Goal: Transaction & Acquisition: Purchase product/service

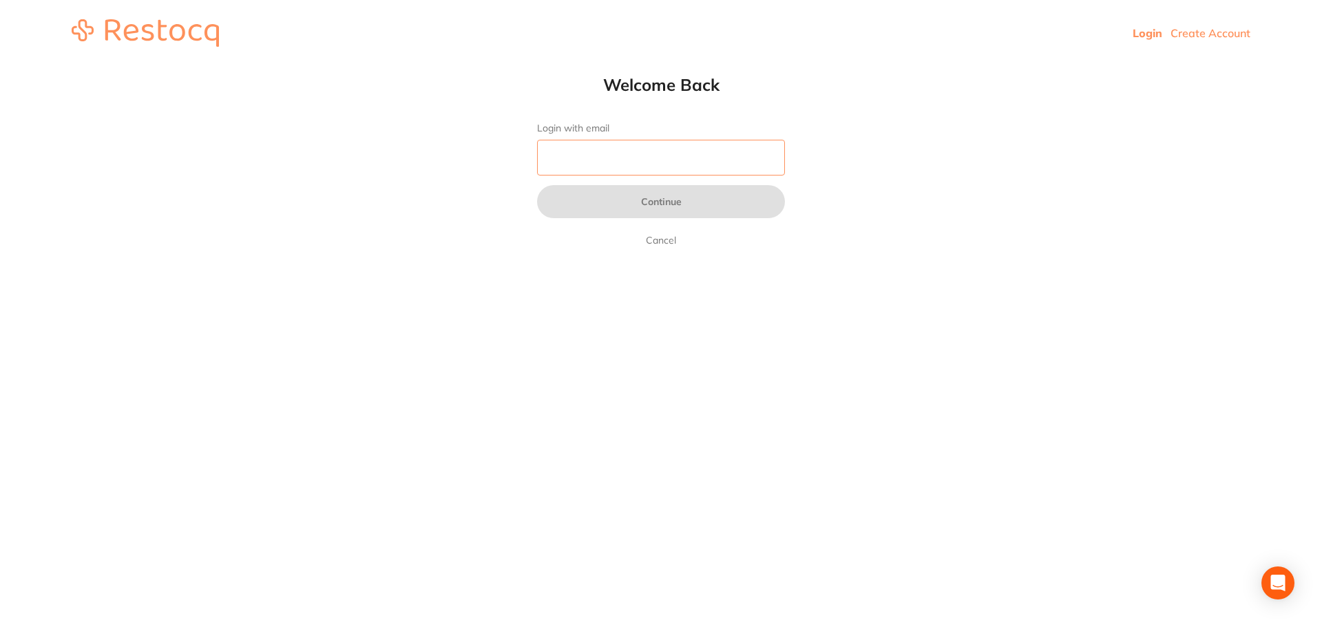
click at [658, 160] on input "Login with email" at bounding box center [661, 158] width 248 height 36
click at [624, 160] on input "Login with email" at bounding box center [661, 158] width 248 height 36
paste input "[EMAIL_ADDRESS][DOMAIN_NAME]"
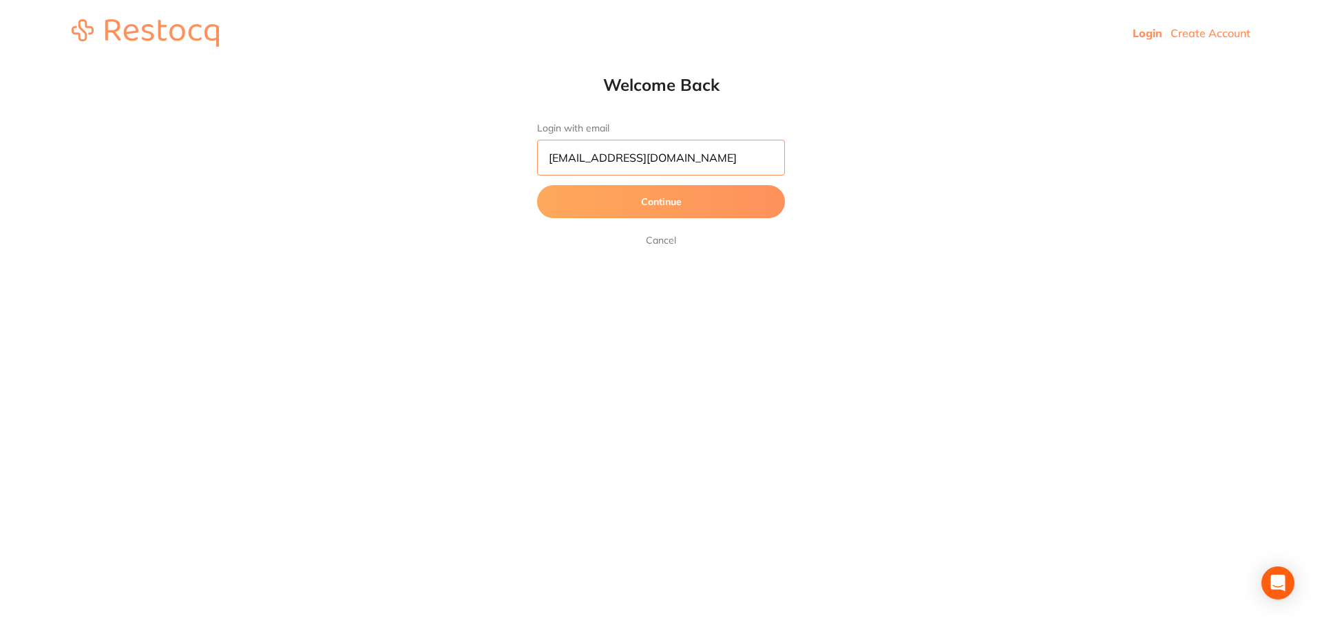
type input "[EMAIL_ADDRESS][DOMAIN_NAME]"
click at [643, 207] on button "Continue" at bounding box center [661, 201] width 248 height 33
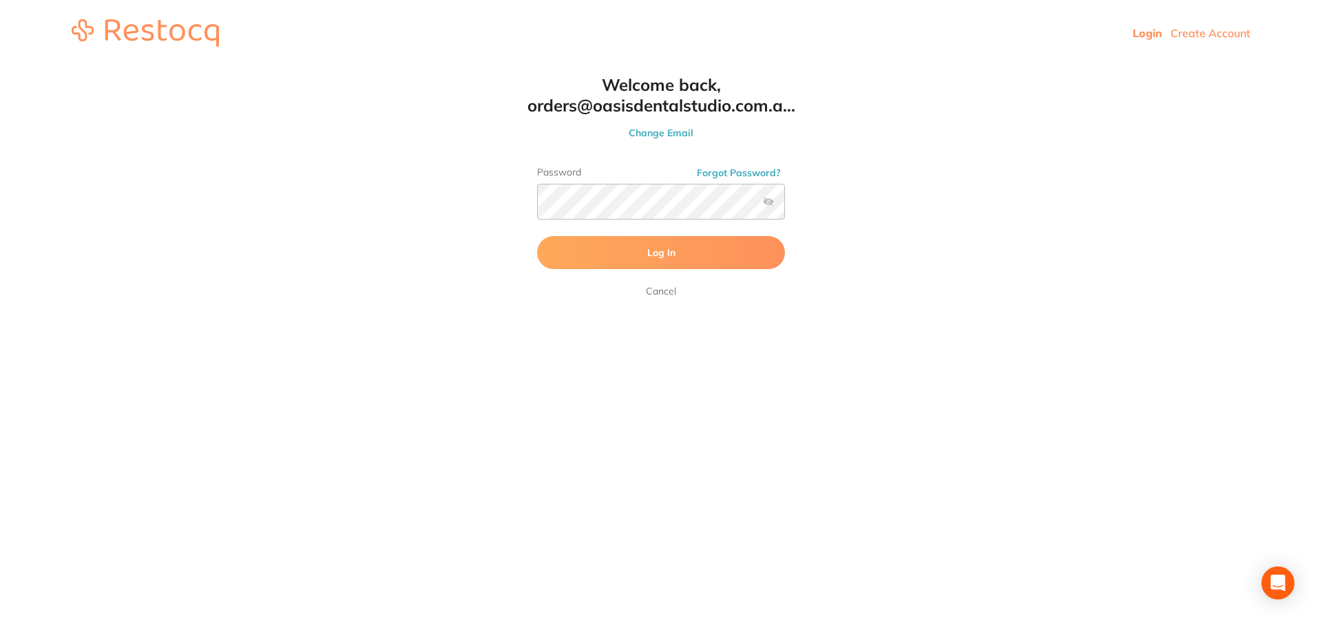
click at [699, 251] on button "Log In" at bounding box center [661, 252] width 248 height 33
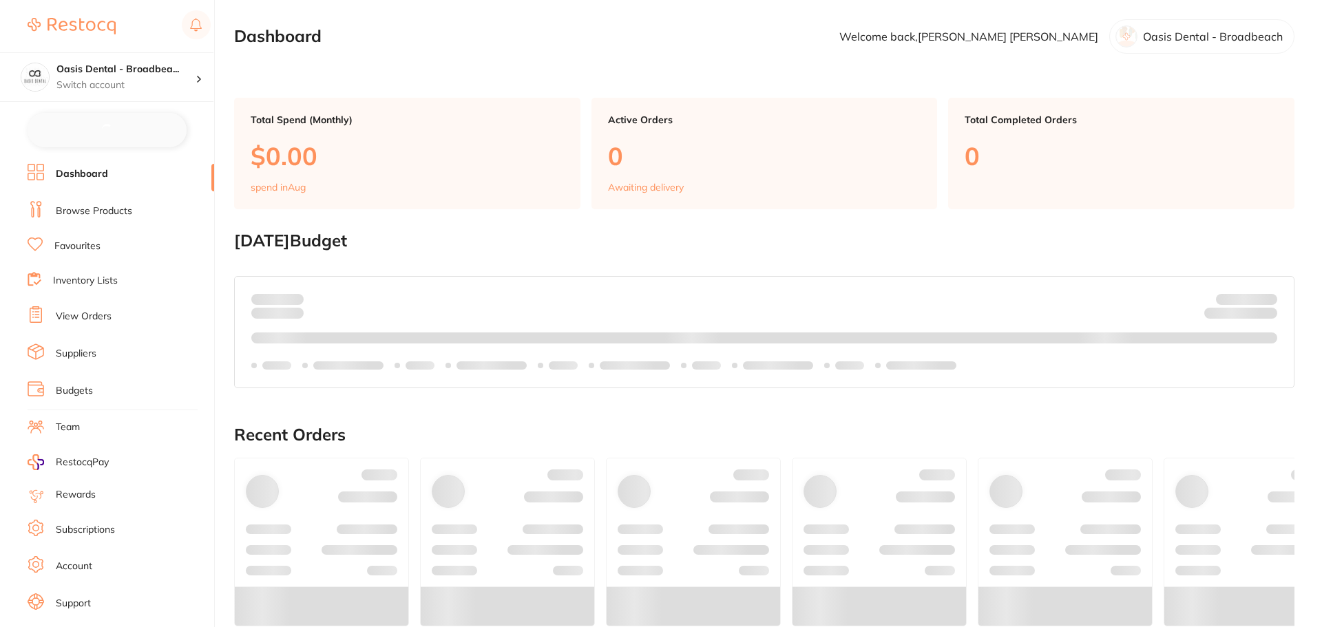
checkbox input "false"
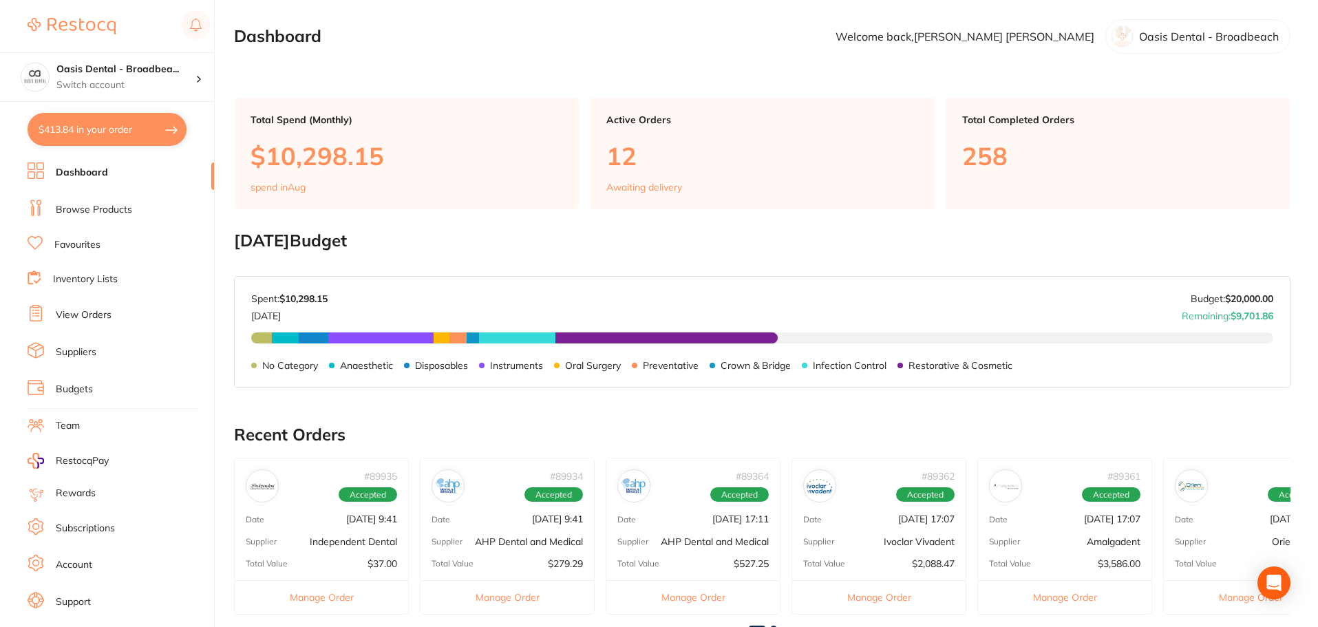
click at [80, 171] on link "Dashboard" at bounding box center [82, 173] width 52 height 14
click at [81, 169] on link "Dashboard" at bounding box center [82, 173] width 52 height 14
click at [87, 208] on link "Browse Products" at bounding box center [94, 210] width 76 height 14
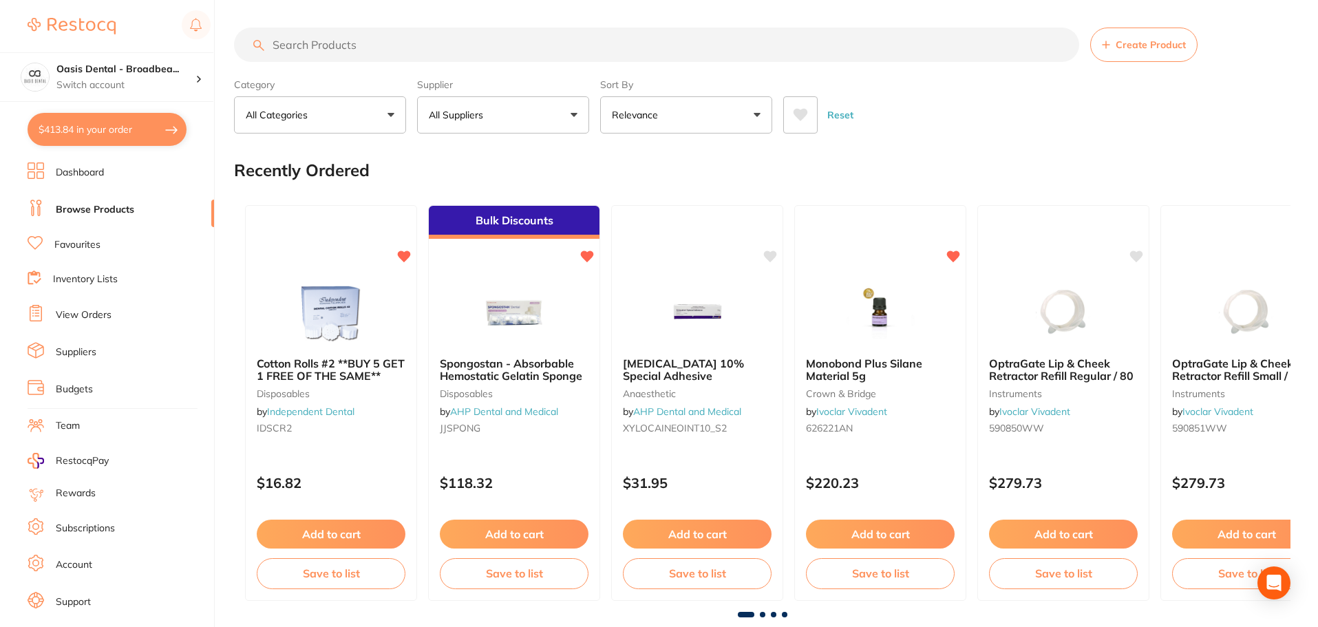
click at [414, 43] on input "search" at bounding box center [656, 45] width 845 height 34
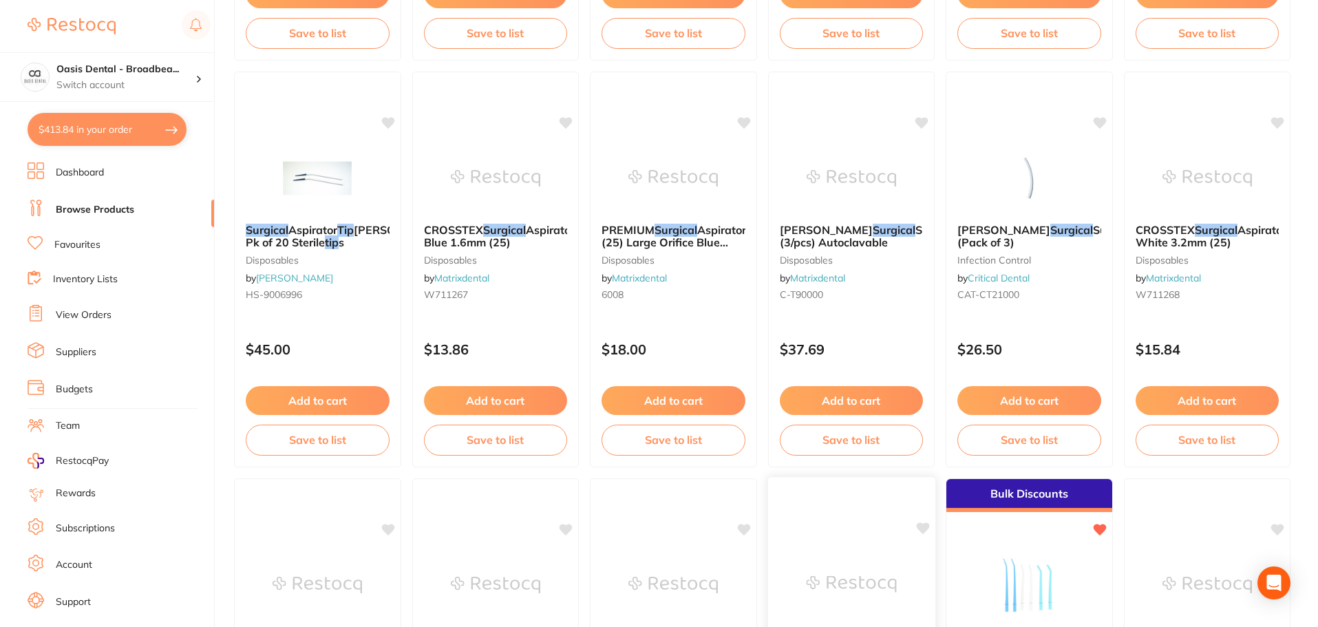
scroll to position [1514, 0]
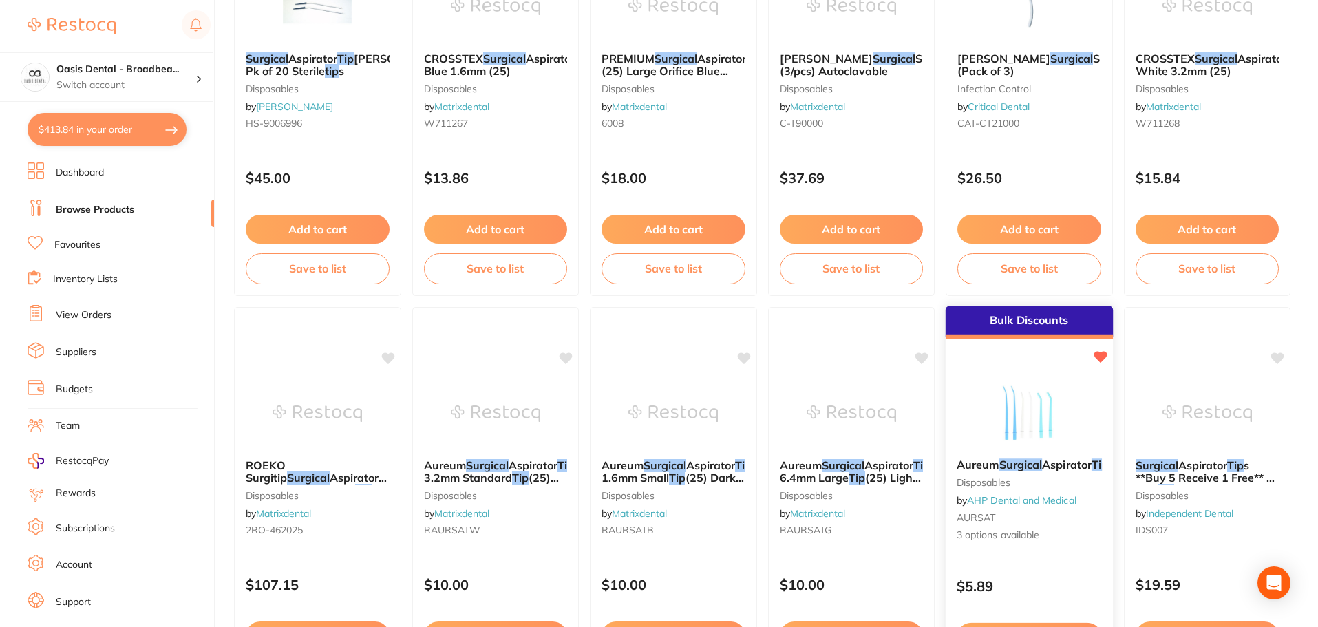
type input "surgical tip"
click at [1027, 454] on div "Aureum Surgical Aspirator Tip s disposables by AHP Dental and Medical AURSAT 3 …" at bounding box center [1029, 500] width 167 height 106
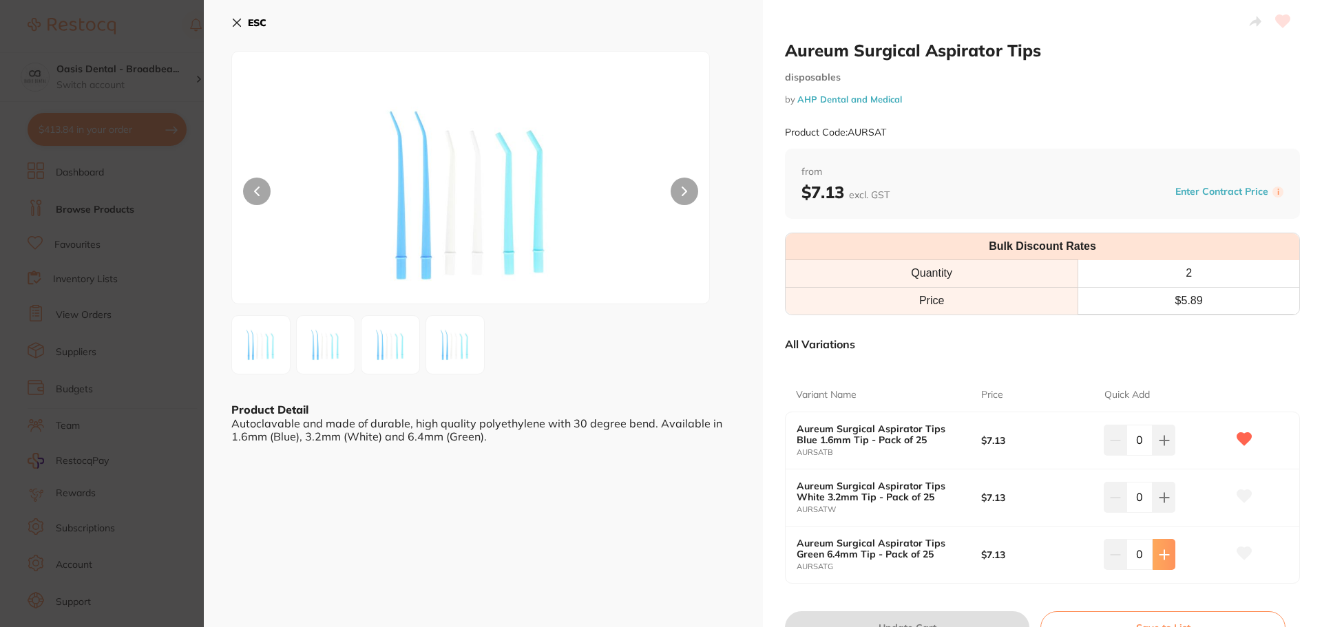
click at [1159, 558] on icon at bounding box center [1164, 554] width 11 height 11
click at [1159, 557] on icon at bounding box center [1164, 554] width 11 height 11
click at [1161, 553] on icon at bounding box center [1163, 554] width 9 height 9
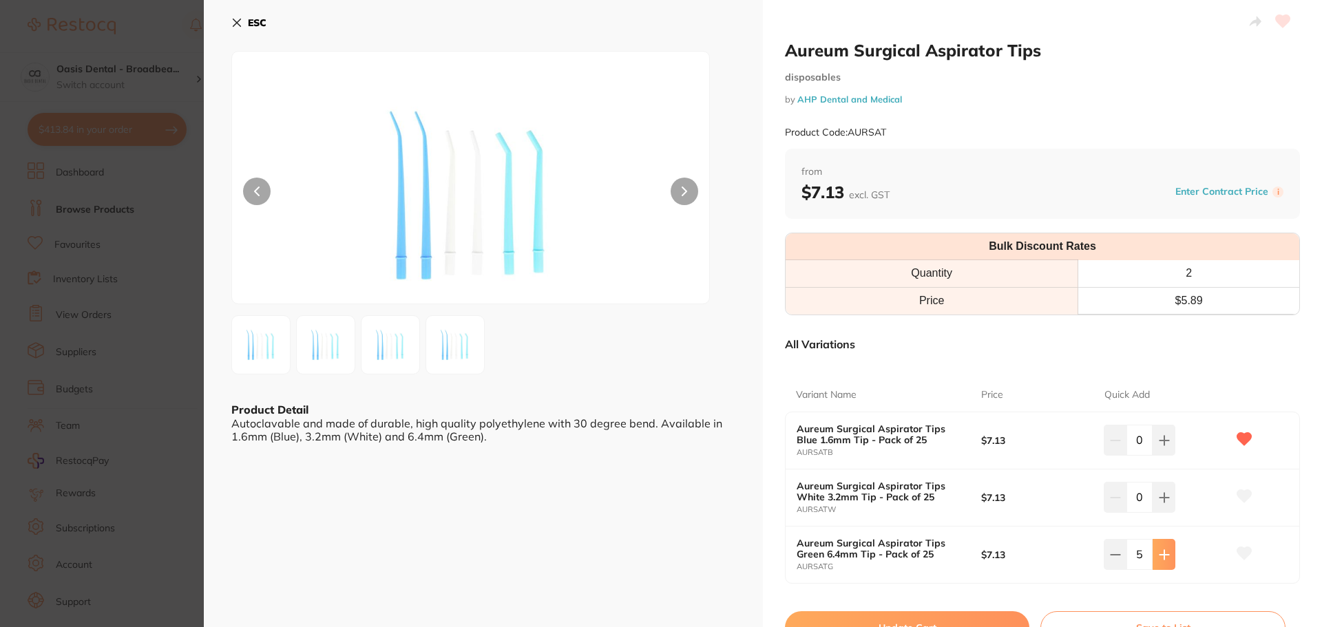
click at [1161, 553] on icon at bounding box center [1163, 554] width 9 height 9
type input "6"
click at [1079, 72] on small "disposables" at bounding box center [1042, 78] width 515 height 12
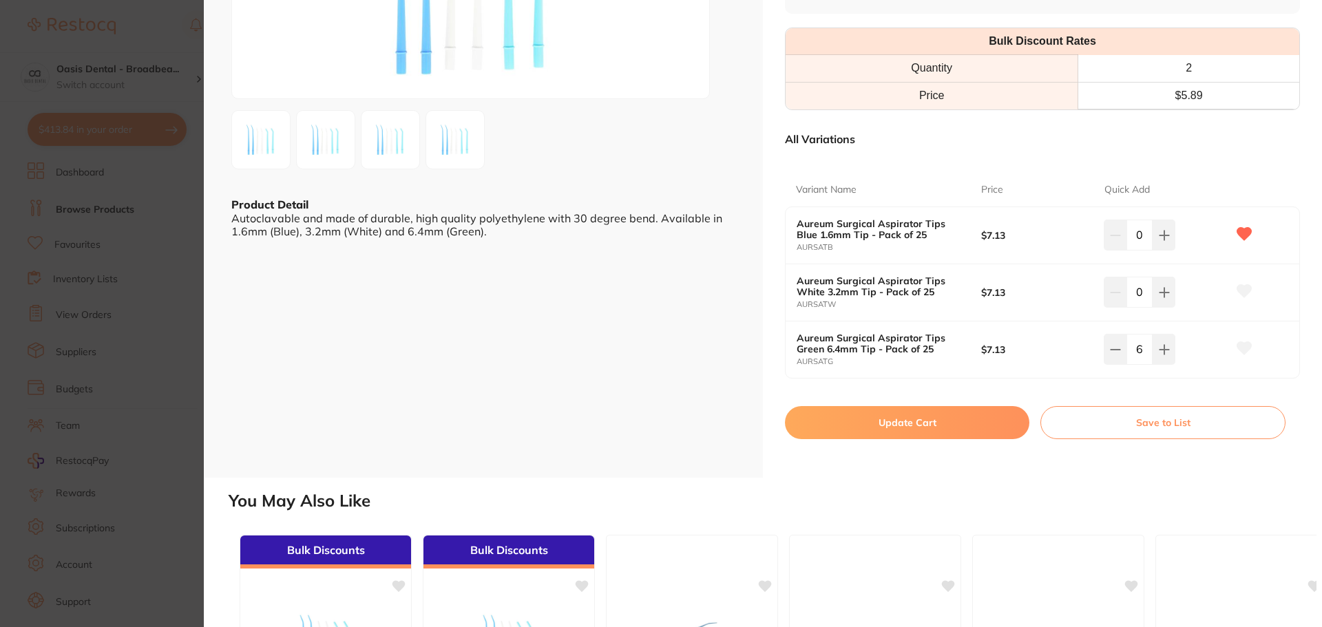
scroll to position [207, 0]
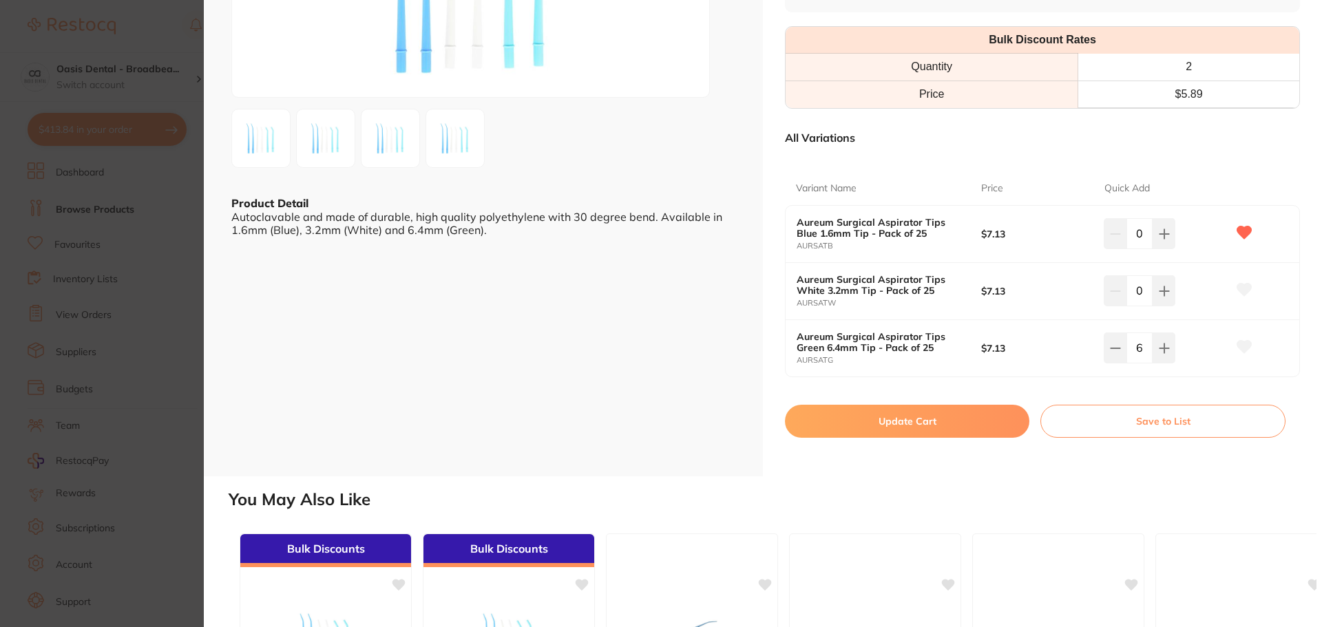
click at [938, 425] on button "Update Cart" at bounding box center [907, 421] width 244 height 33
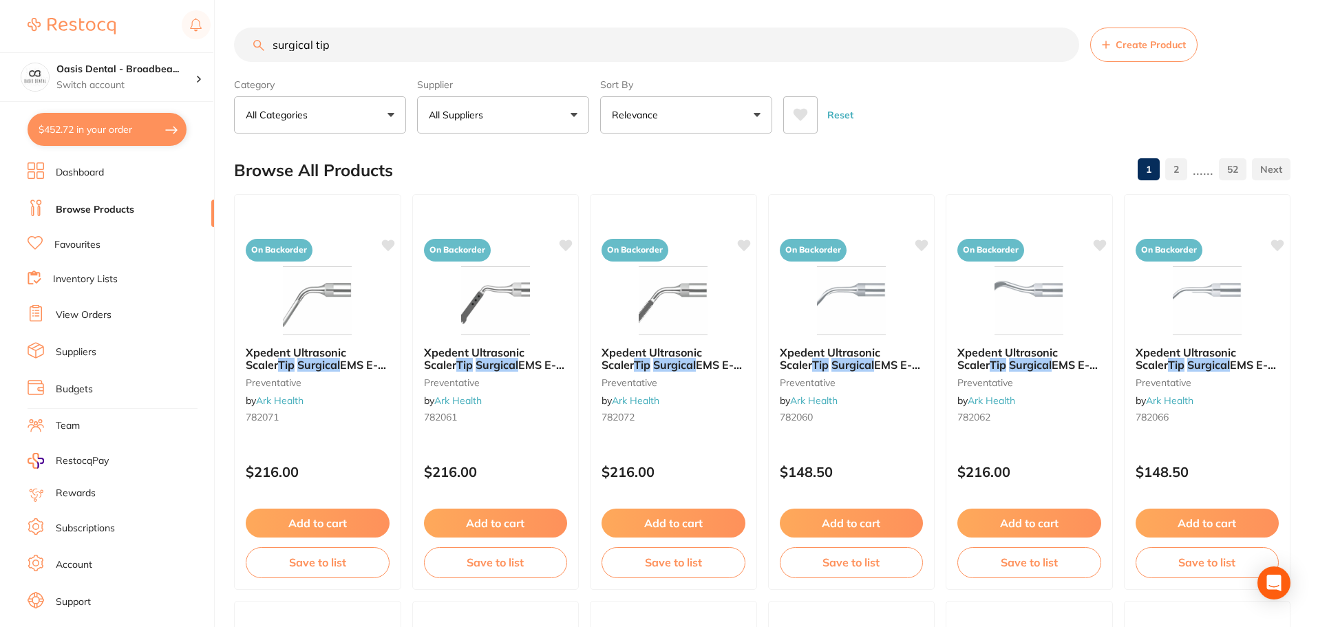
click at [429, 41] on input "surgical tip" at bounding box center [656, 45] width 845 height 34
drag, startPoint x: 429, startPoint y: 41, endPoint x: 160, endPoint y: 34, distance: 268.6
click at [160, 34] on div "$452.72 Oasis Dental - Broadbea... Switch account Oasis Dental - Broadbeach $45…" at bounding box center [659, 313] width 1318 height 627
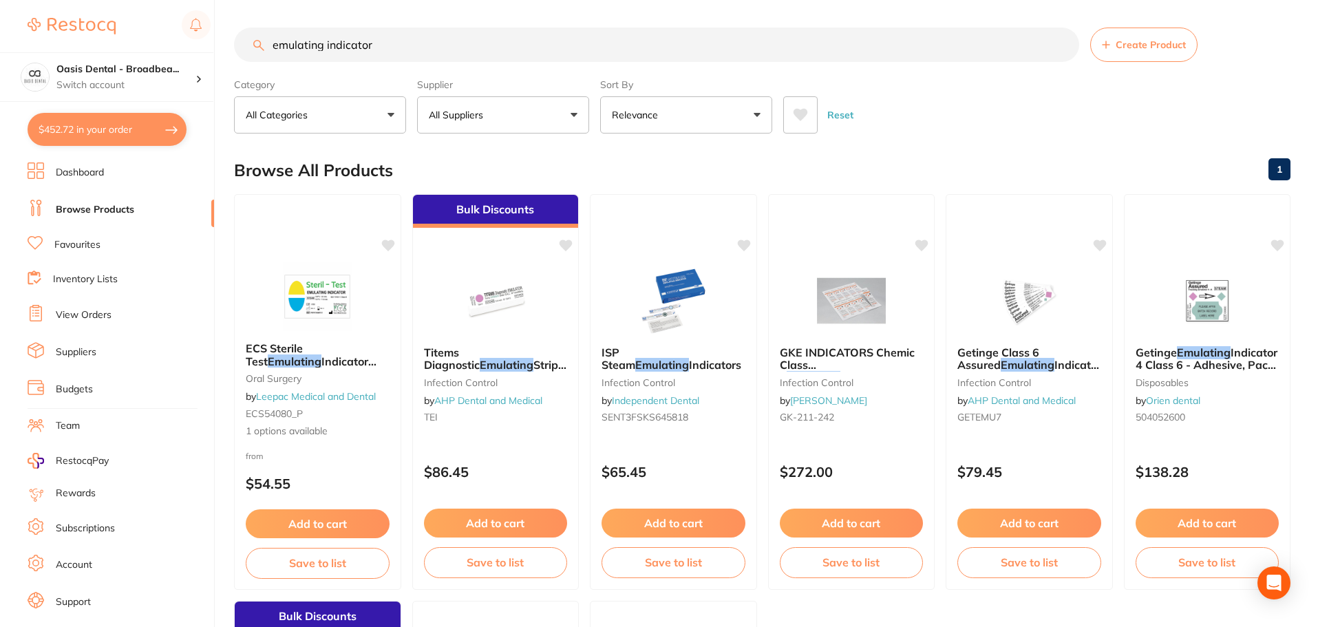
type input "emulating indicator"
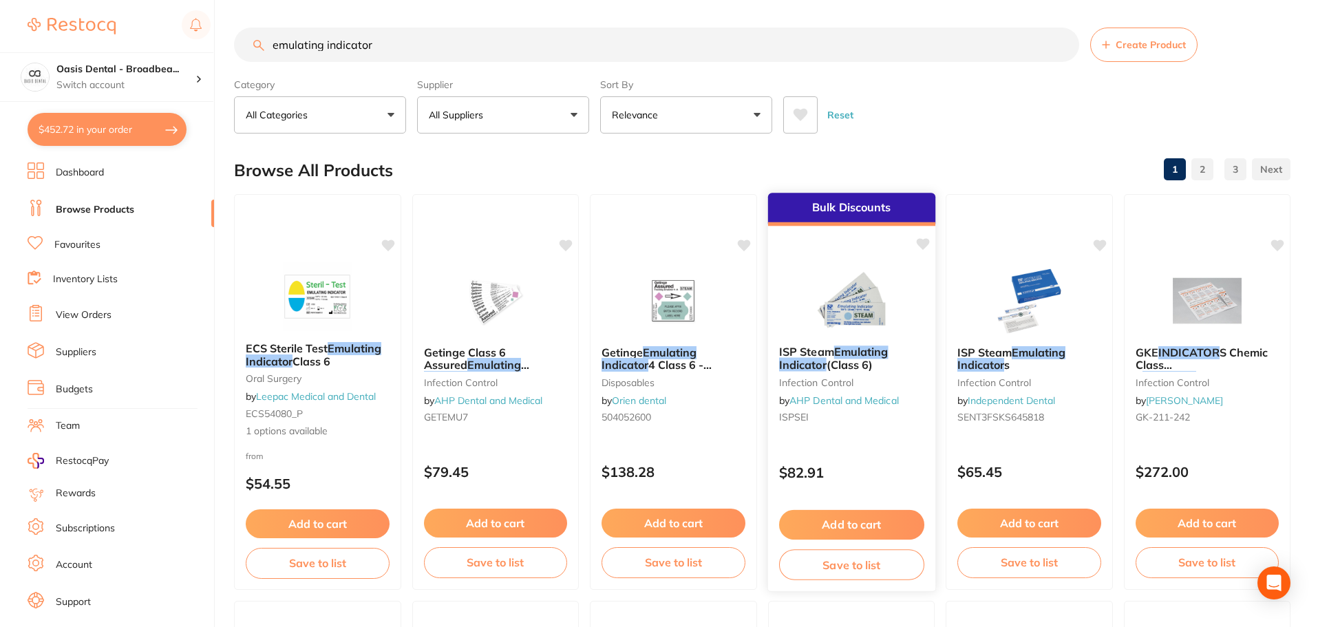
click at [874, 522] on button "Add to cart" at bounding box center [851, 525] width 145 height 30
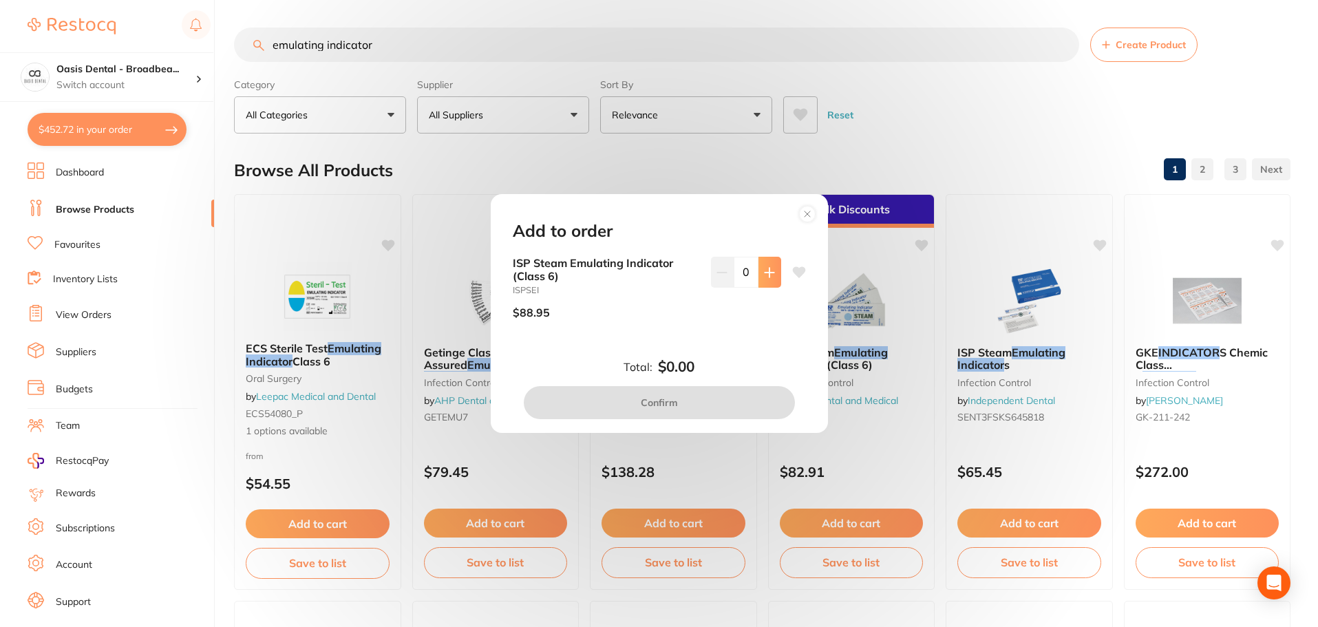
click at [765, 271] on icon at bounding box center [769, 272] width 11 height 11
type input "1"
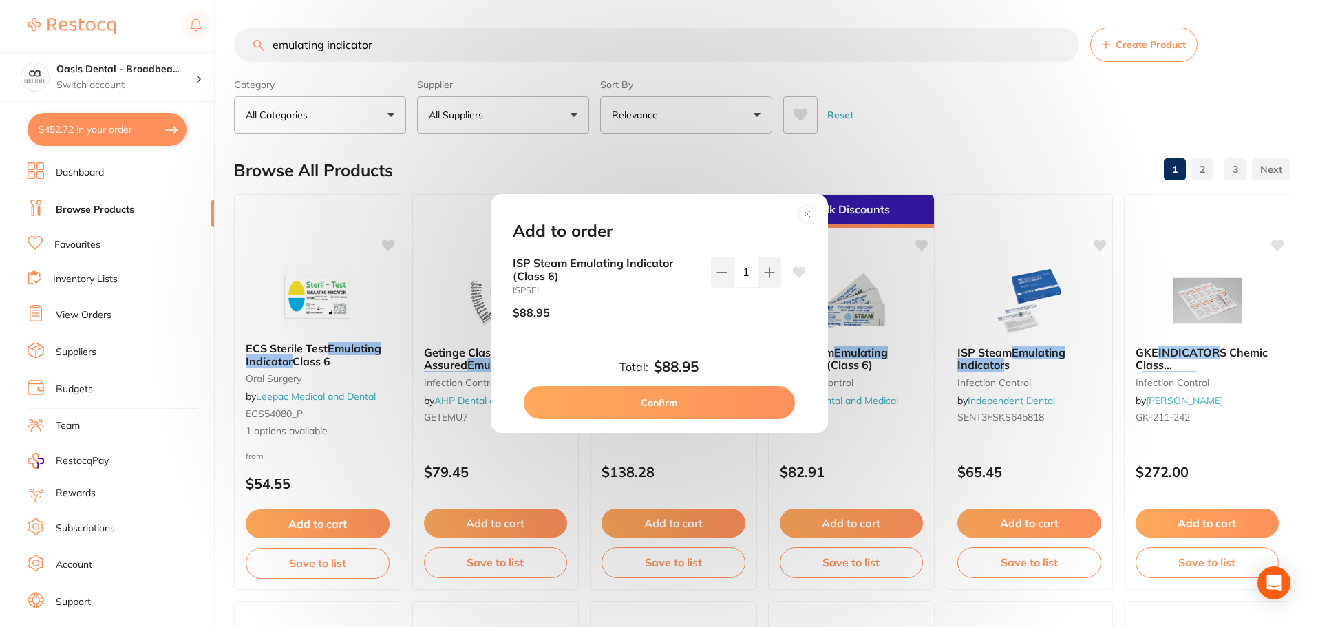
click at [605, 264] on b "ISP Steam Emulating Indicator (Class 6)" at bounding box center [606, 269] width 187 height 25
click at [704, 402] on button "Confirm" at bounding box center [659, 402] width 271 height 33
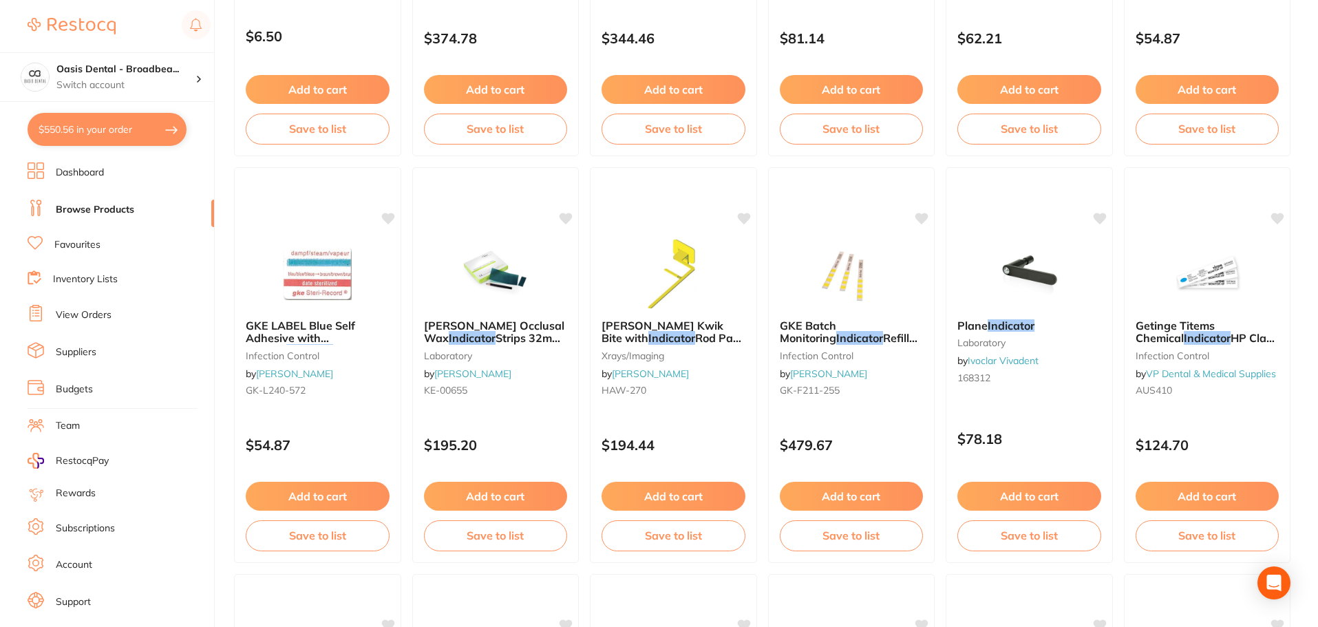
scroll to position [2325, 0]
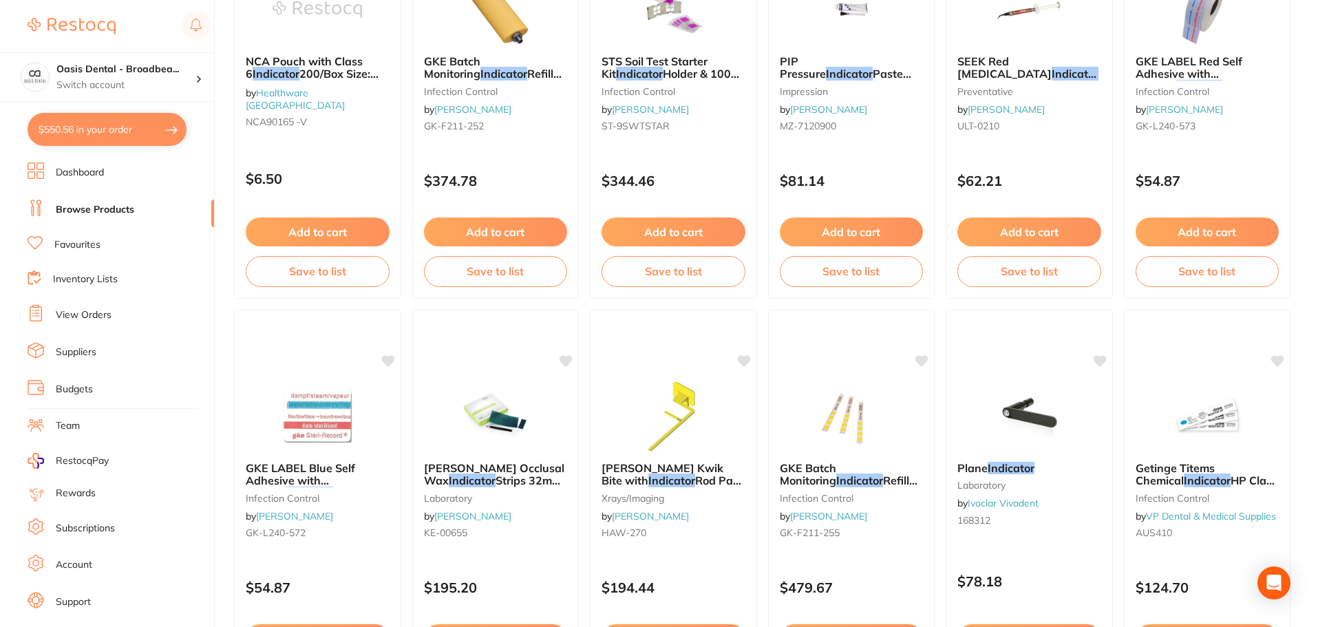
click at [96, 243] on link "Favourites" at bounding box center [77, 245] width 46 height 14
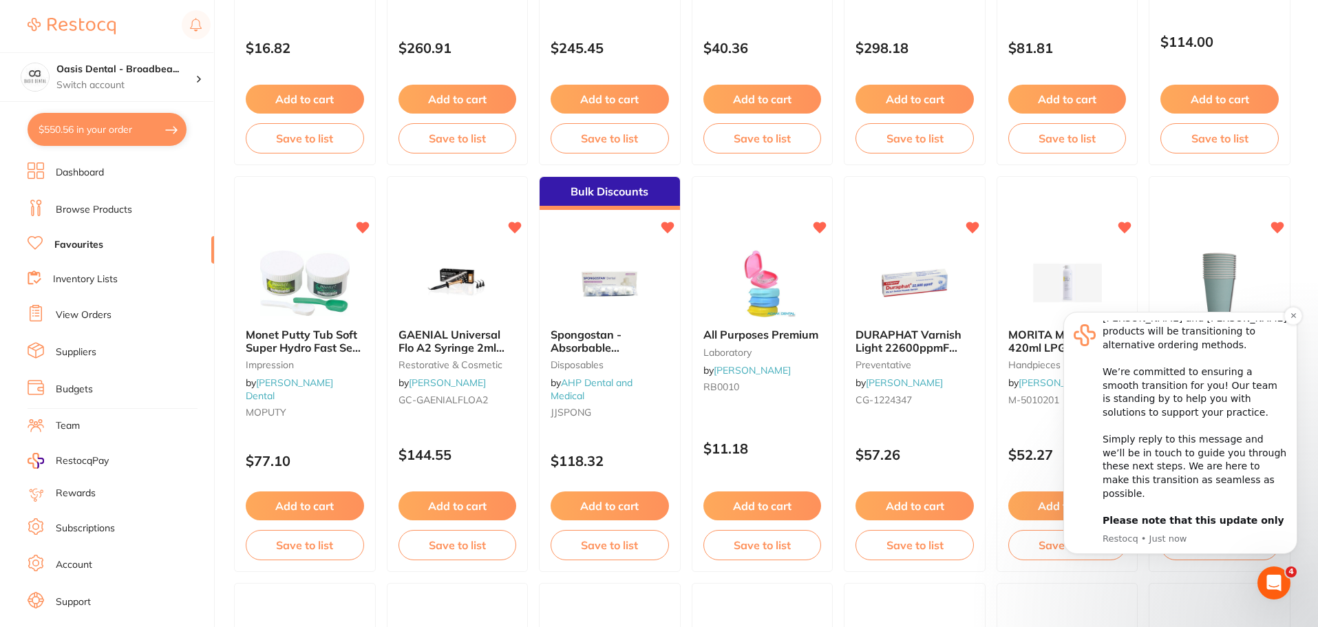
scroll to position [413, 0]
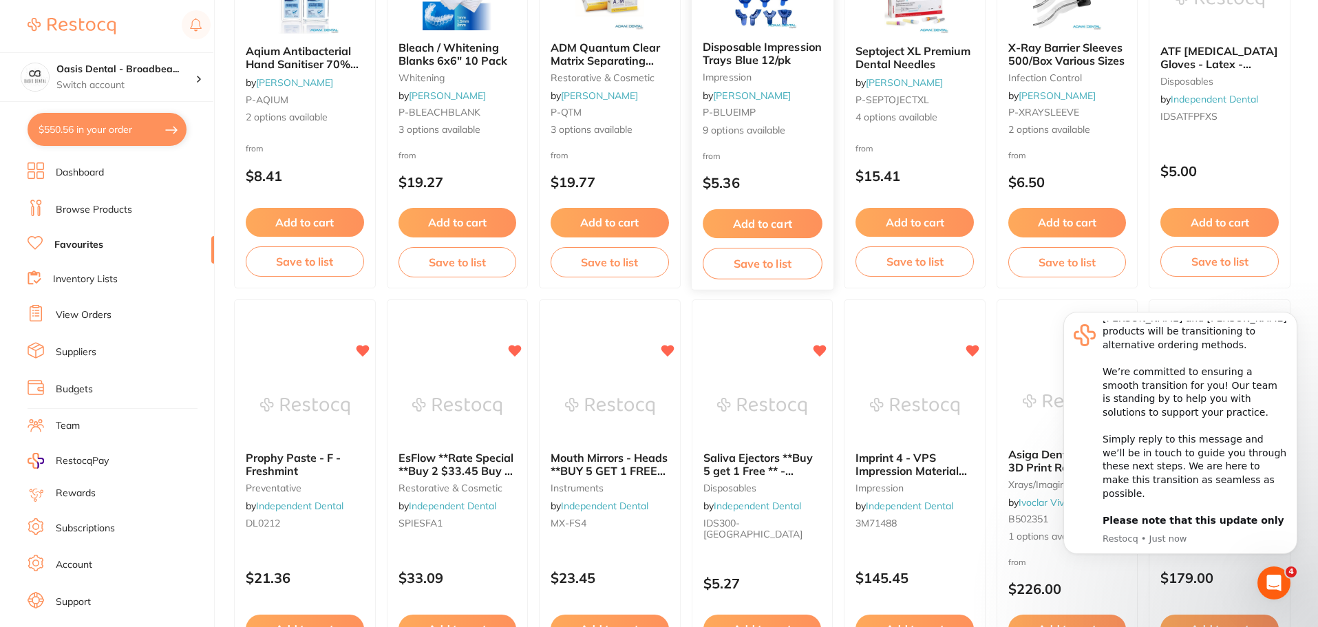
scroll to position [2409, 0]
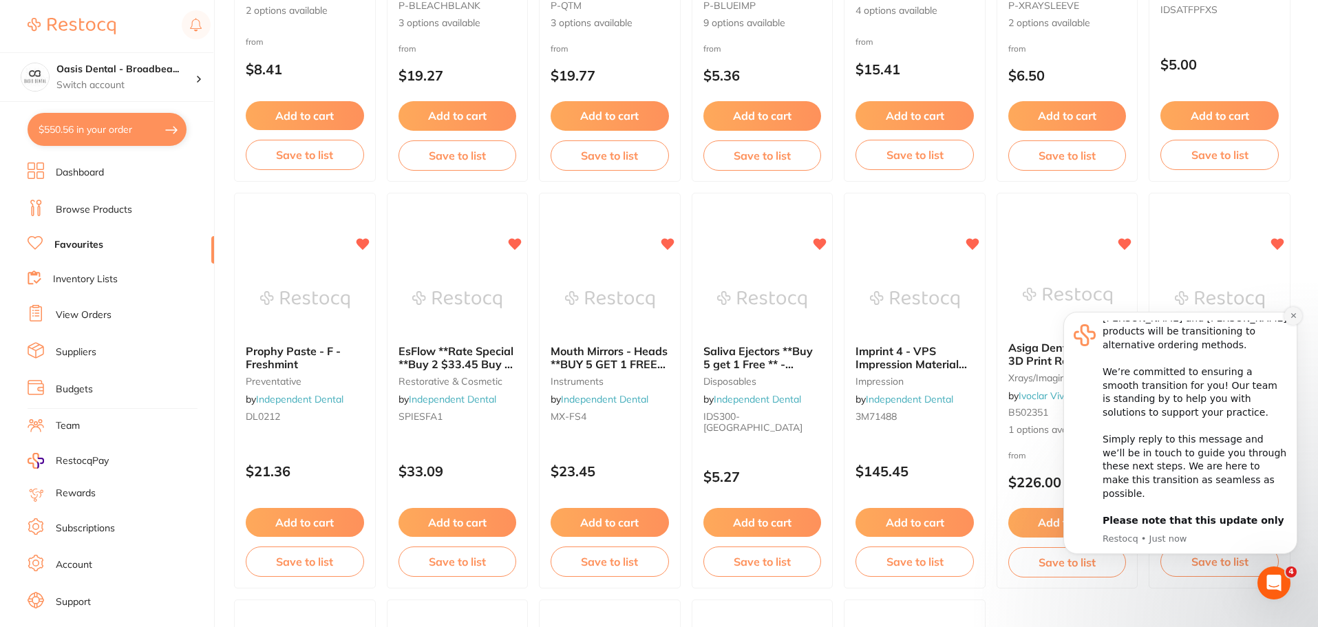
click at [1291, 315] on icon "Dismiss notification" at bounding box center [1294, 316] width 8 height 8
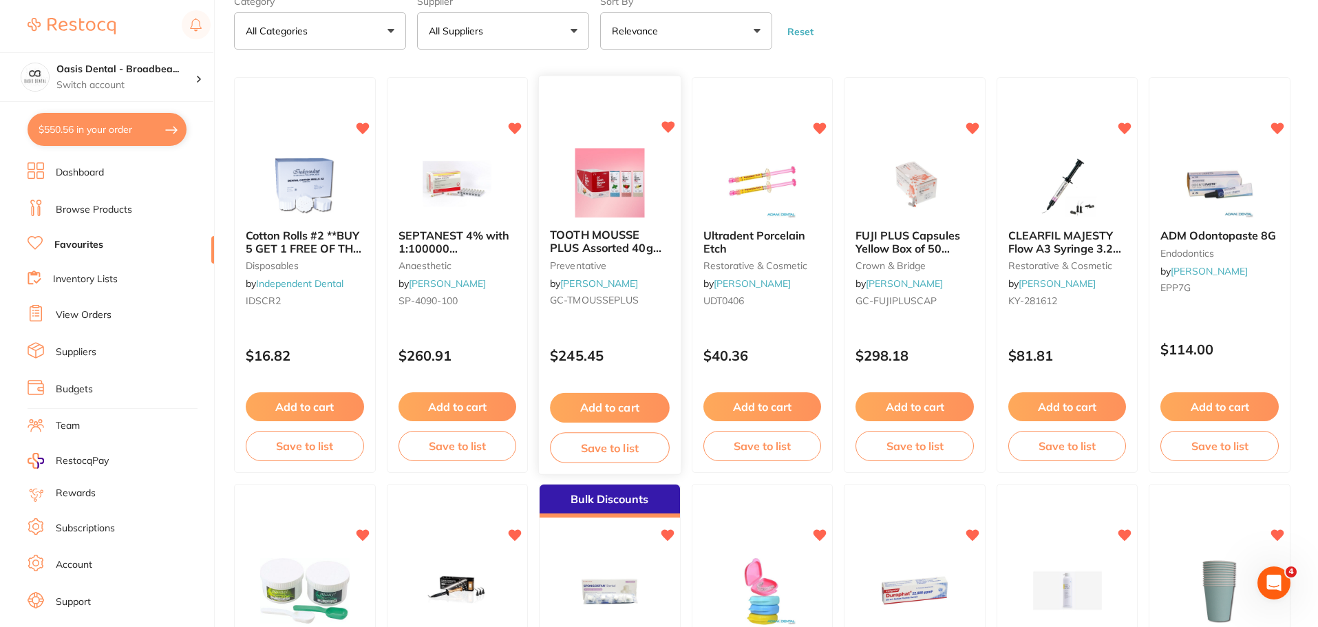
scroll to position [0, 0]
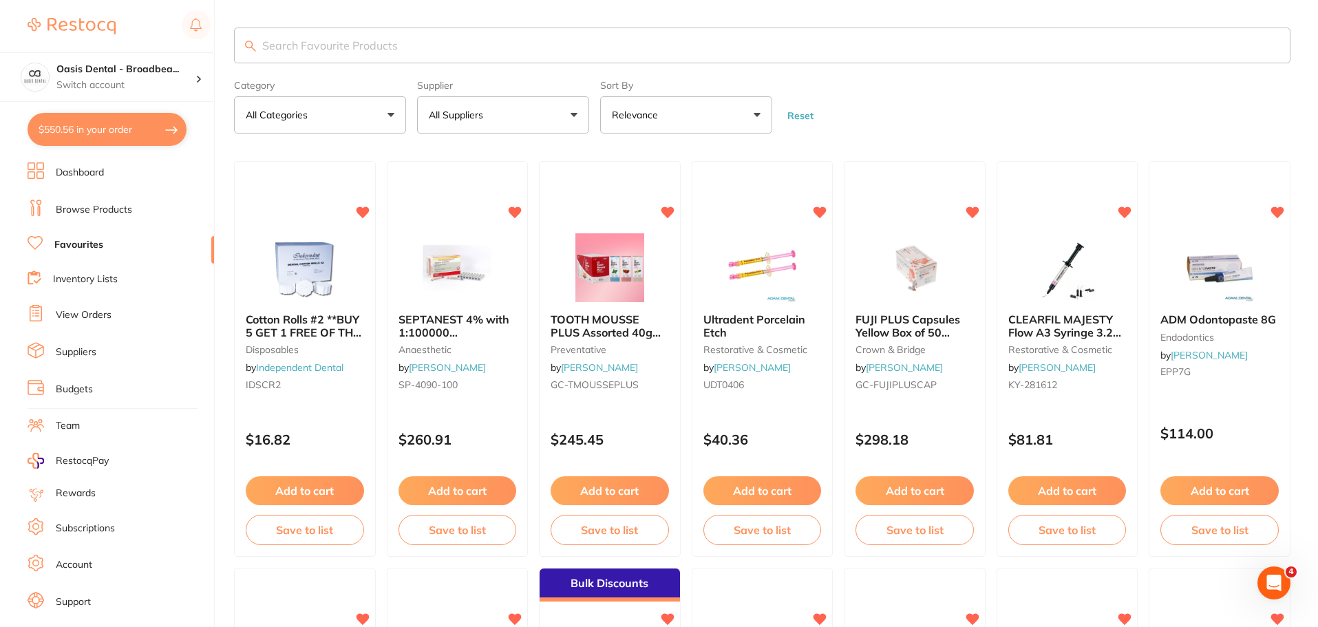
click at [301, 40] on input "search" at bounding box center [762, 46] width 1057 height 36
type input "clean wipes"
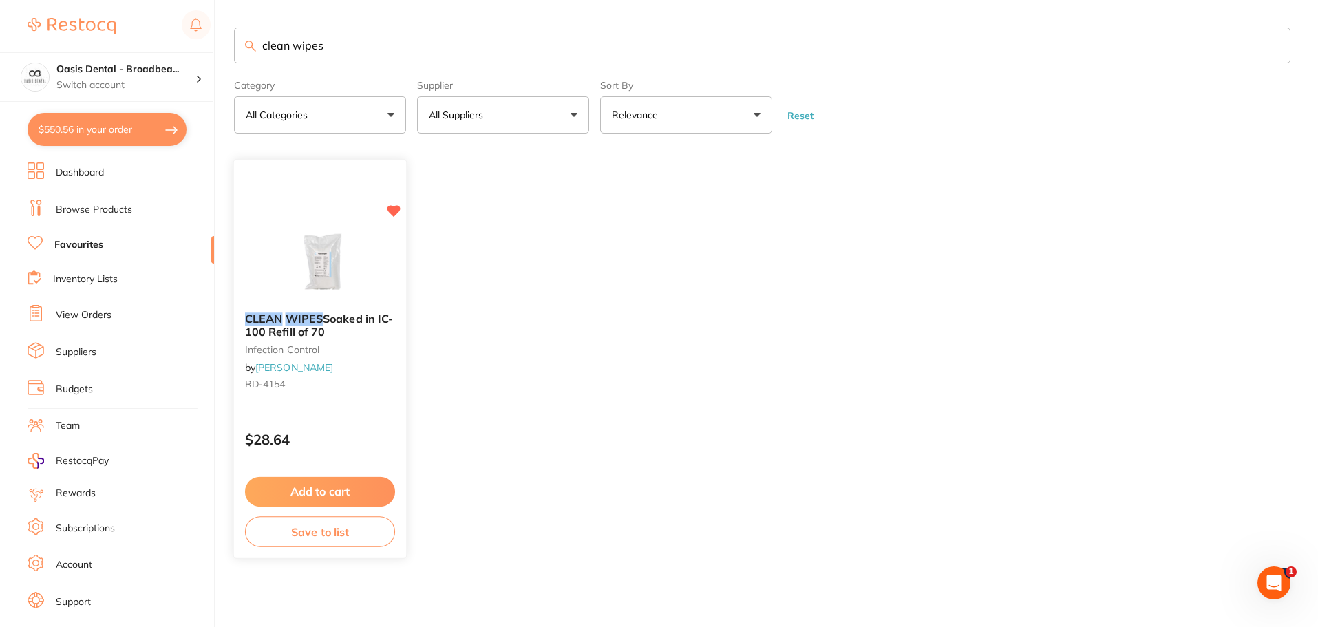
click at [317, 255] on img at bounding box center [320, 268] width 90 height 70
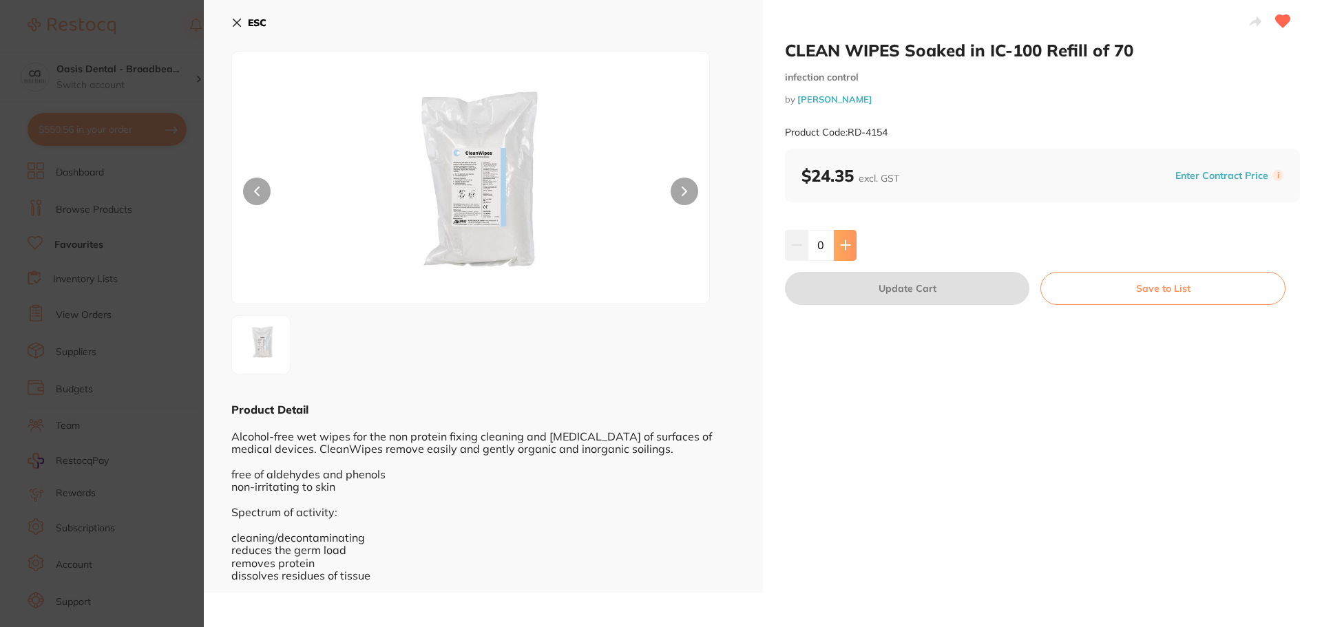
click at [843, 242] on icon at bounding box center [845, 245] width 9 height 9
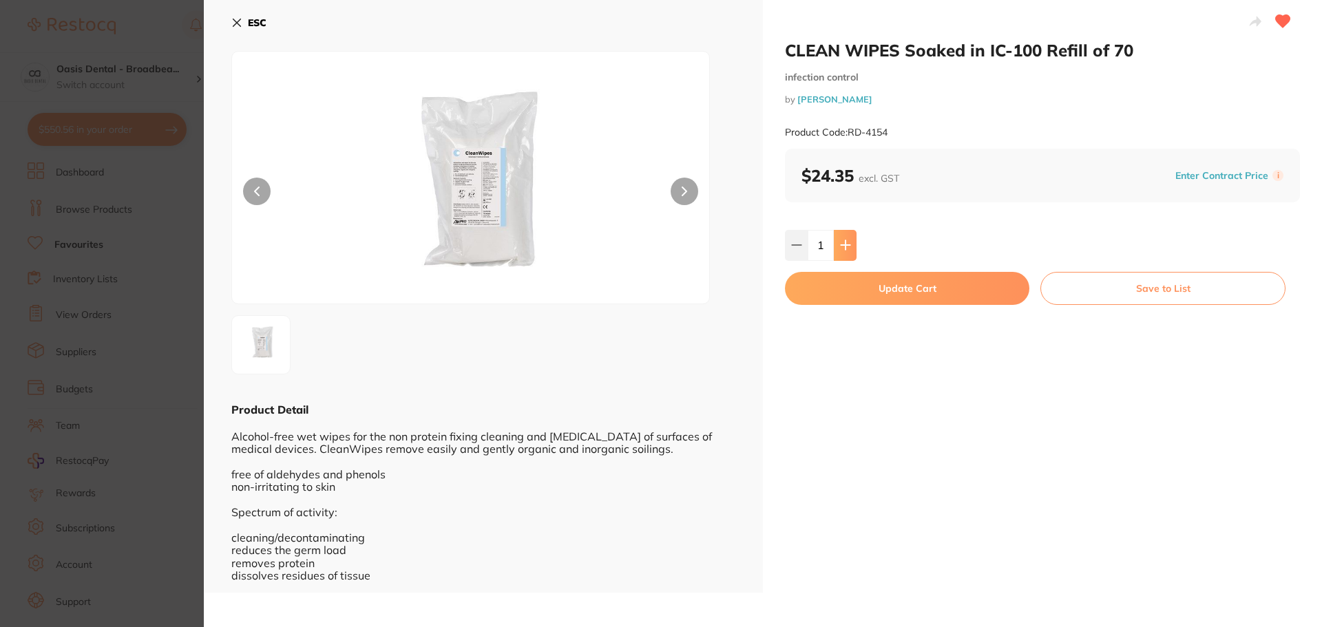
click at [843, 242] on icon at bounding box center [845, 245] width 9 height 9
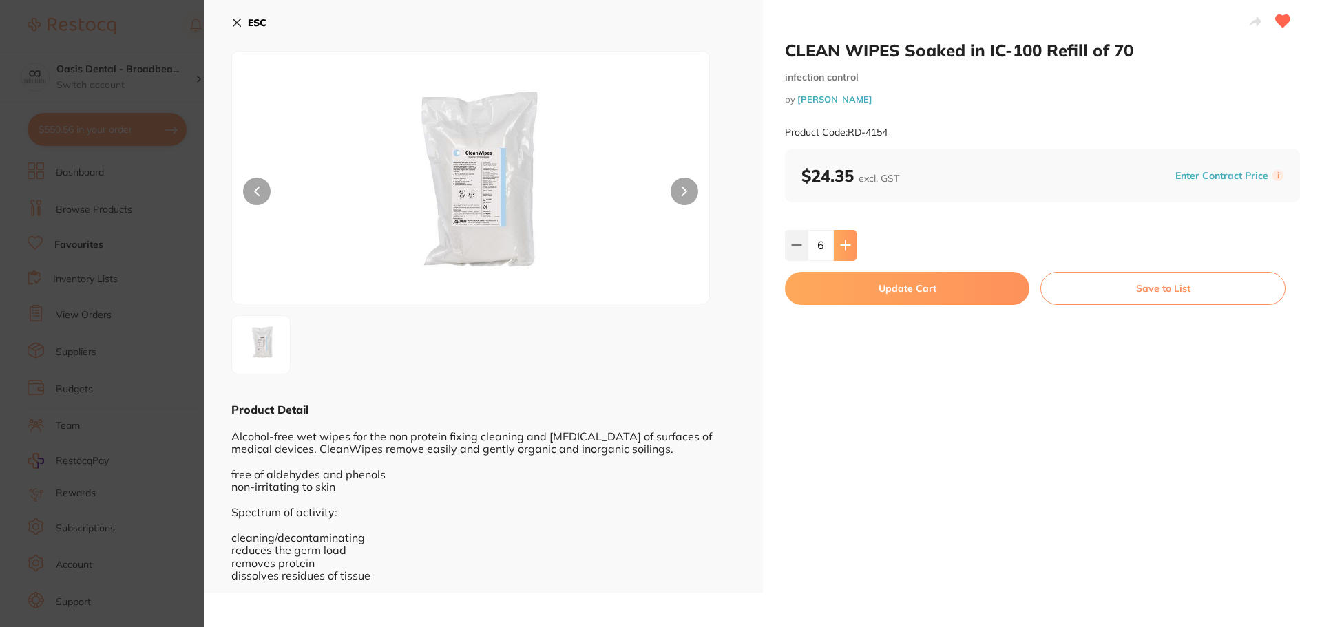
click at [843, 242] on icon at bounding box center [845, 245] width 9 height 9
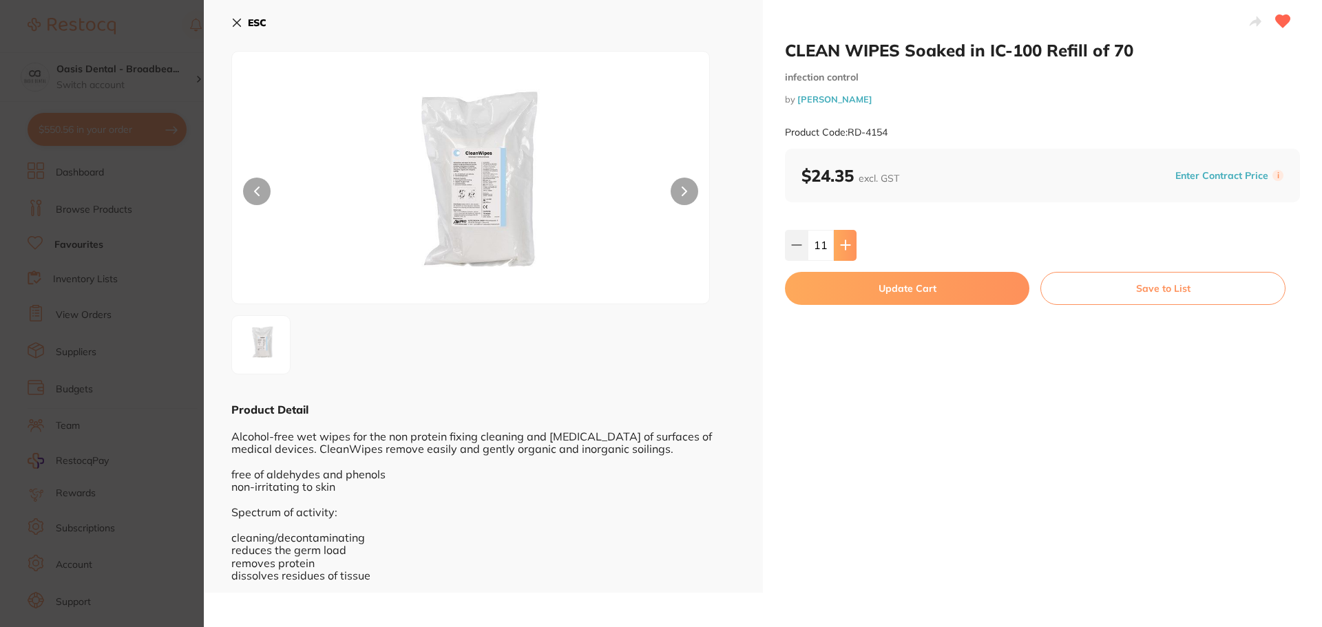
click at [843, 242] on icon at bounding box center [845, 245] width 9 height 9
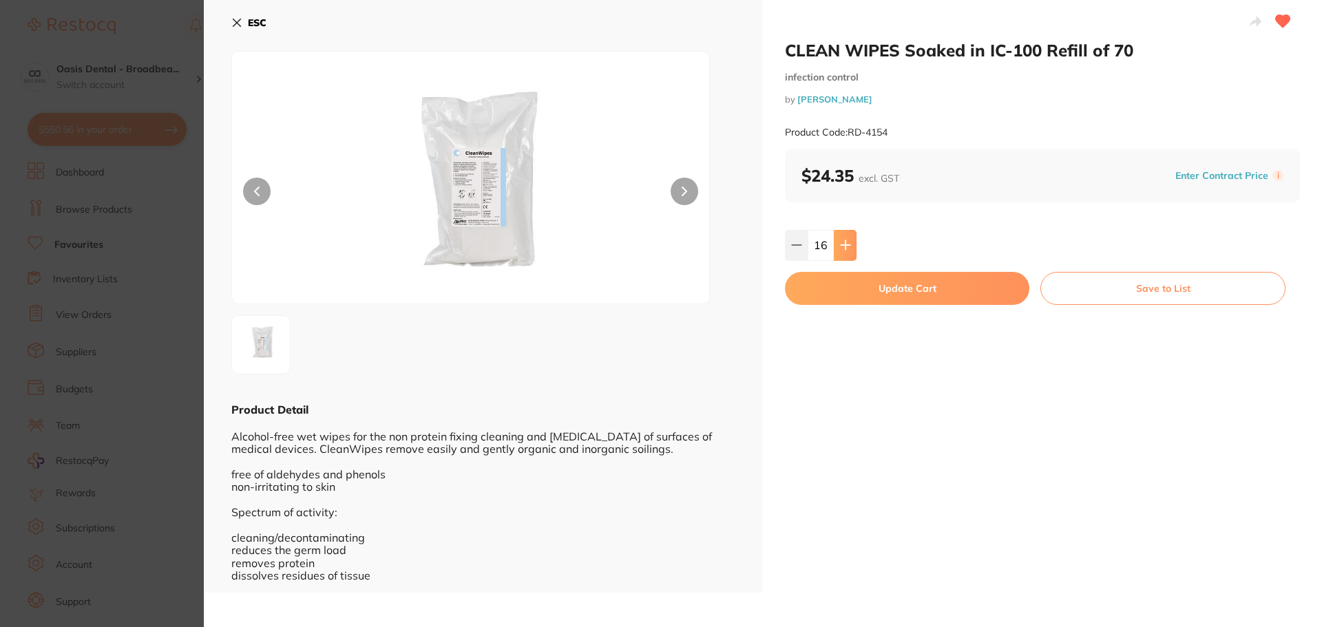
click at [843, 242] on icon at bounding box center [845, 245] width 9 height 9
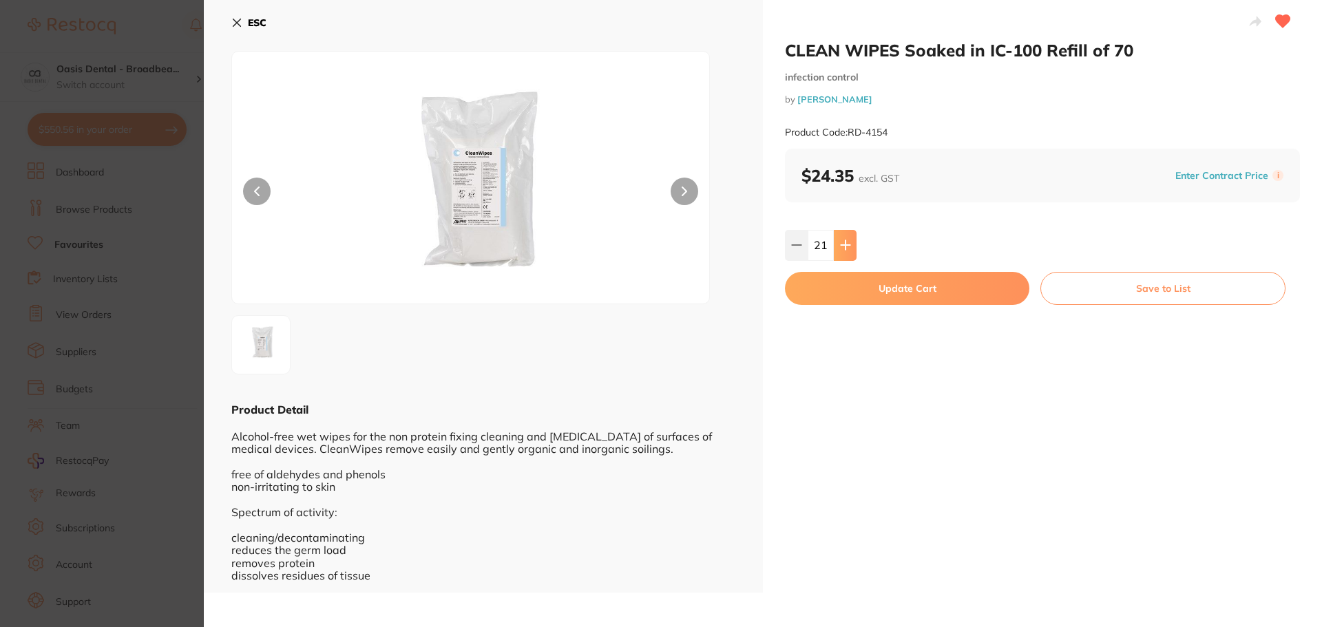
click at [843, 242] on icon at bounding box center [845, 245] width 9 height 9
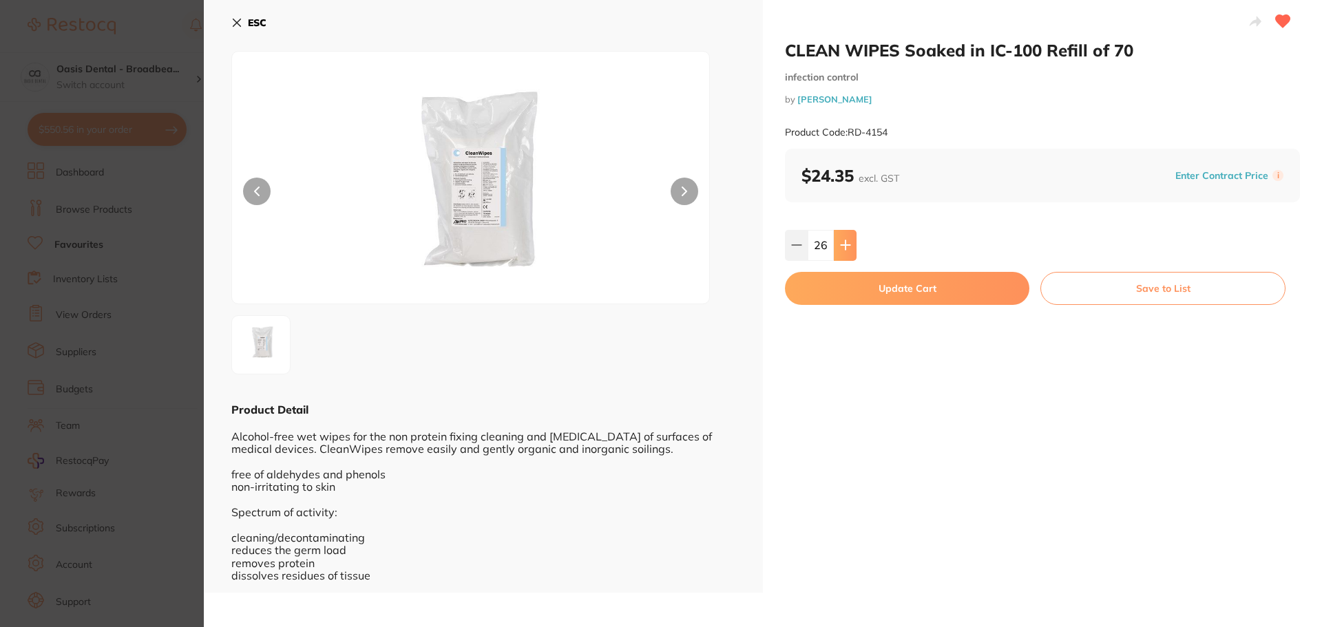
click at [843, 242] on icon at bounding box center [845, 245] width 9 height 9
click at [794, 244] on icon at bounding box center [796, 245] width 11 height 11
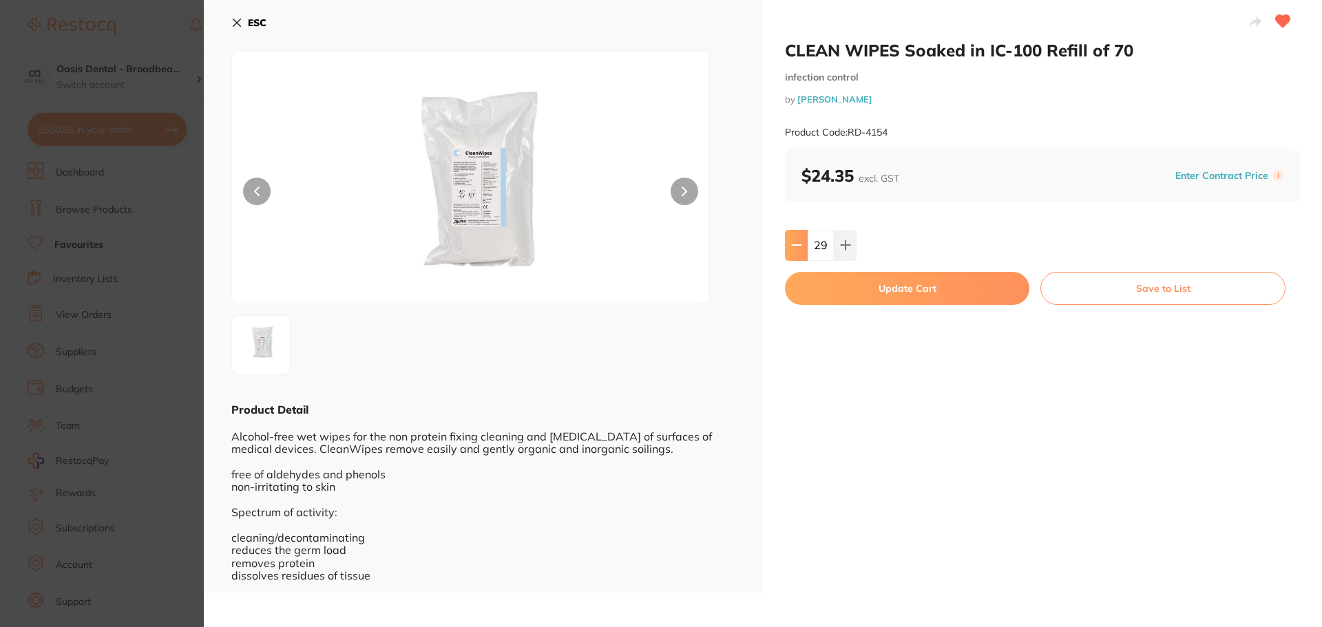
click at [794, 244] on icon at bounding box center [796, 245] width 11 height 11
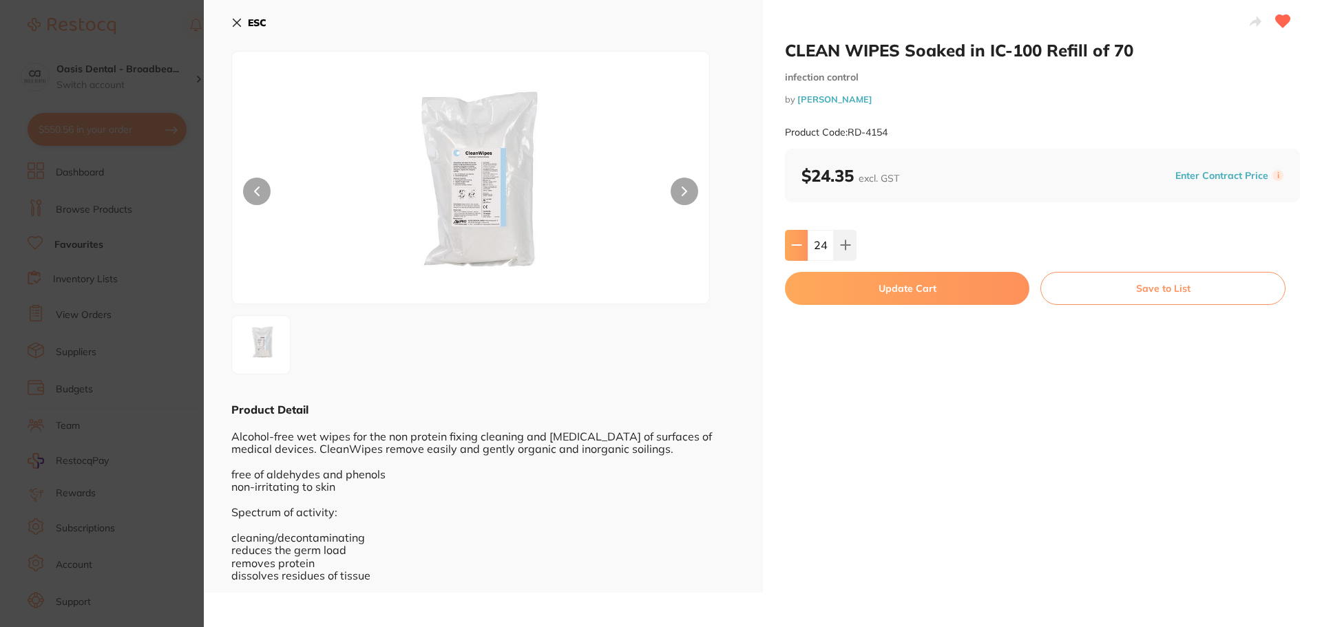
click at [794, 244] on icon at bounding box center [796, 245] width 11 height 11
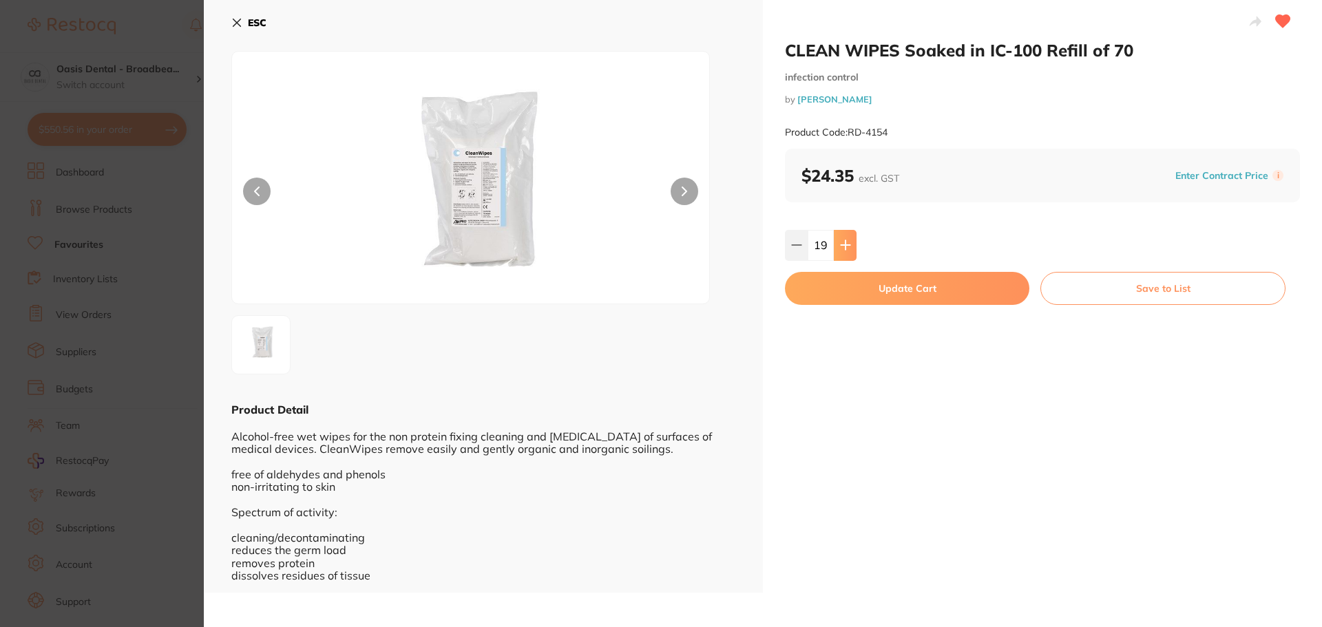
click at [837, 246] on button at bounding box center [845, 245] width 23 height 30
click at [835, 246] on button at bounding box center [845, 245] width 23 height 30
click at [847, 246] on icon at bounding box center [845, 245] width 9 height 9
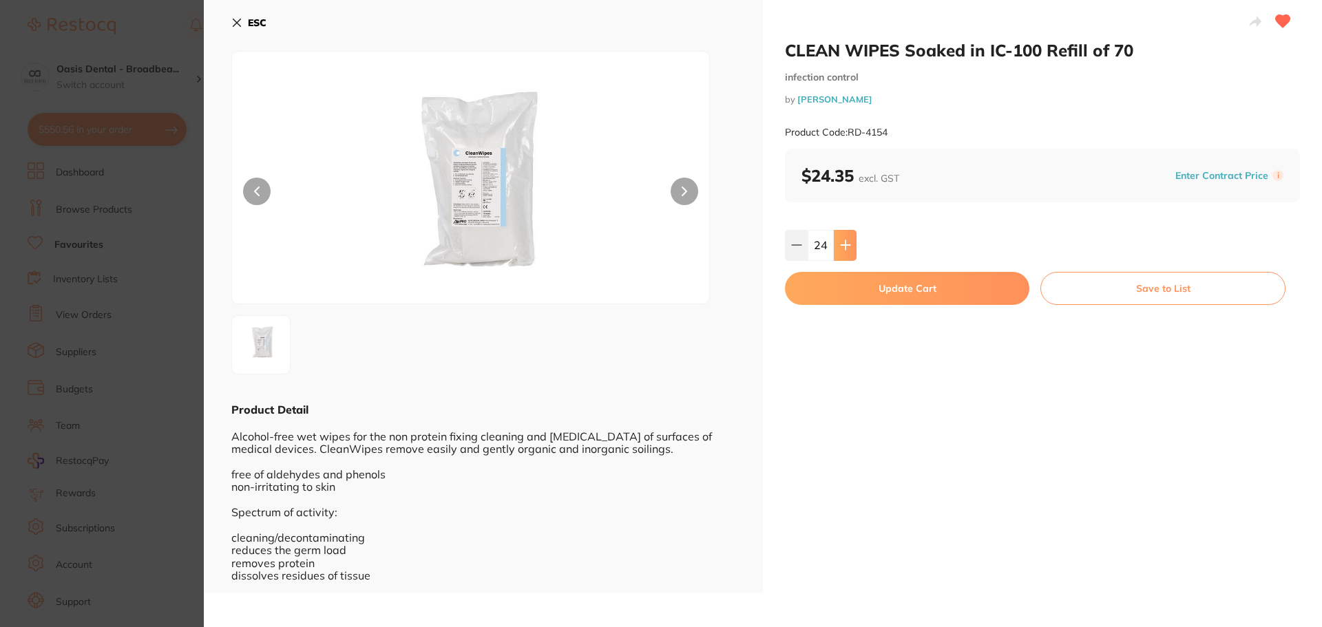
click at [847, 246] on icon at bounding box center [845, 245] width 9 height 9
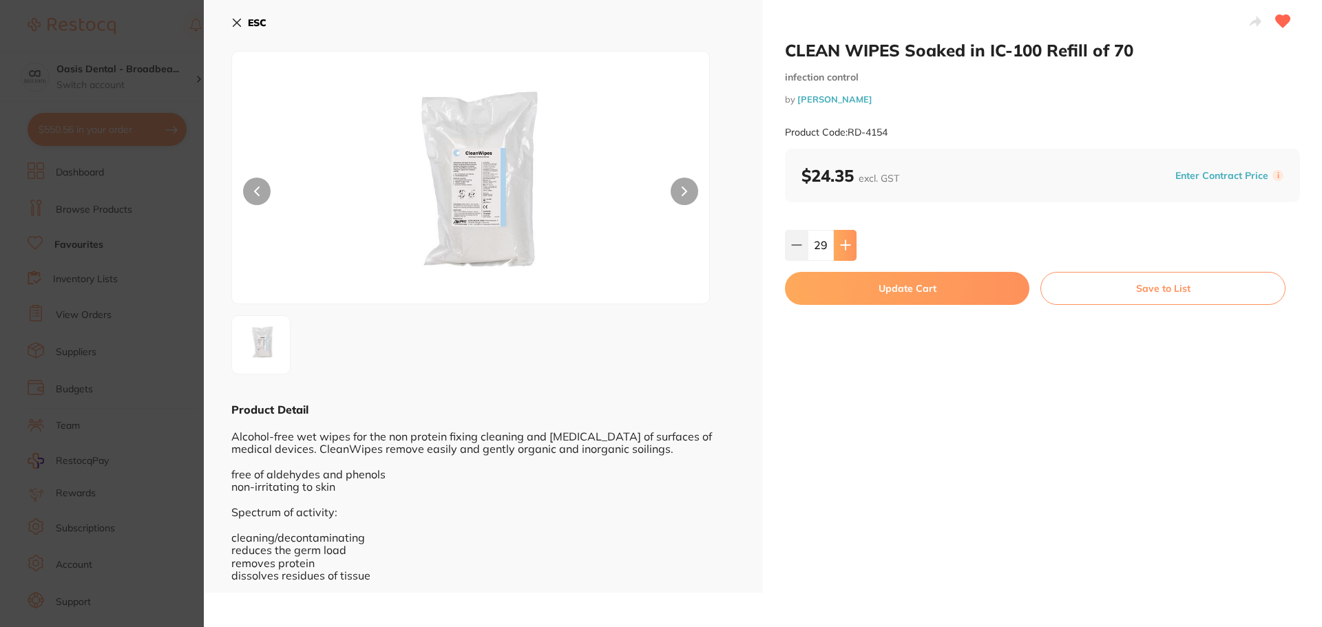
click at [847, 246] on icon at bounding box center [845, 245] width 9 height 9
type input "30"
click at [885, 290] on button "Update Cart" at bounding box center [907, 288] width 244 height 33
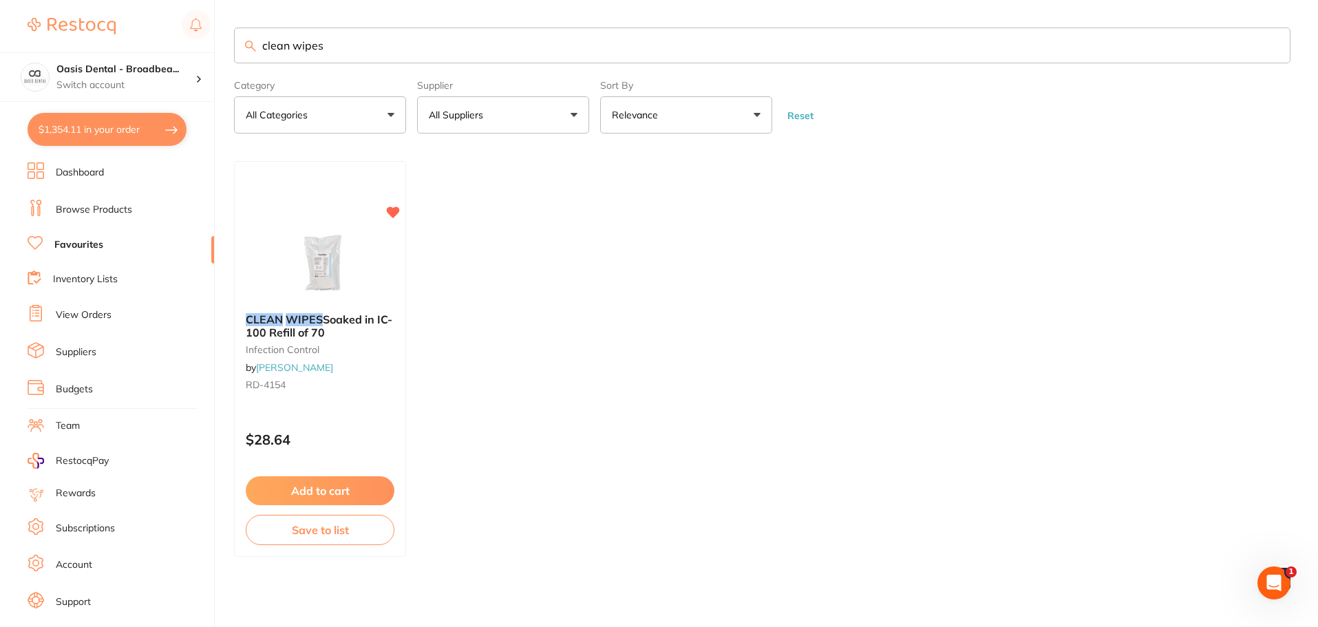
click at [659, 295] on ul "CLEAN WIPES Soaked in IC-100 Refill of 70 infection control by [PERSON_NAME] [P…" at bounding box center [762, 359] width 1057 height 396
click at [466, 41] on input "clean wipes" at bounding box center [762, 46] width 1057 height 36
drag, startPoint x: 466, startPoint y: 41, endPoint x: 61, endPoint y: 30, distance: 404.9
click at [61, 30] on div "$1,354.11 Oasis Dental - Broadbea... Switch account Oasis Dental - Broadbeach $…" at bounding box center [659, 313] width 1318 height 627
type input "luxatemp"
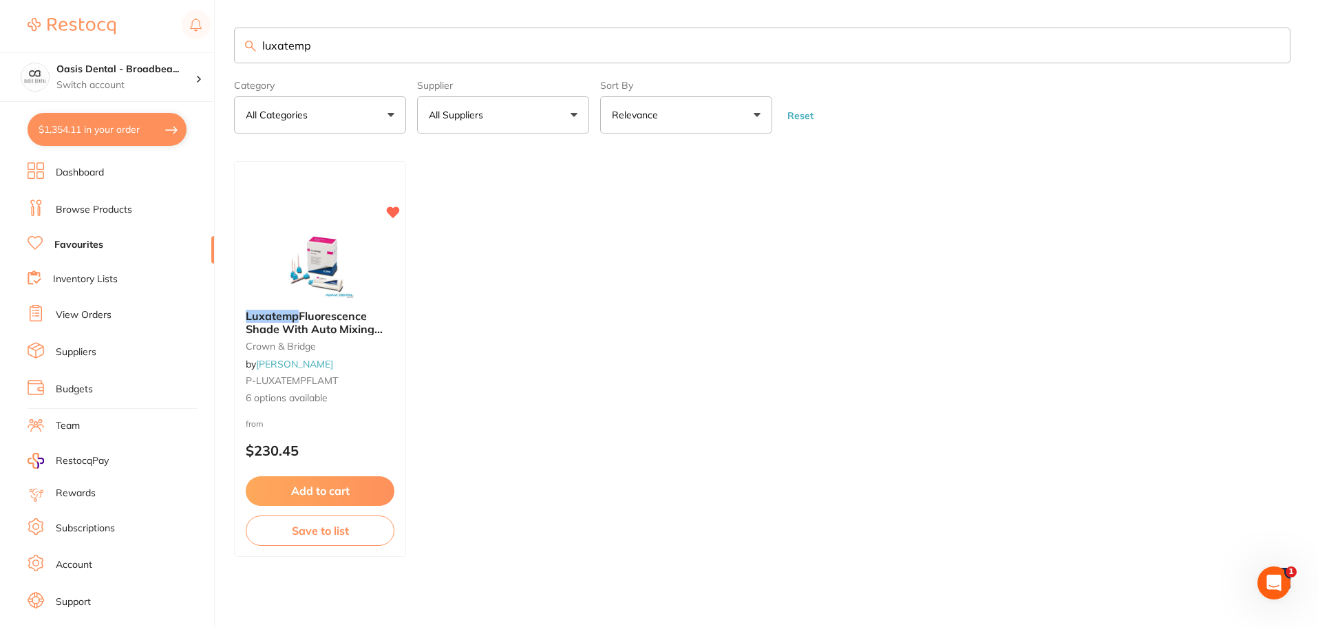
click at [307, 267] on img at bounding box center [319, 264] width 89 height 69
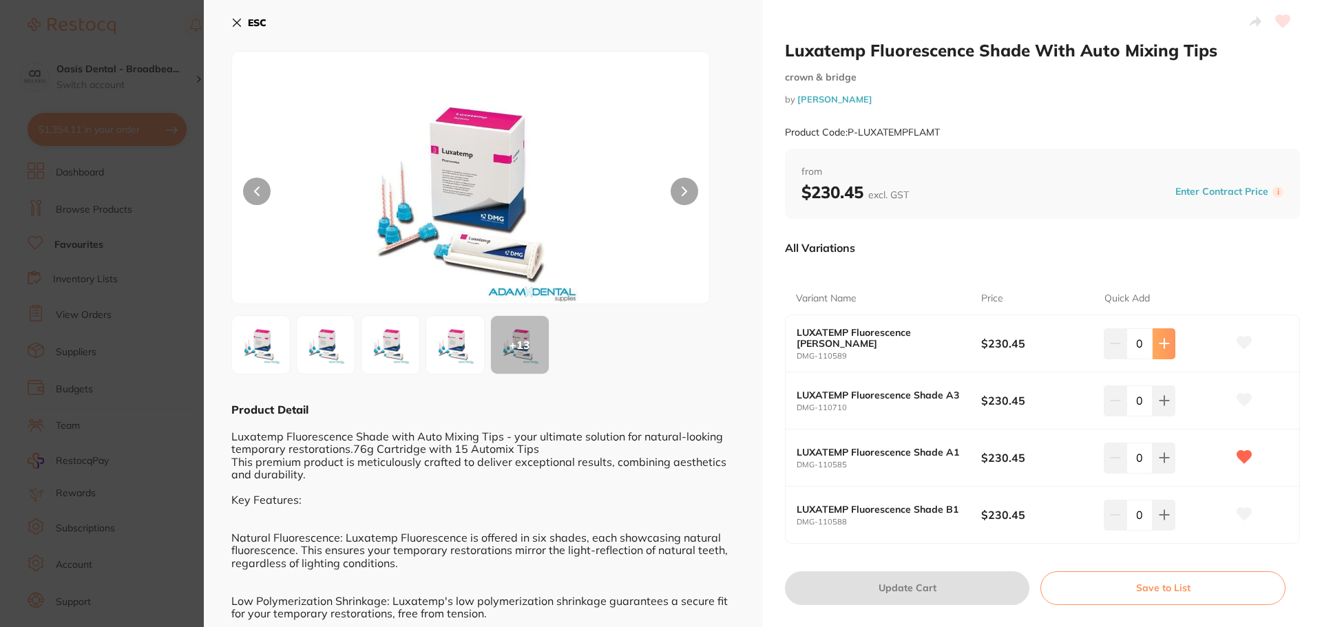
click at [1167, 351] on button at bounding box center [1163, 343] width 23 height 30
type input "1"
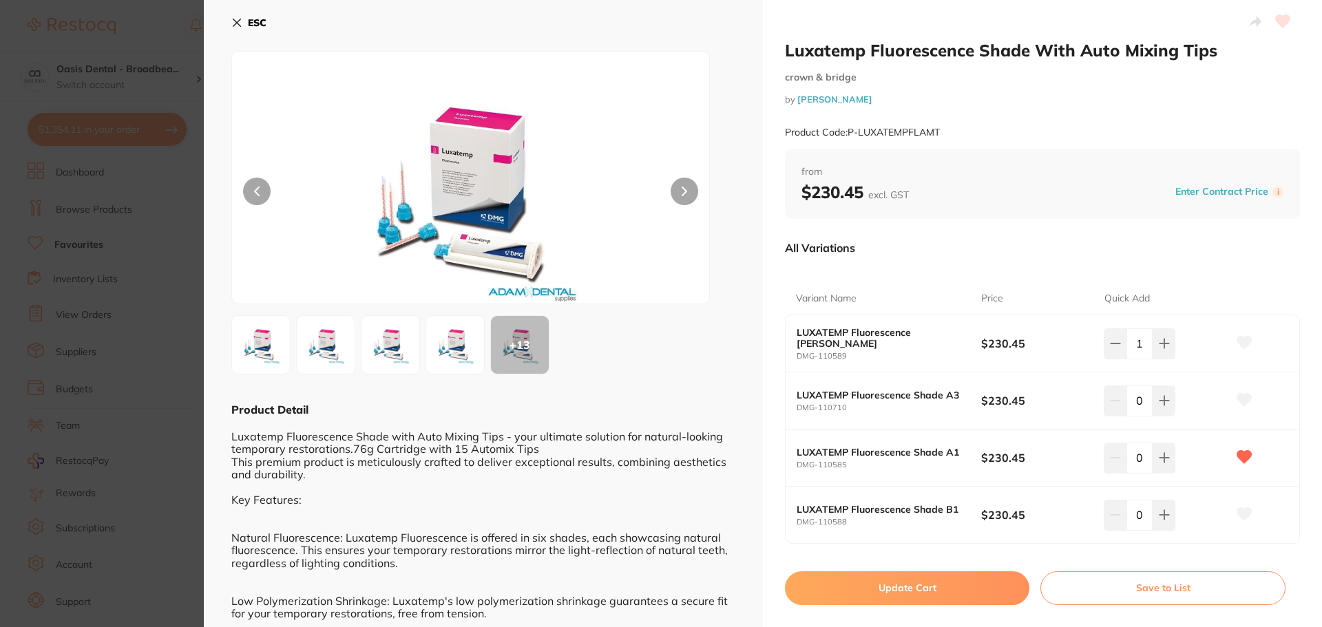
click at [898, 593] on button "Update Cart" at bounding box center [907, 587] width 244 height 33
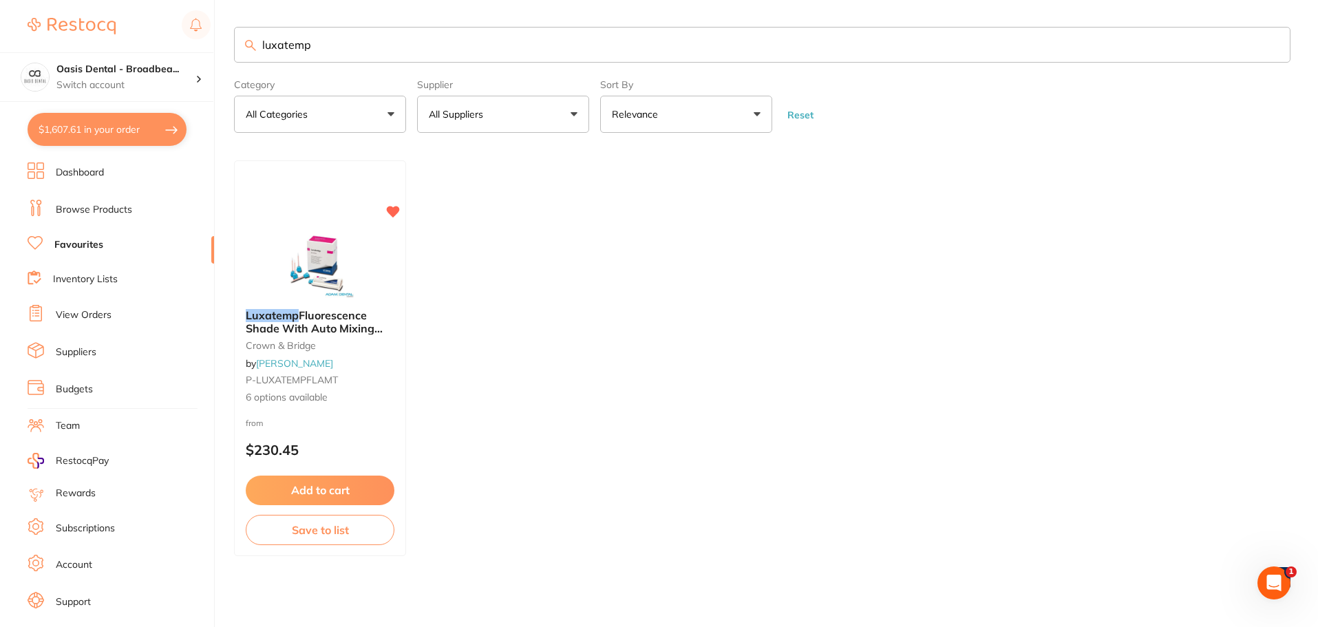
click at [465, 45] on input "luxatemp" at bounding box center [762, 45] width 1057 height 36
drag, startPoint x: 465, startPoint y: 45, endPoint x: 114, endPoint y: 0, distance: 354.7
click at [114, 0] on div "$1,607.61 Oasis Dental - Broadbea... Switch account Oasis Dental - Broadbeach $…" at bounding box center [659, 312] width 1318 height 627
click at [623, 287] on ul "ORAL B Superfloss 50 Pre-Cut Strands (1) preventative by Matrixdental 2OB-13265…" at bounding box center [762, 359] width 1057 height 396
click at [580, 114] on button "All Suppliers" at bounding box center [503, 114] width 172 height 37
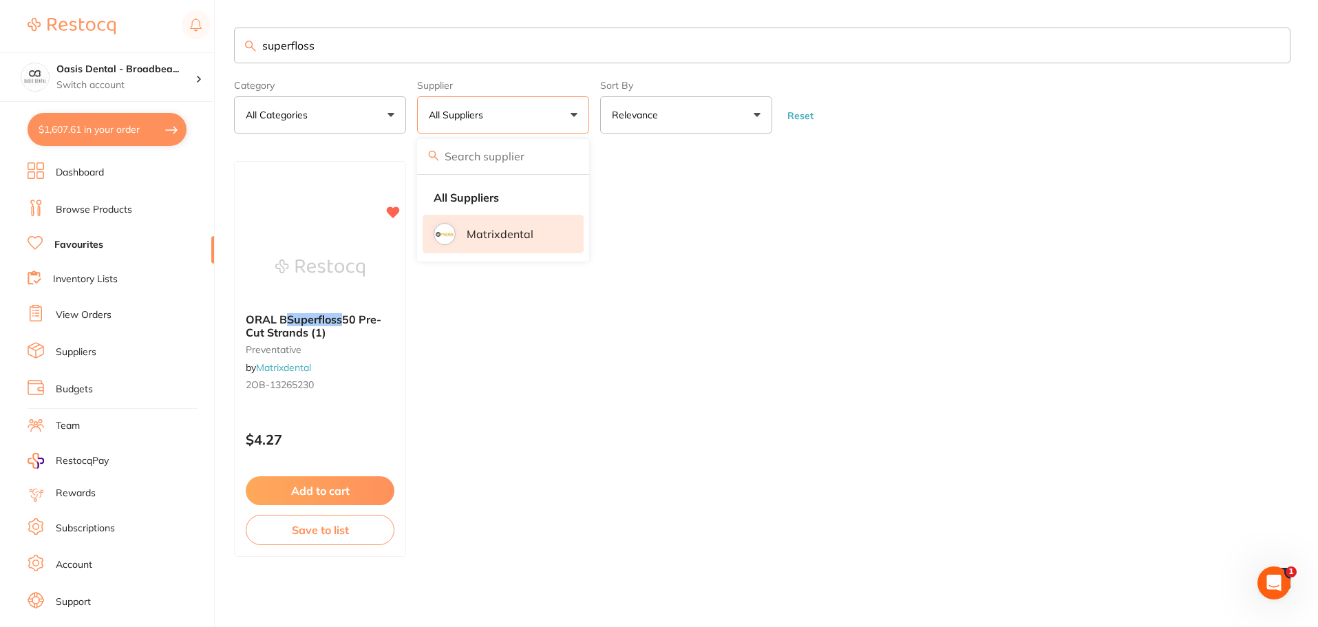
click at [548, 235] on li "Matrixdental" at bounding box center [503, 234] width 161 height 39
click at [545, 235] on li "Matrixdental" at bounding box center [503, 234] width 161 height 39
click at [894, 275] on ul "ORAL B Superfloss 50 Pre-Cut Strands (1) preventative by Matrixdental 2OB-13265…" at bounding box center [762, 359] width 1057 height 396
click at [783, 395] on ul "ORAL B Superfloss 50 Pre-Cut Strands (1) preventative by Matrixdental 2OB-13265…" at bounding box center [762, 359] width 1057 height 396
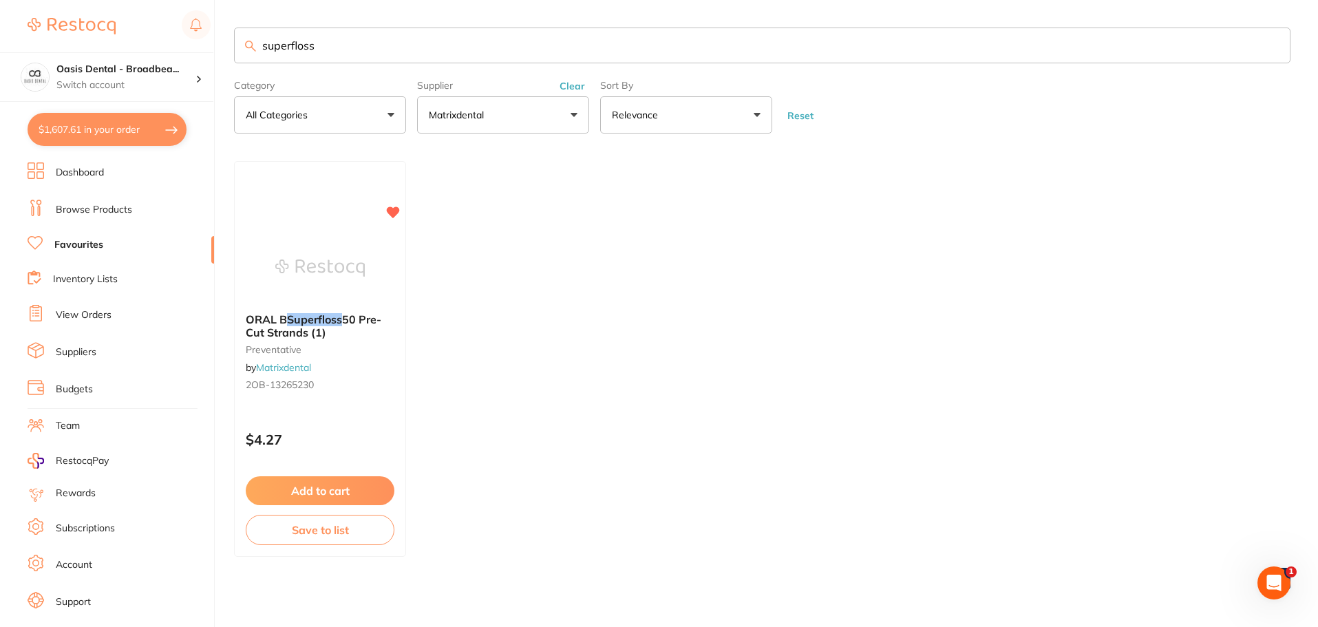
click at [783, 395] on ul "ORAL B Superfloss 50 Pre-Cut Strands (1) preventative by Matrixdental 2OB-13265…" at bounding box center [762, 359] width 1057 height 396
click at [545, 406] on ul "ORAL B Superfloss 50 Pre-Cut Strands (1) preventative by Matrixdental 2OB-13265…" at bounding box center [762, 359] width 1057 height 396
click at [400, 50] on input "superfloss" at bounding box center [762, 46] width 1057 height 36
type input "superfloss\"
click at [636, 403] on ul "ORAL B Superfloss 50 Pre-Cut Strands (1) preventative by Matrixdental 2OB-13265…" at bounding box center [762, 359] width 1057 height 396
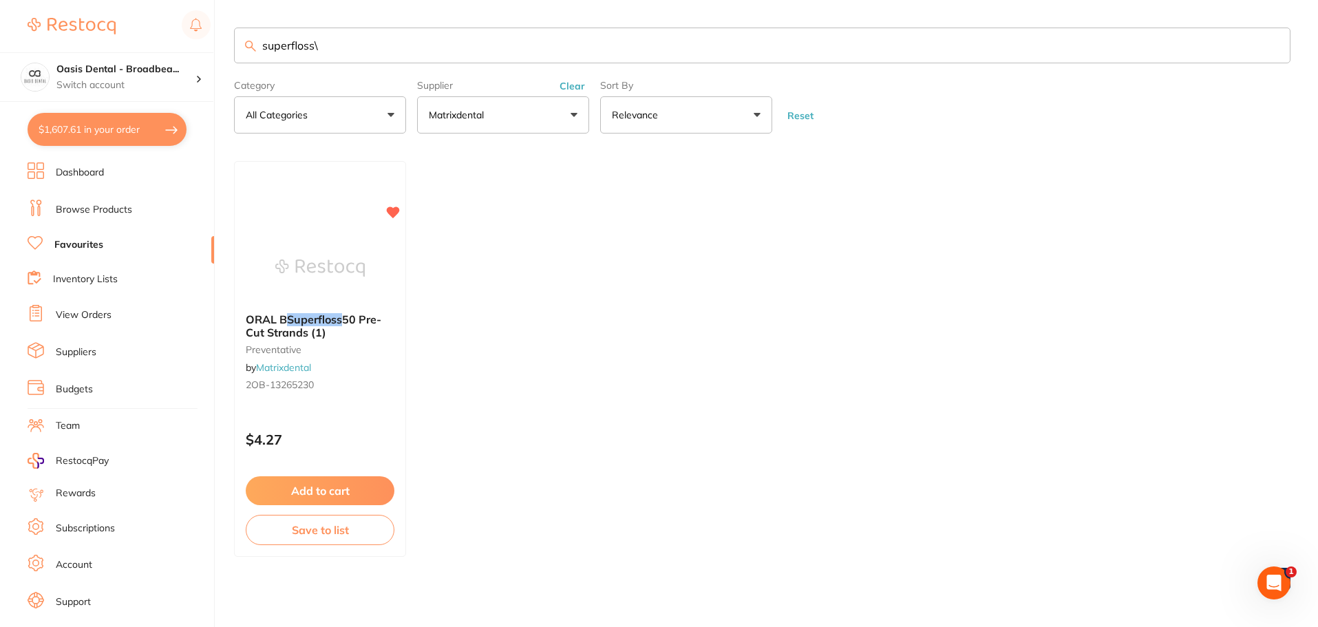
click at [690, 402] on ul "ORAL B Superfloss 50 Pre-Cut Strands (1) preventative by Matrixdental 2OB-13265…" at bounding box center [762, 359] width 1057 height 396
drag, startPoint x: 386, startPoint y: 43, endPoint x: 133, endPoint y: 55, distance: 253.6
click at [133, 55] on div "$1,607.61 Oasis Dental - Broadbea... Switch account Oasis Dental - Broadbeach $…" at bounding box center [659, 313] width 1318 height 627
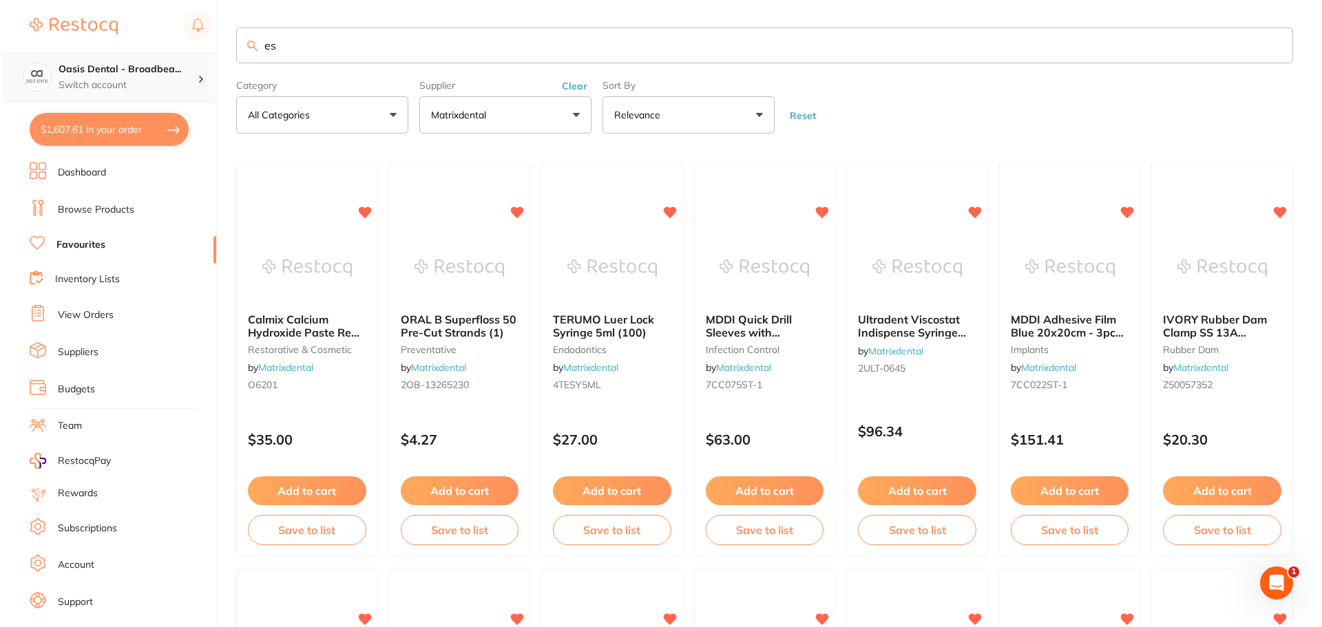
scroll to position [0, 0]
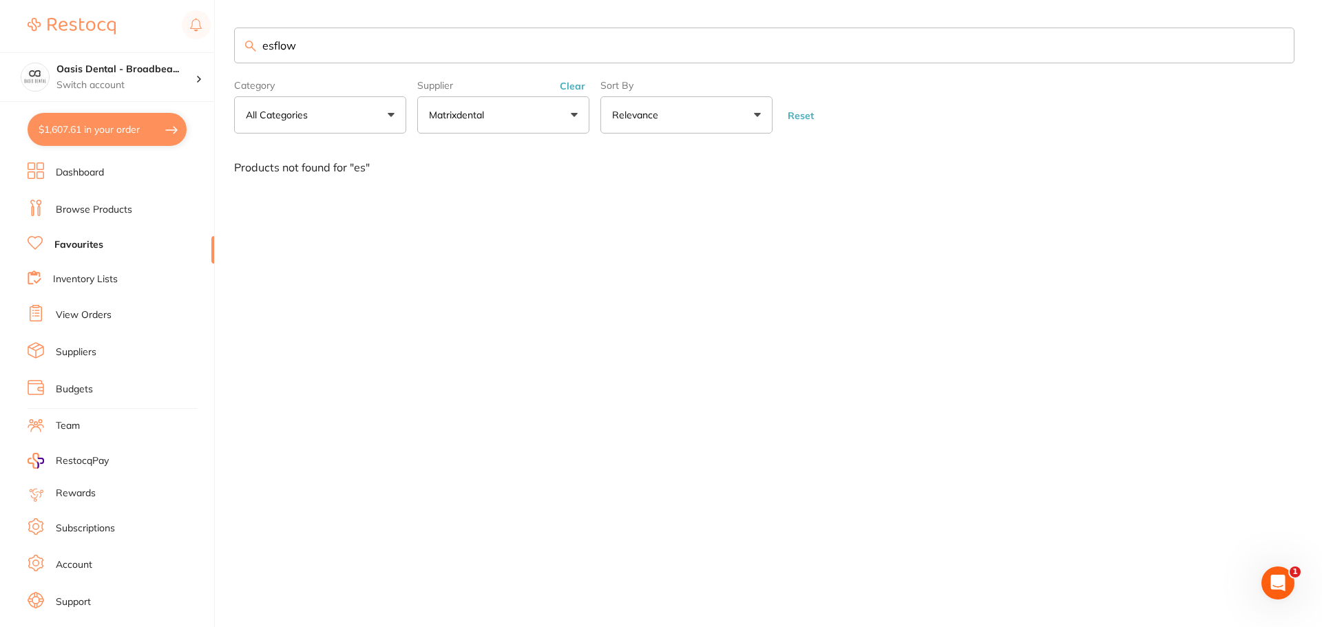
type input "esflow"
click at [512, 240] on div "esflow Category All Categories All Categories No categories found Clear Categor…" at bounding box center [778, 313] width 1088 height 627
drag, startPoint x: 361, startPoint y: 54, endPoint x: 95, endPoint y: 37, distance: 266.2
click at [95, 37] on div "$1,607.61 Oasis Dental - Broadbea... Switch account Oasis Dental - Broadbeach $…" at bounding box center [661, 313] width 1322 height 627
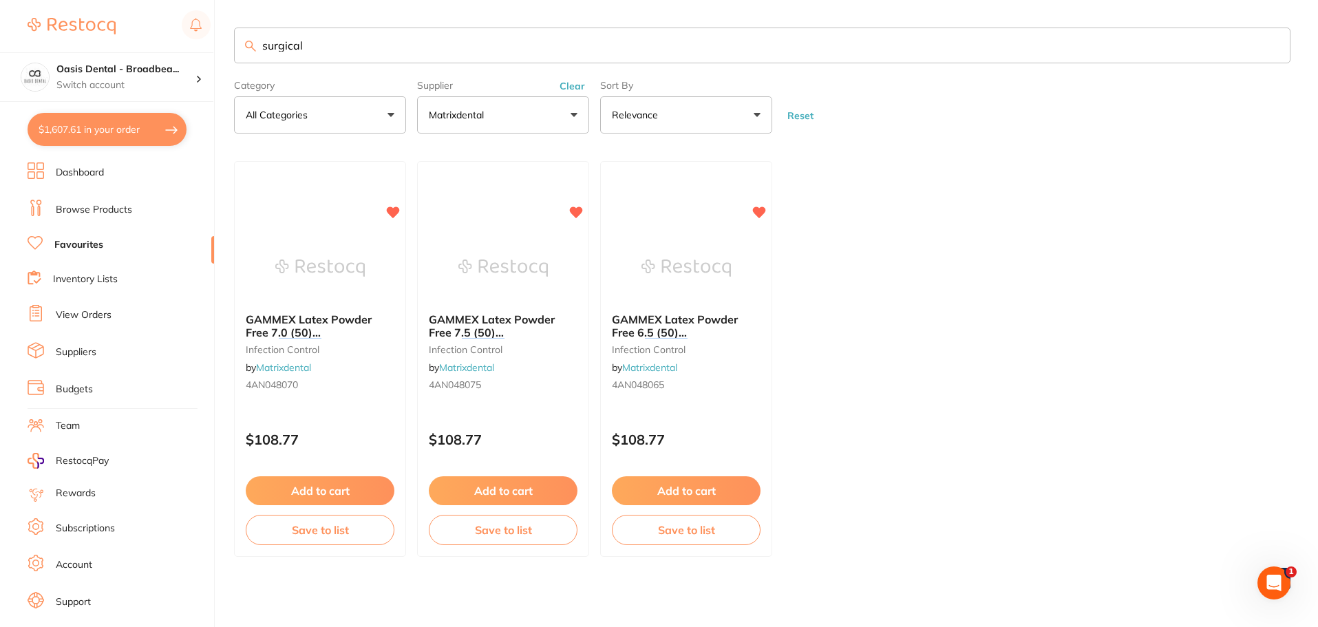
type input "surgical"
click at [409, 49] on input "surgical" at bounding box center [762, 46] width 1057 height 36
drag, startPoint x: 409, startPoint y: 49, endPoint x: 222, endPoint y: 52, distance: 187.3
click at [222, 52] on div "$1,607.61 Oasis Dental - Broadbea... Switch account Oasis Dental - Broadbeach $…" at bounding box center [659, 313] width 1318 height 627
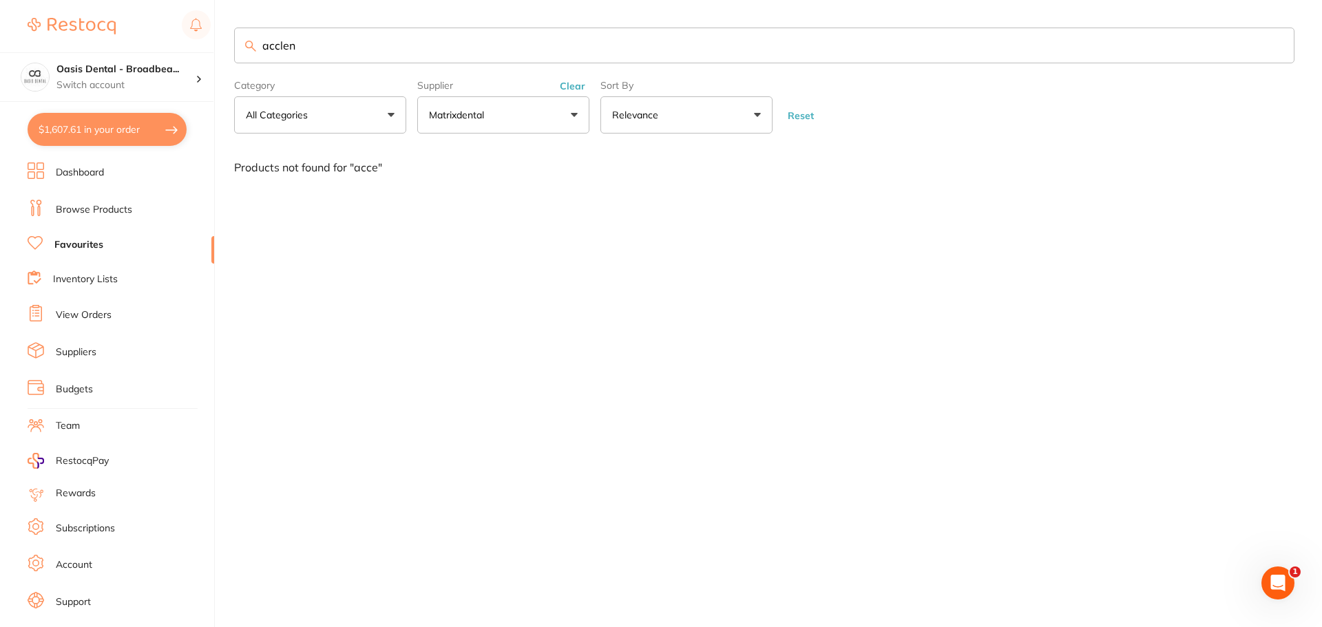
type input "acclen"
click at [354, 43] on input "acclen" at bounding box center [764, 46] width 1060 height 36
drag, startPoint x: 354, startPoint y: 43, endPoint x: 218, endPoint y: 50, distance: 136.5
click at [218, 50] on div "$1,607.61 Oasis Dental - Broadbea... Switch account Oasis Dental - Broadbeach $…" at bounding box center [661, 313] width 1322 height 627
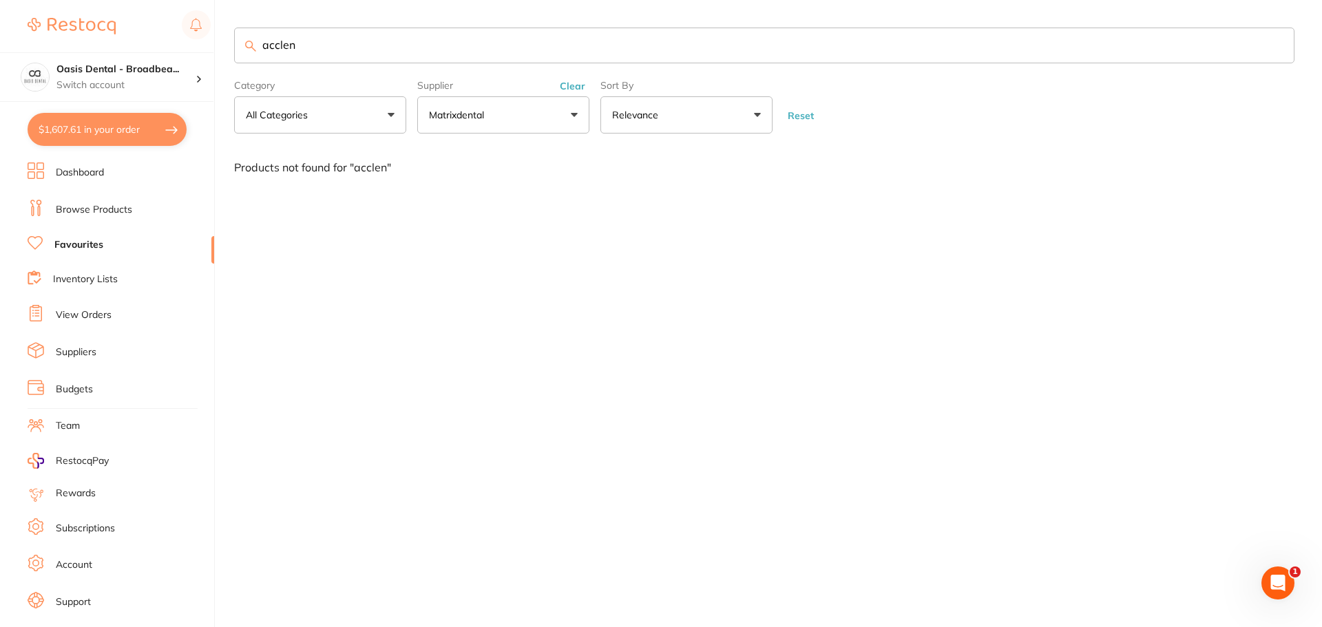
scroll to position [0, 0]
click at [144, 136] on button "$1,607.61 in your order" at bounding box center [107, 129] width 159 height 33
checkbox input "true"
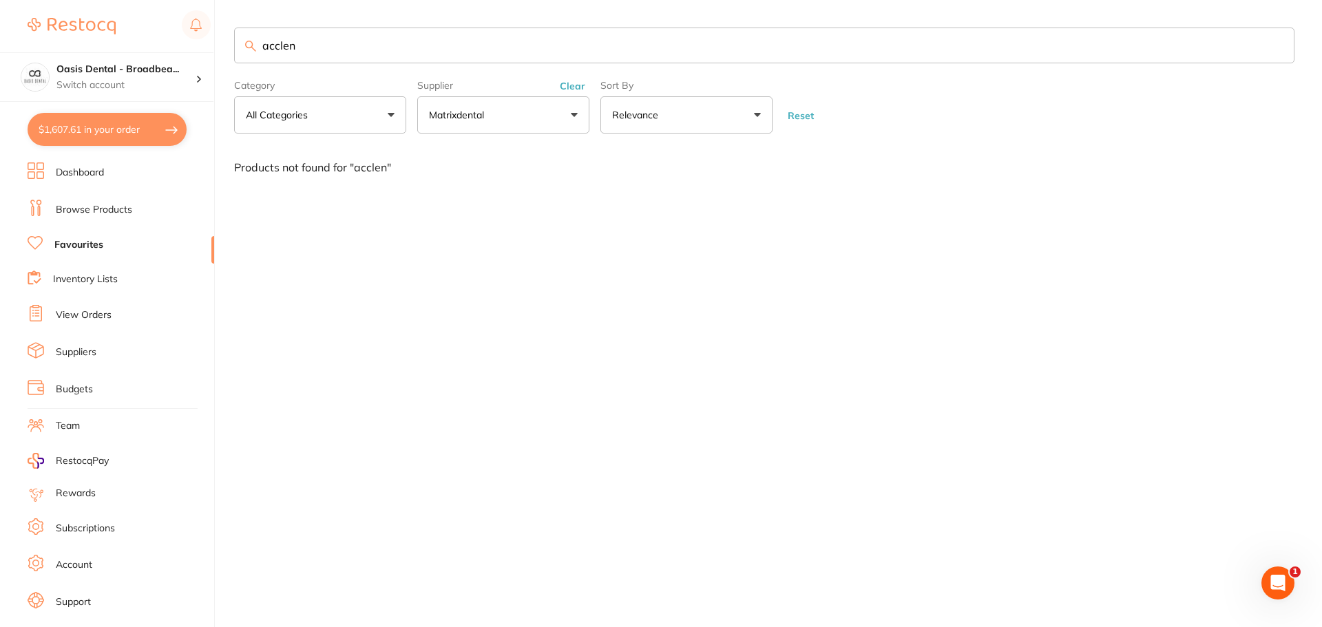
checkbox input "true"
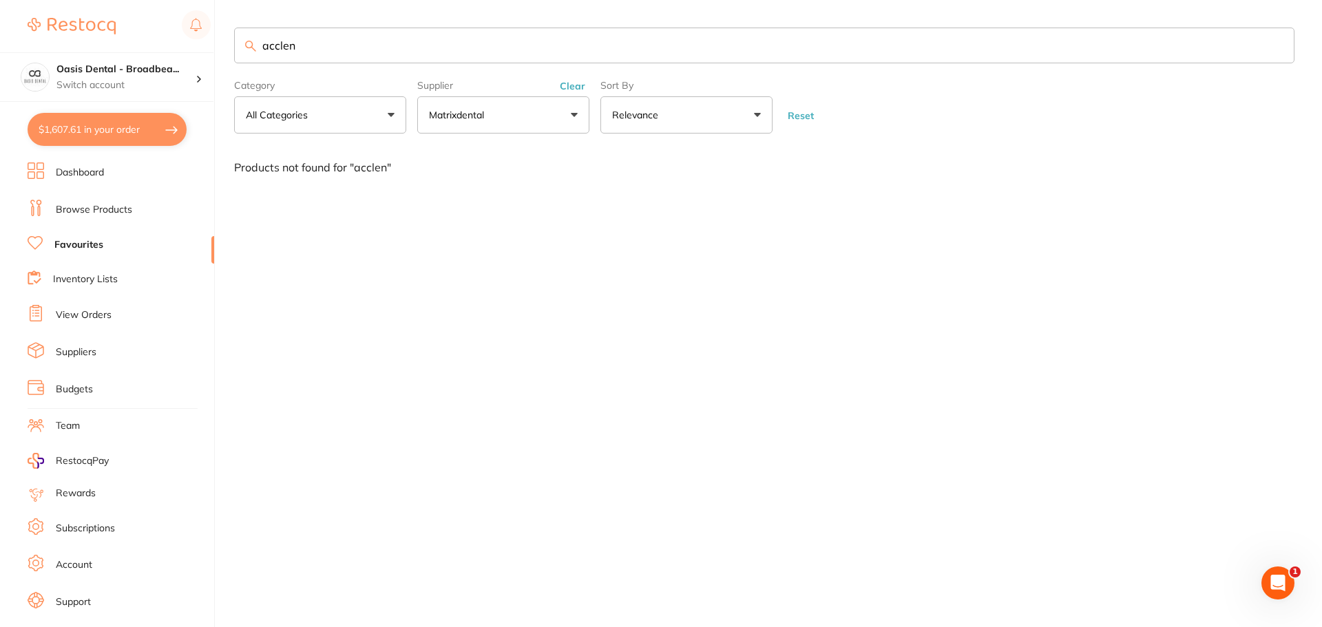
checkbox input "true"
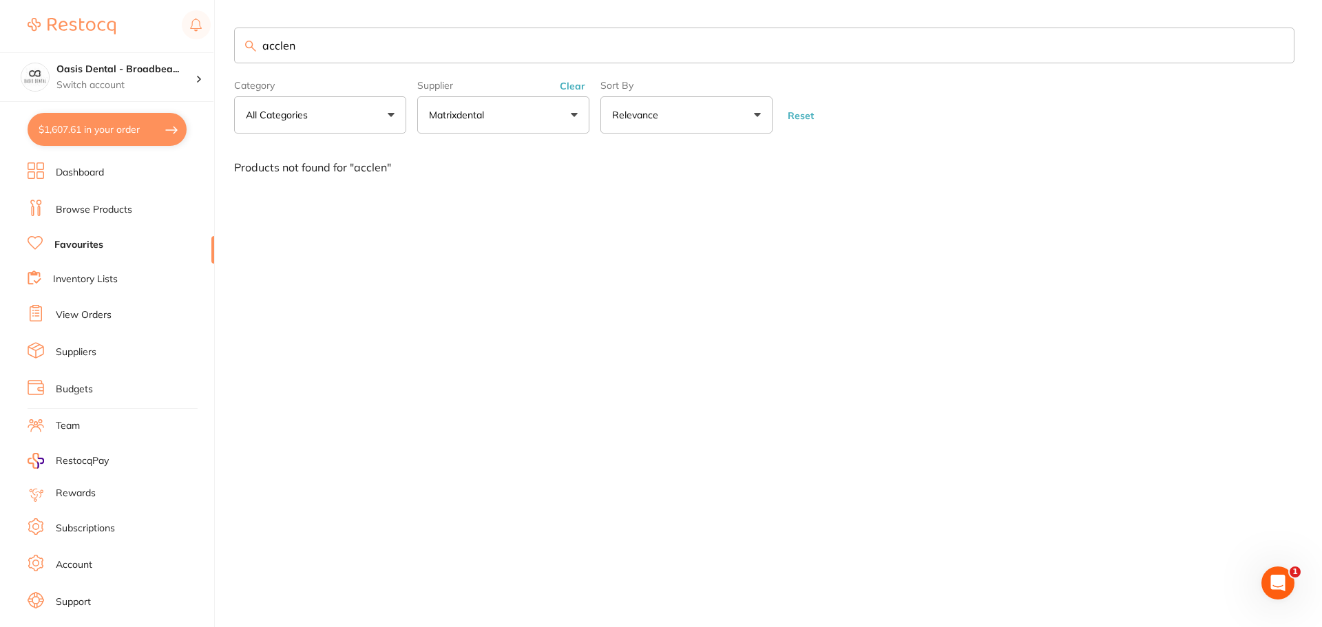
checkbox input "true"
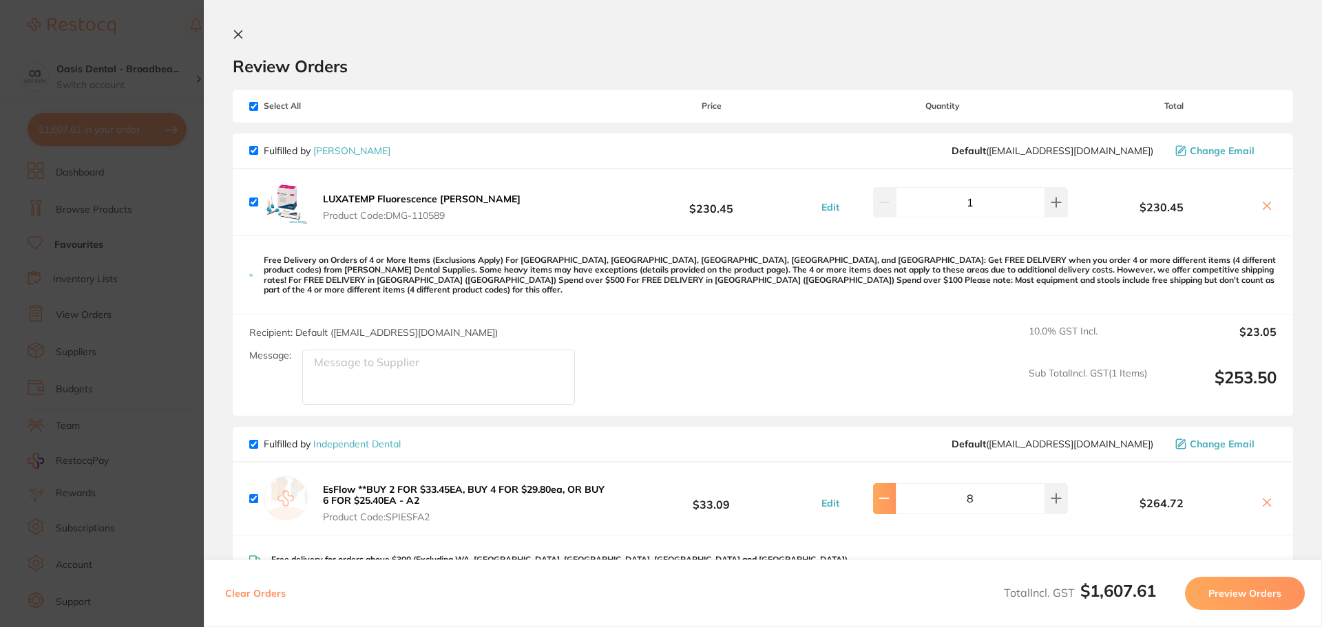
click at [894, 494] on button at bounding box center [884, 498] width 23 height 30
click at [889, 493] on icon at bounding box center [883, 498] width 11 height 11
type input "4"
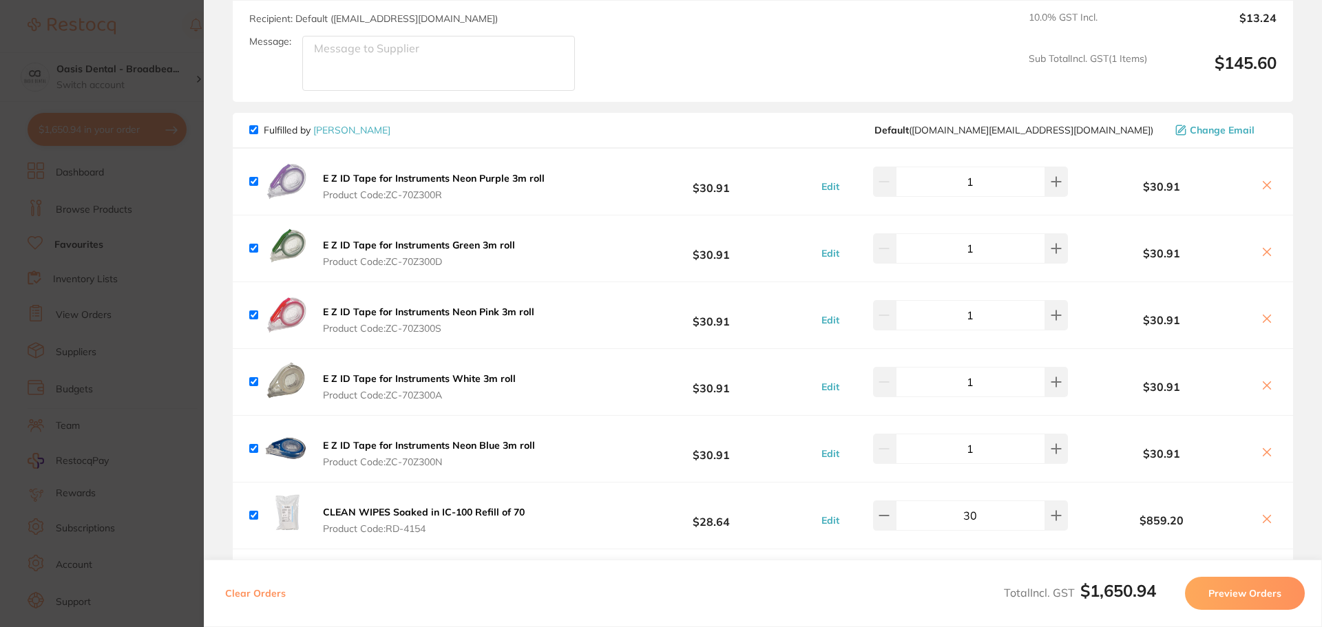
scroll to position [620, 0]
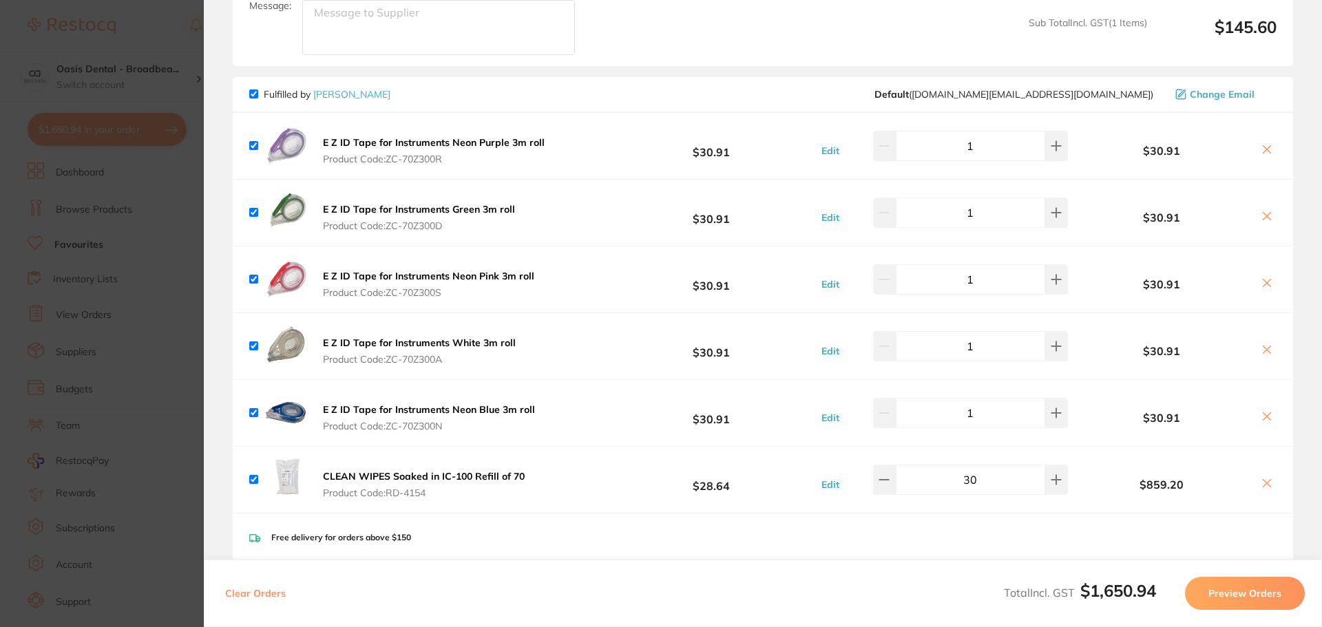
click at [837, 278] on button "Edit" at bounding box center [830, 284] width 26 height 12
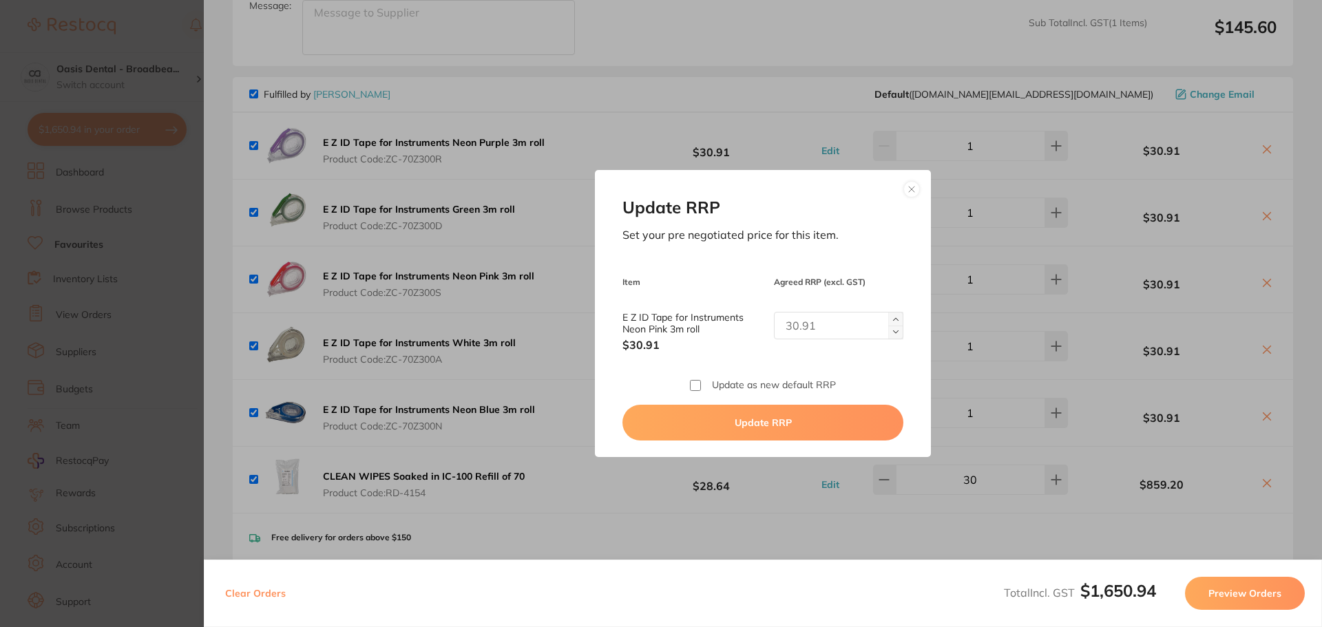
click at [909, 188] on button at bounding box center [911, 189] width 17 height 17
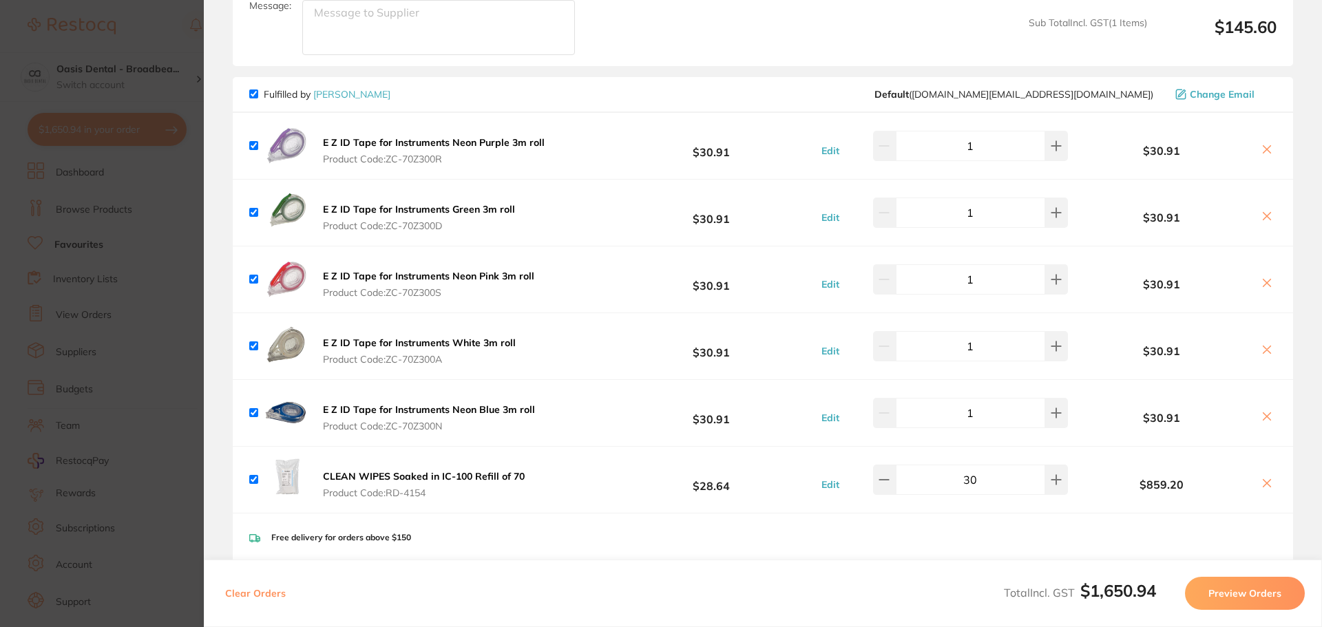
click at [974, 334] on input "1" at bounding box center [970, 346] width 149 height 30
type input "1"
click at [976, 264] on input "1" at bounding box center [970, 279] width 149 height 30
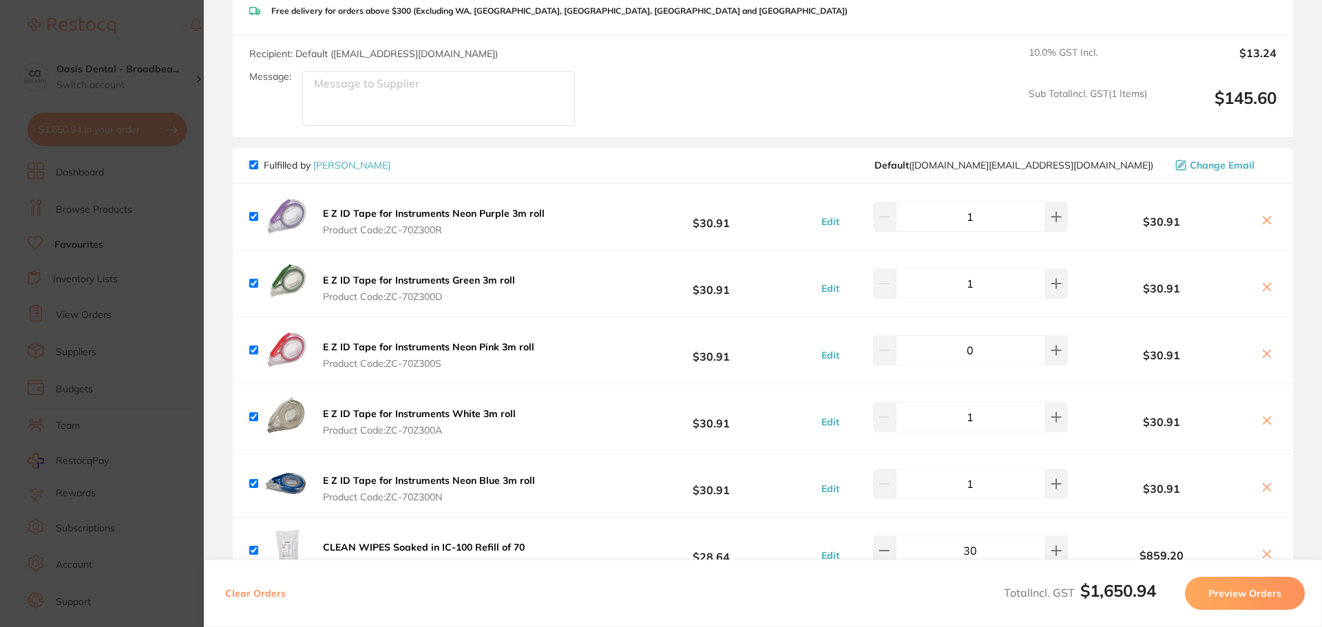
scroll to position [482, 0]
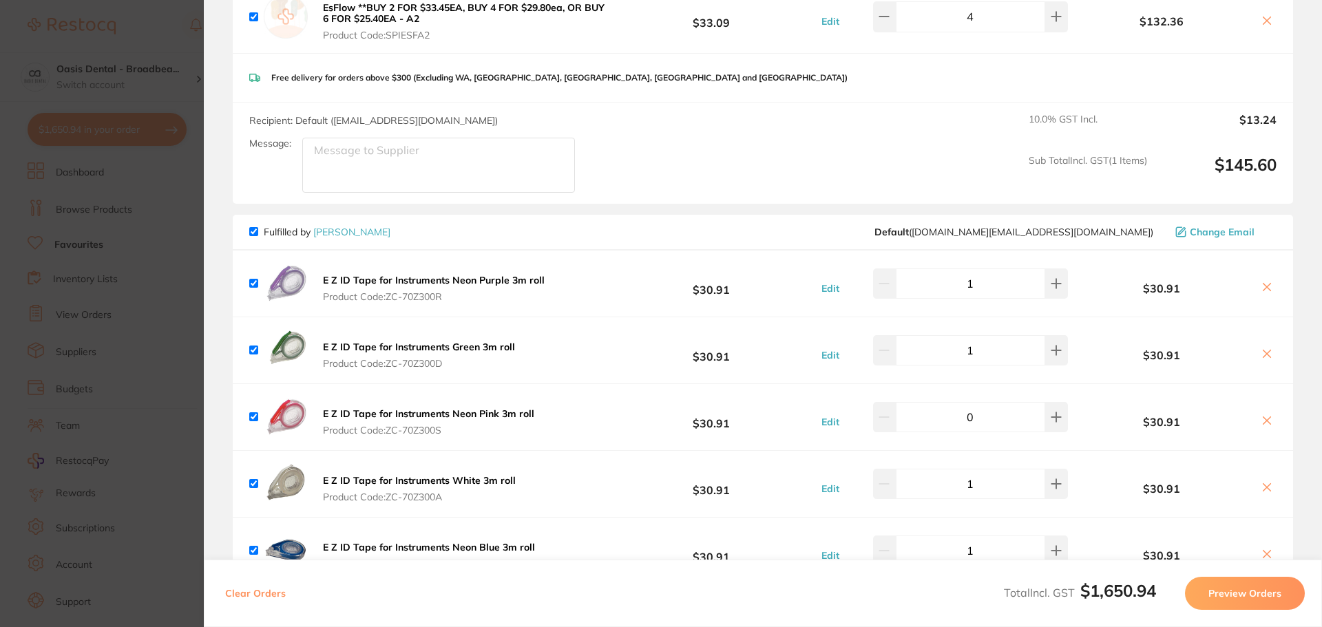
type input "0"
click at [997, 345] on input "1" at bounding box center [970, 350] width 149 height 30
type input "0"
checkbox input "true"
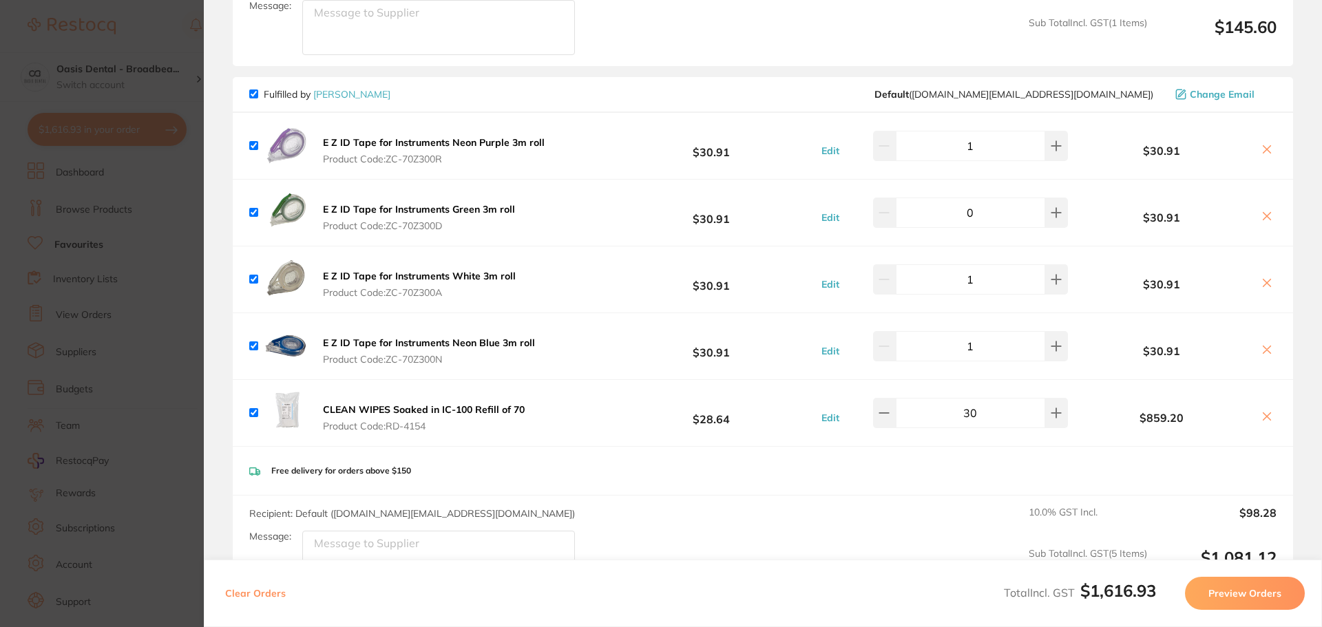
scroll to position [895, 0]
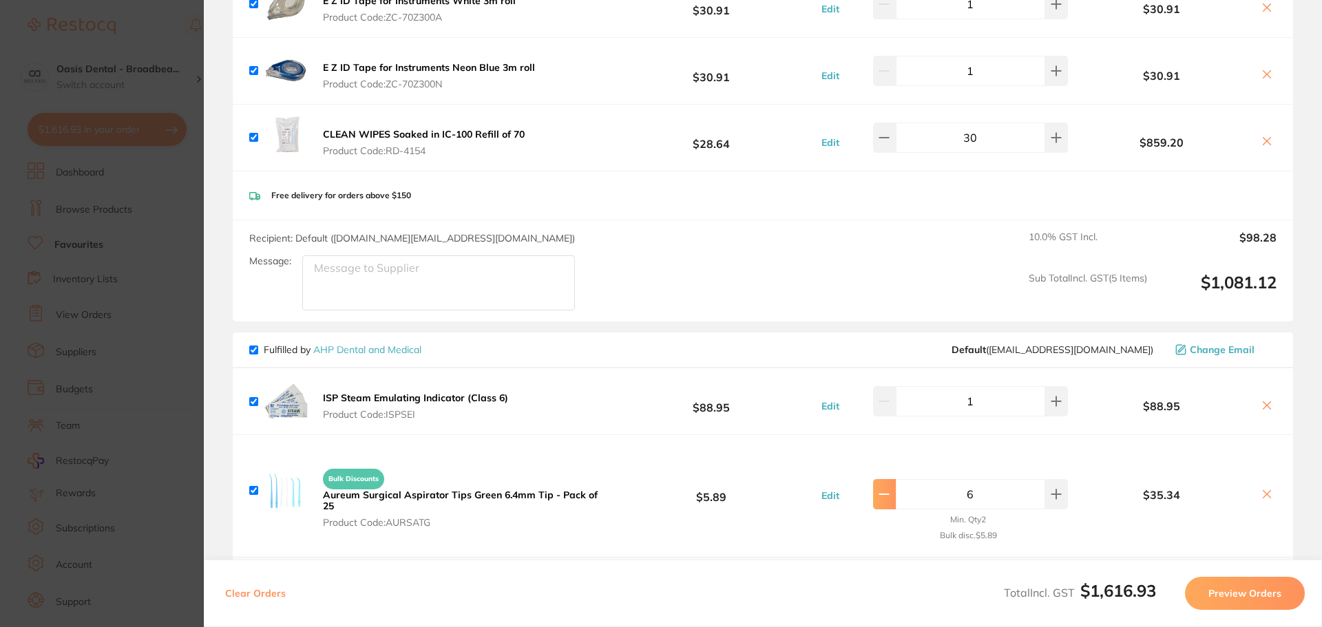
type input "0"
click at [894, 491] on button at bounding box center [884, 494] width 23 height 30
type input "5"
checkbox input "true"
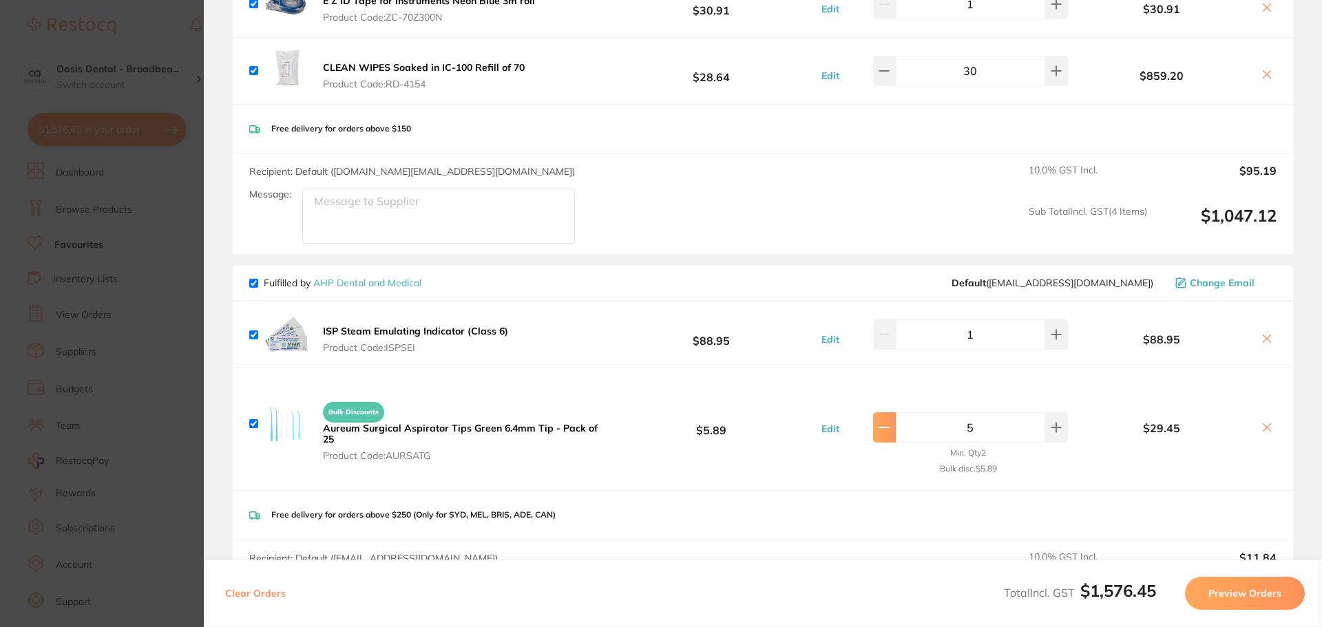
click at [885, 422] on icon at bounding box center [883, 427] width 11 height 11
type input "4"
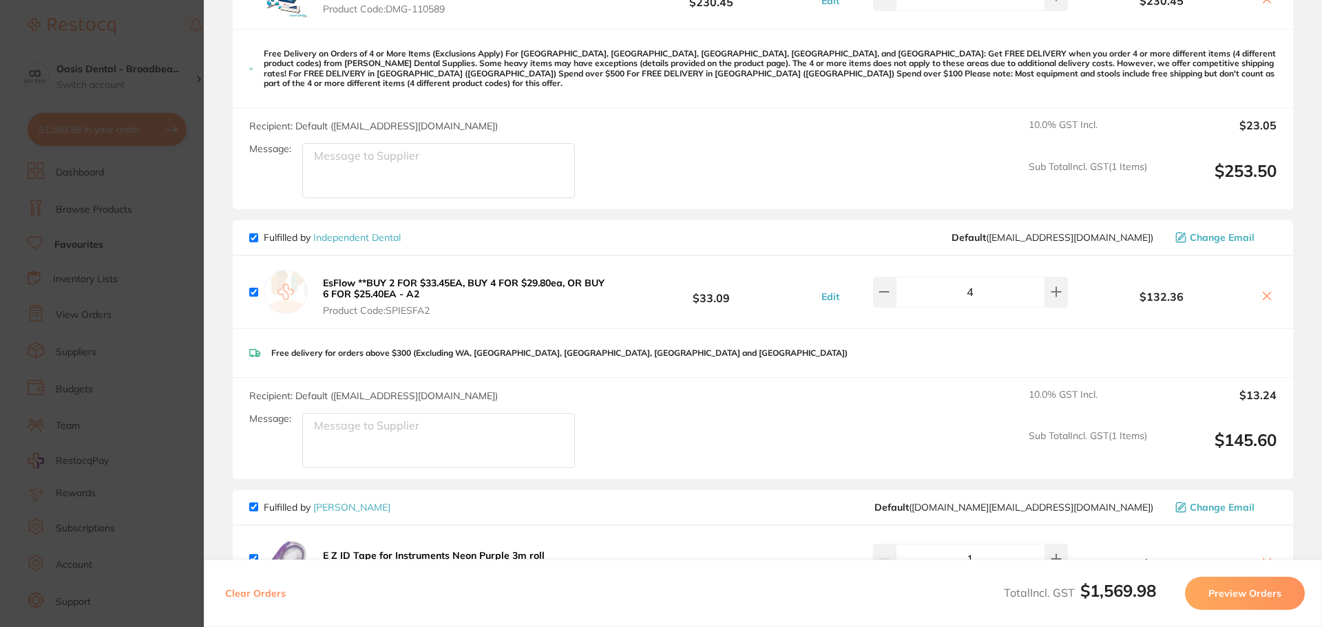
scroll to position [0, 0]
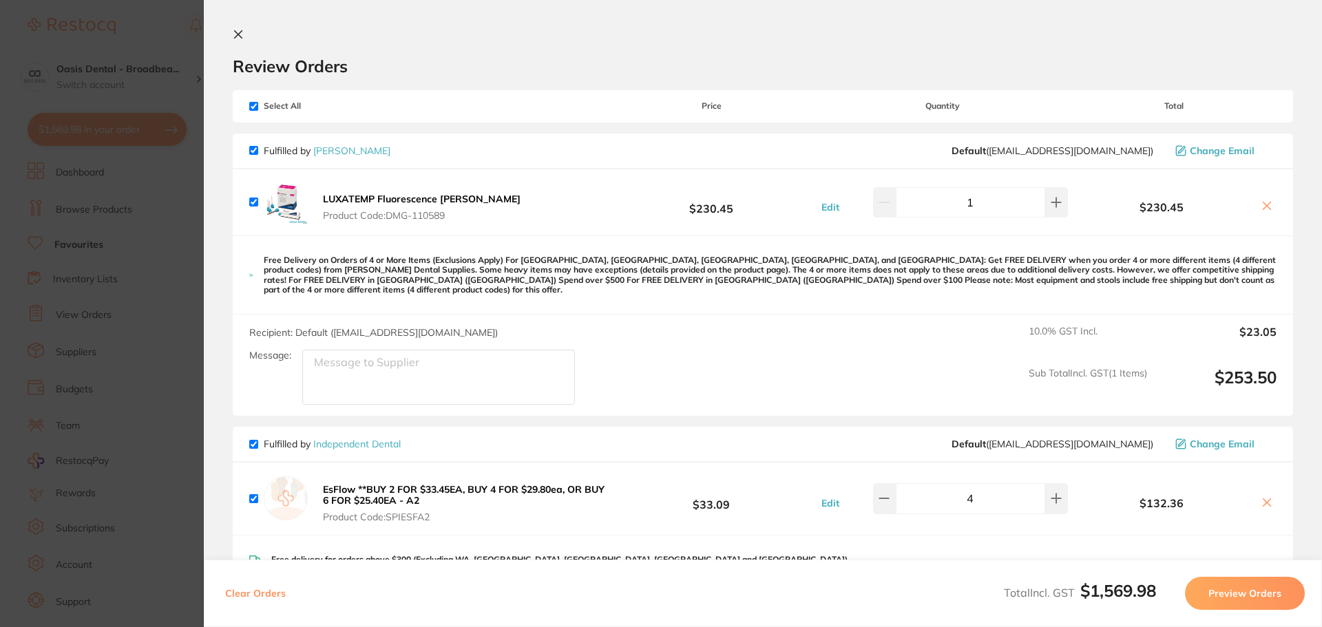
click at [555, 28] on section "Review Orders Your orders are being processed and we will notify you once we ha…" at bounding box center [763, 313] width 1118 height 627
click at [349, 43] on div "Review Orders" at bounding box center [763, 52] width 1060 height 47
click at [1257, 593] on button "Preview Orders" at bounding box center [1245, 593] width 120 height 33
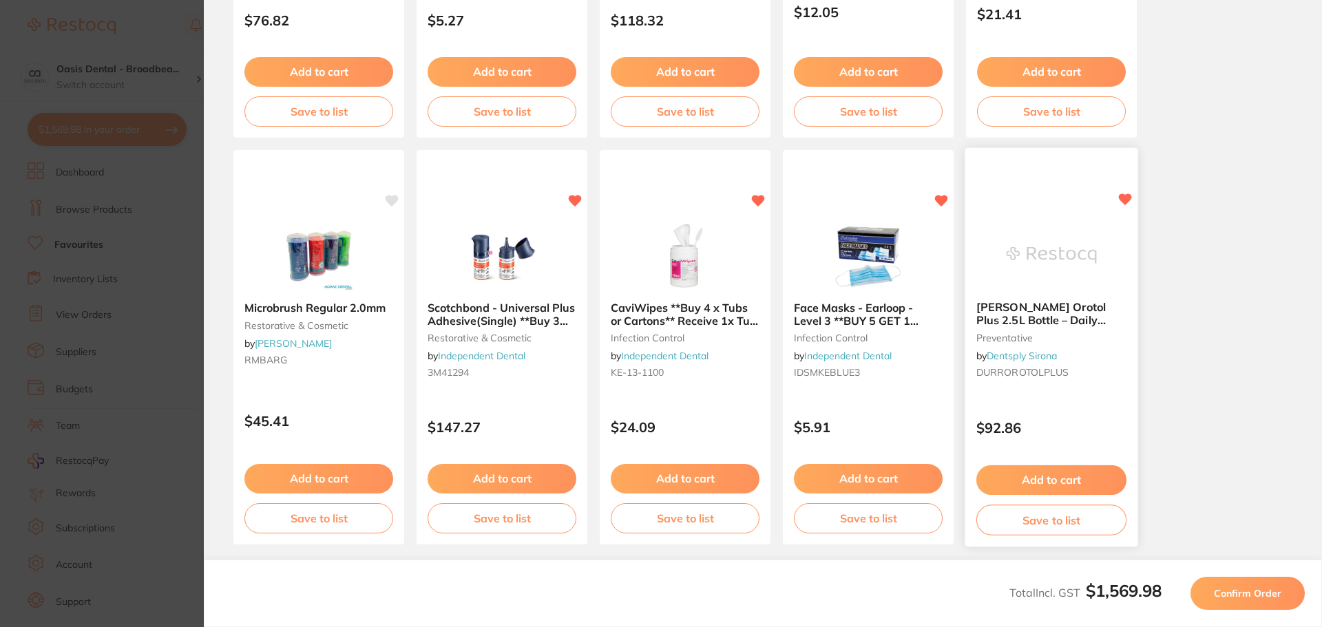
scroll to position [390, 0]
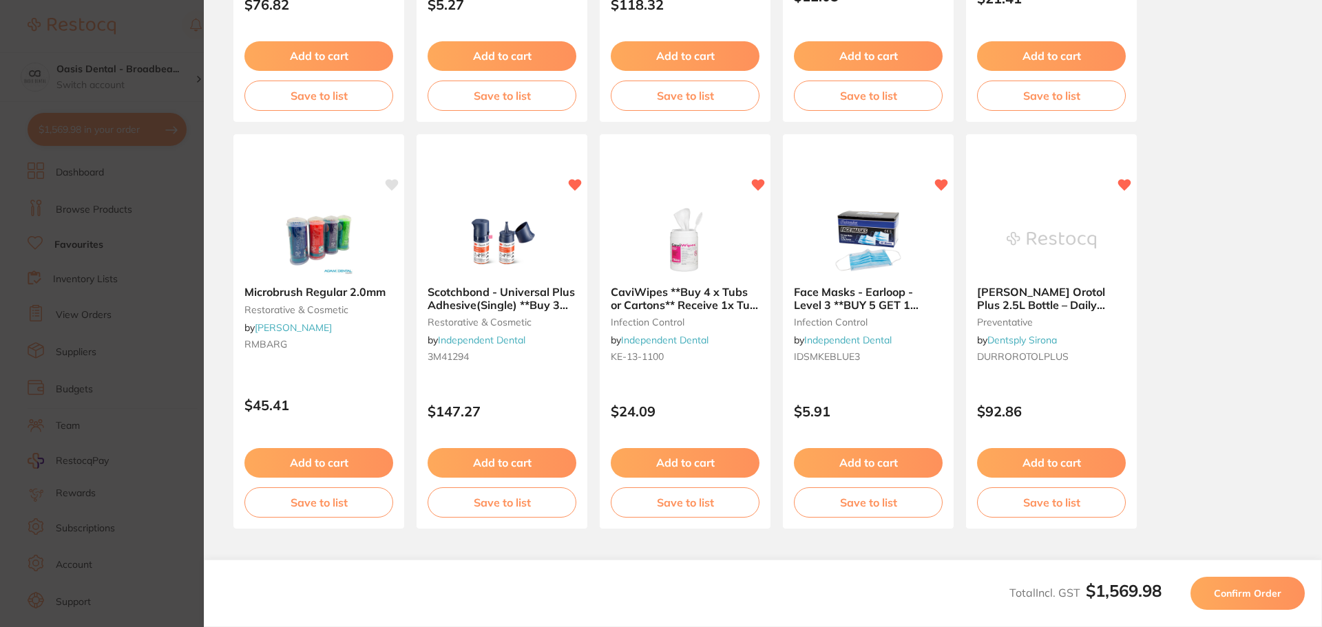
click at [1267, 126] on div "SOFLEX Disc Pop on Coarse Orange 1/2" 12.7mm Pack of 85 finishing & polishing b…" at bounding box center [763, 114] width 1060 height 830
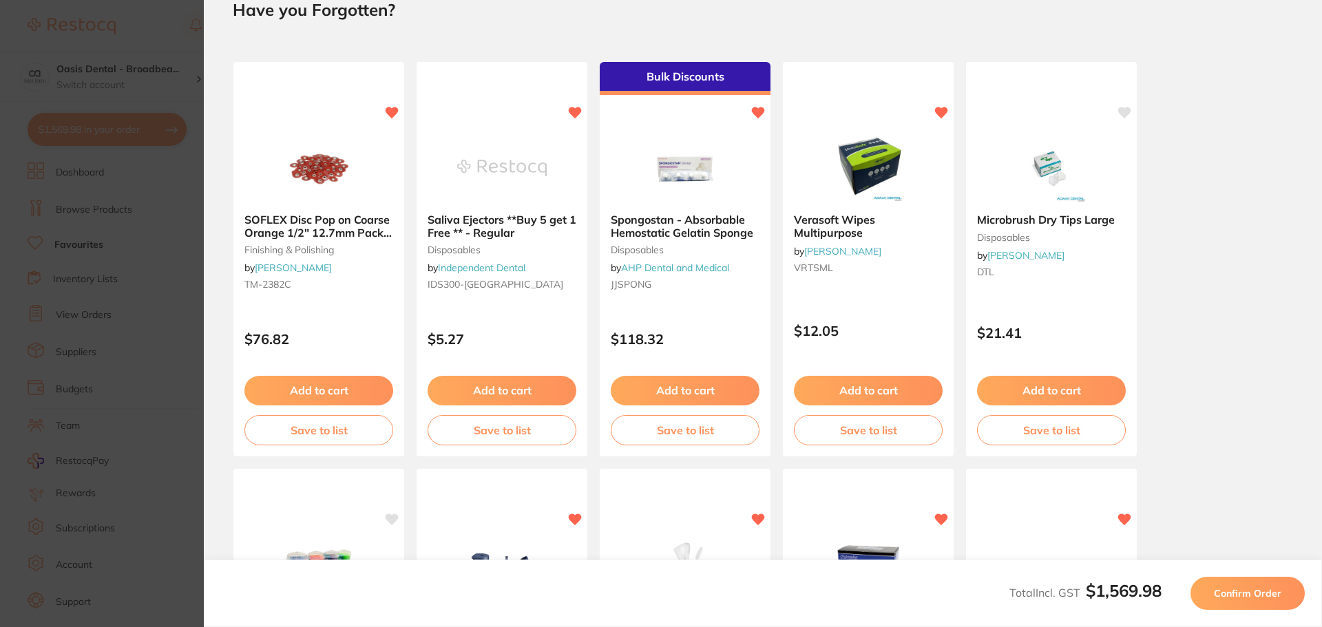
scroll to position [0, 0]
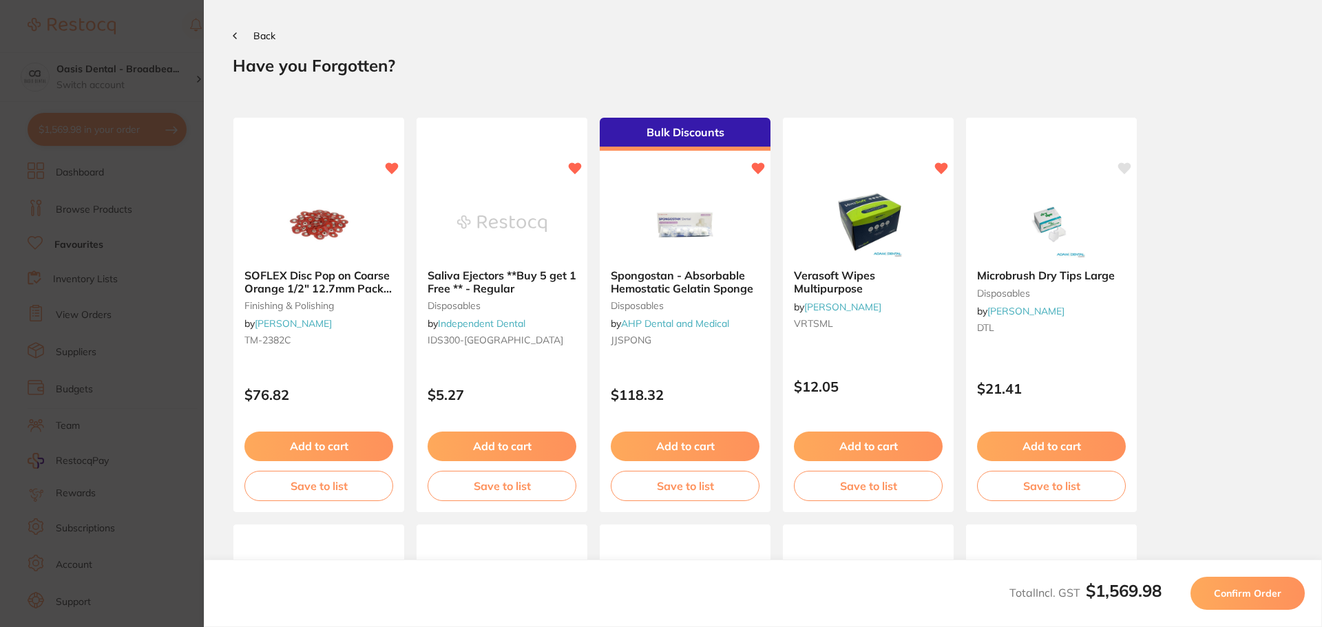
click at [343, 25] on section "Back Your orders are being processed and we will notify you once we have placed…" at bounding box center [763, 313] width 1118 height 627
click at [239, 32] on button "Back" at bounding box center [254, 35] width 43 height 11
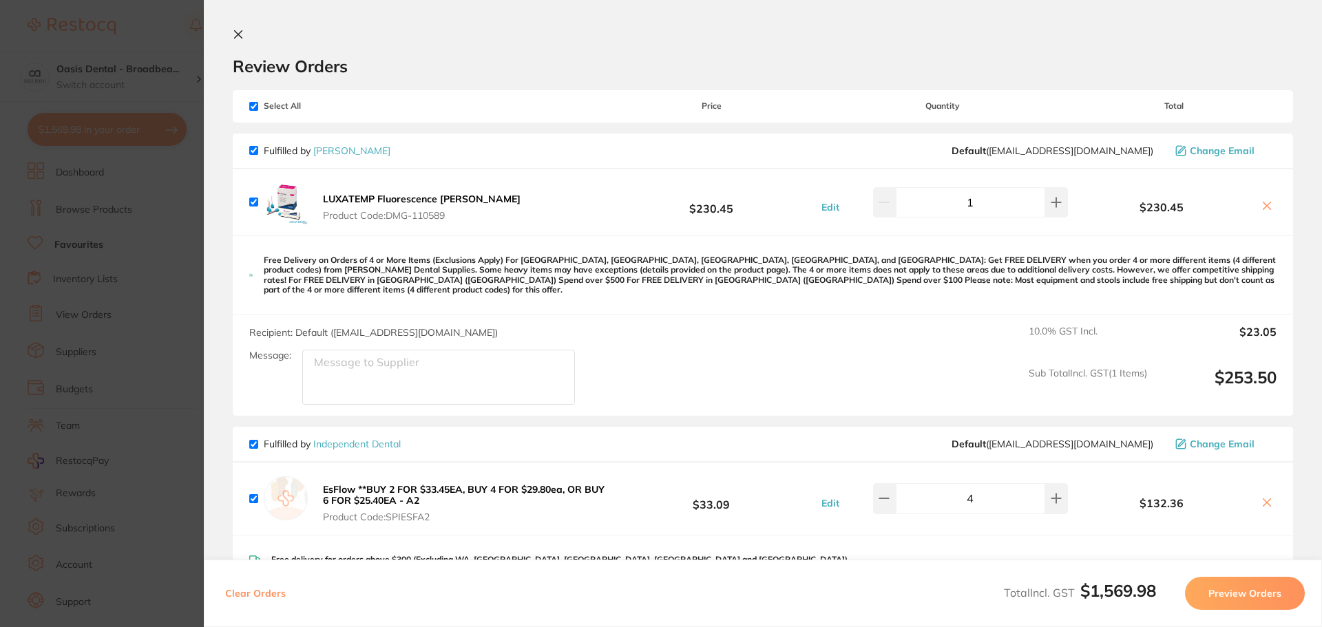
click at [239, 32] on icon at bounding box center [238, 34] width 11 height 11
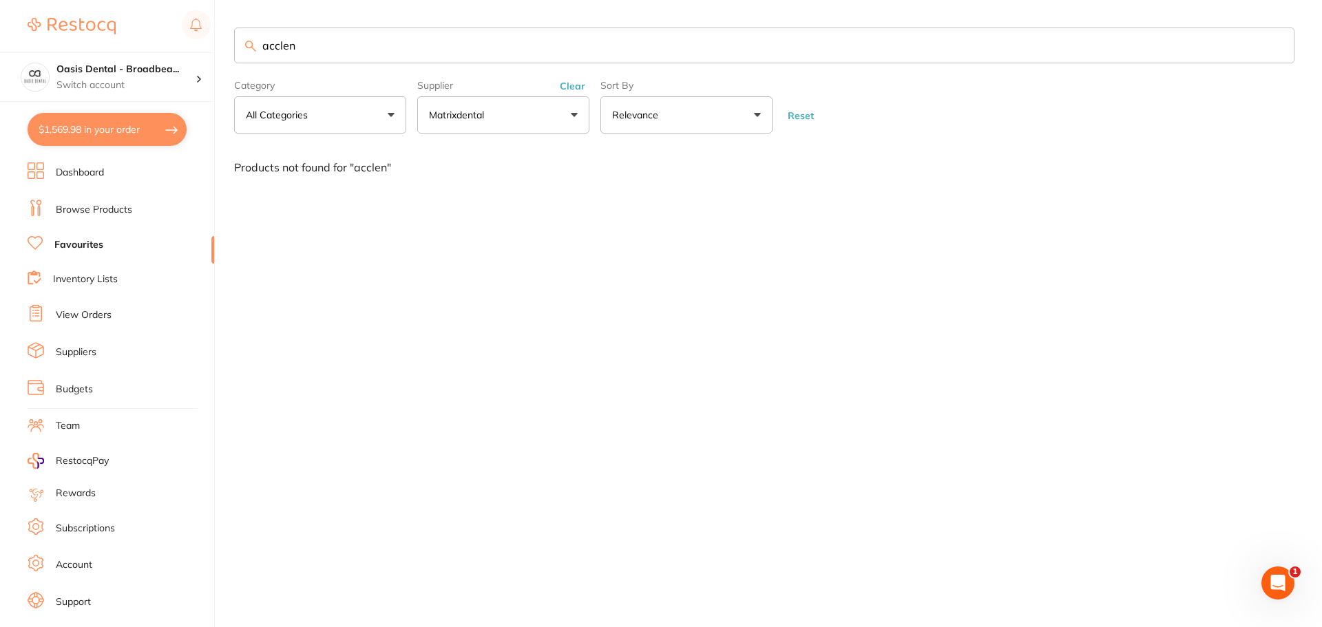
drag, startPoint x: 414, startPoint y: 48, endPoint x: 10, endPoint y: 21, distance: 405.0
click at [10, 21] on div "$1,569.98 Oasis Dental - Broadbea... Switch account Oasis Dental - Broadbeach $…" at bounding box center [661, 313] width 1322 height 627
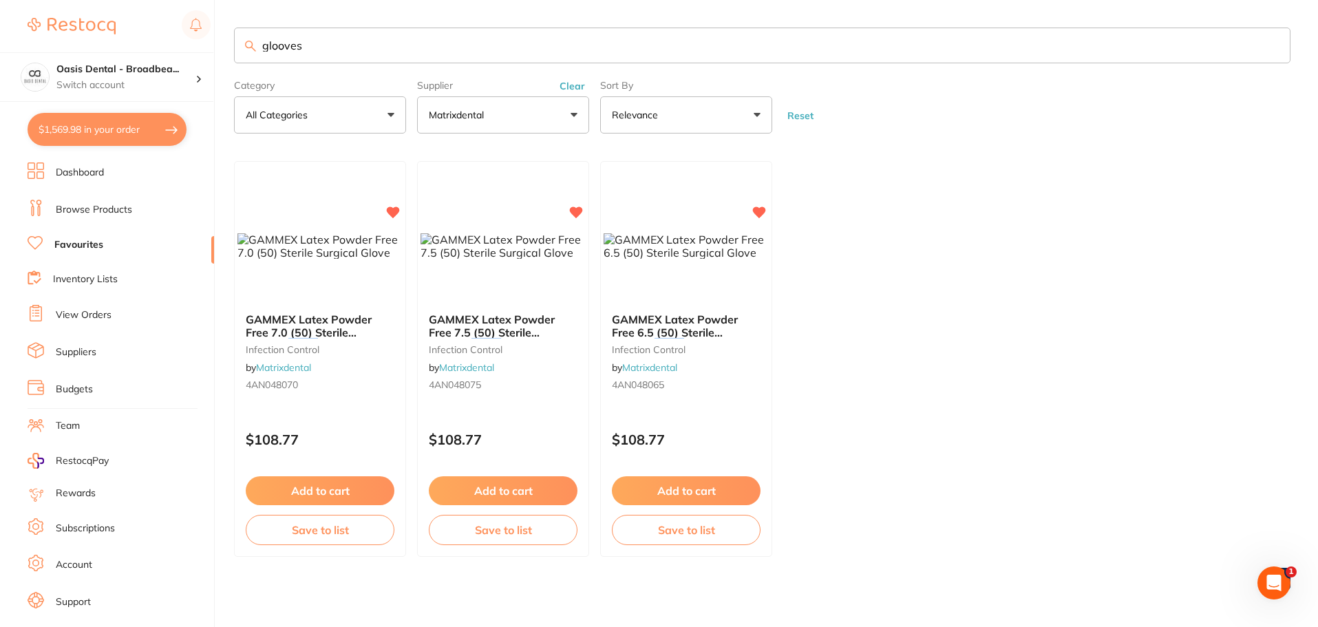
click at [330, 46] on input "glooves" at bounding box center [762, 46] width 1057 height 36
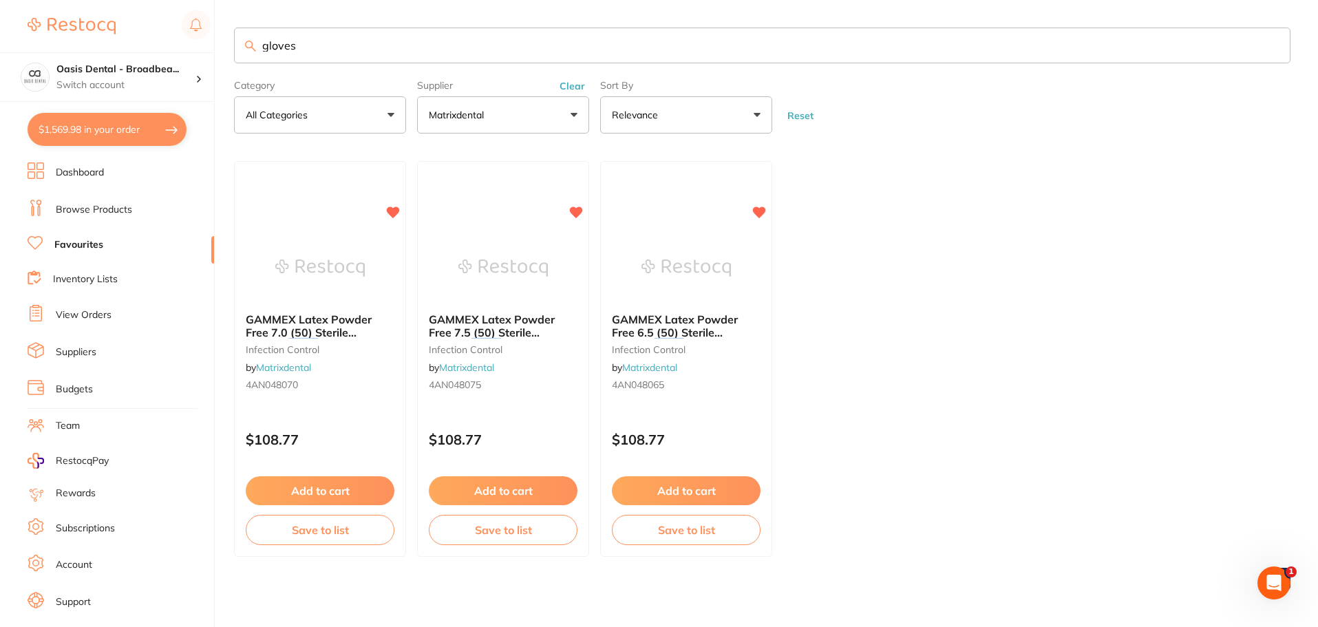
type input "gloves"
click at [921, 259] on ul "GAMMEX Latex Powder Free 7.0 (50) Sterile Surgical Glove infection control by M…" at bounding box center [762, 359] width 1057 height 396
click at [120, 279] on li "Inventory Lists" at bounding box center [121, 280] width 187 height 19
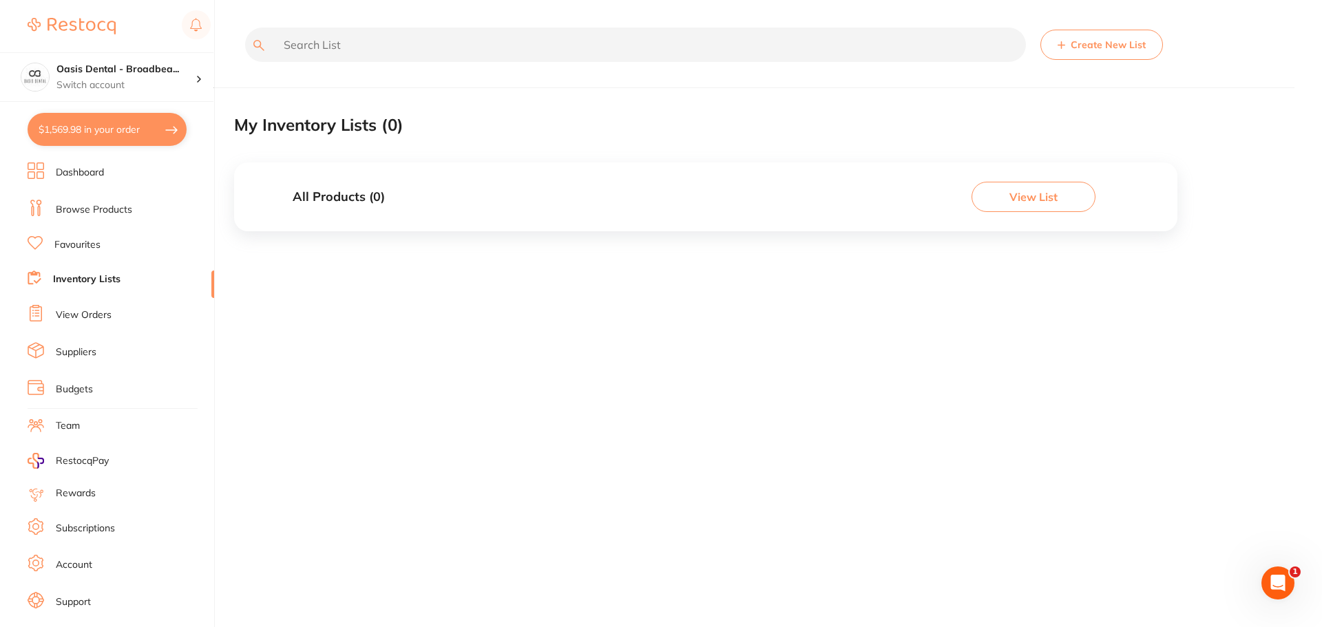
click at [359, 191] on h3 "All Products ( 0 )" at bounding box center [339, 197] width 92 height 14
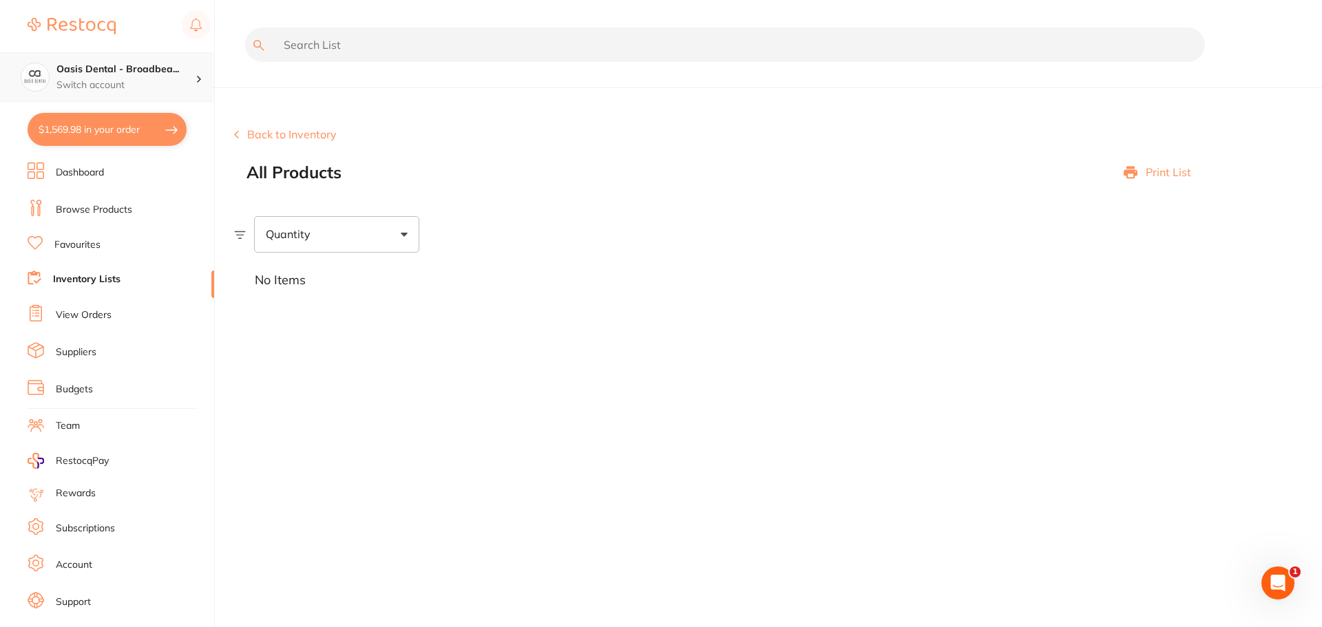
click at [196, 76] on div at bounding box center [205, 77] width 18 height 12
click at [169, 123] on h4 "Oasis Dental - Broadbeach" at bounding box center [121, 119] width 125 height 27
click at [131, 129] on button "$1,569.98 in your order" at bounding box center [107, 129] width 159 height 33
checkbox input "true"
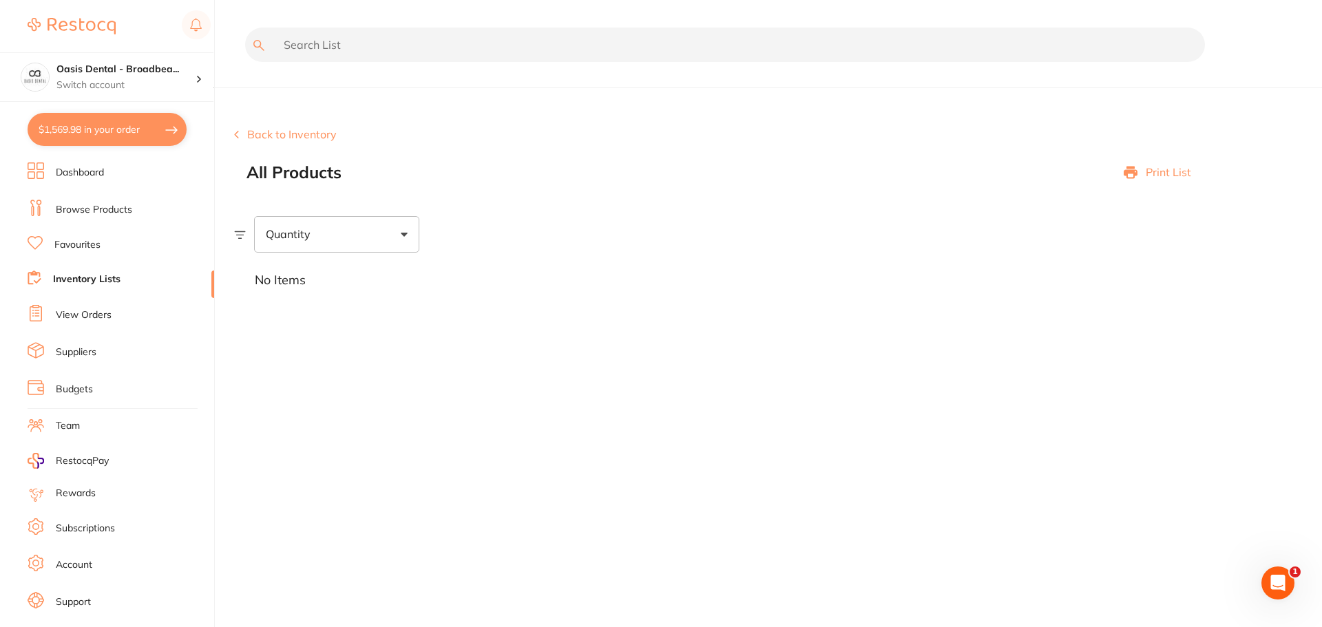
checkbox input "true"
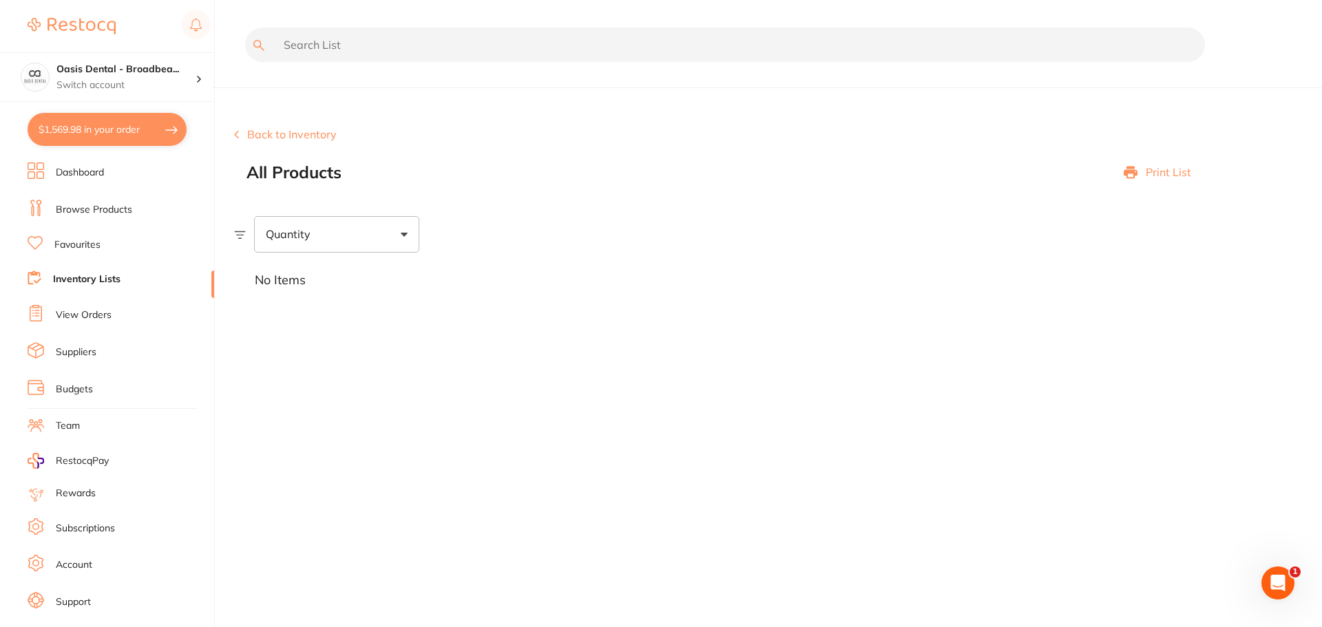
checkbox input "true"
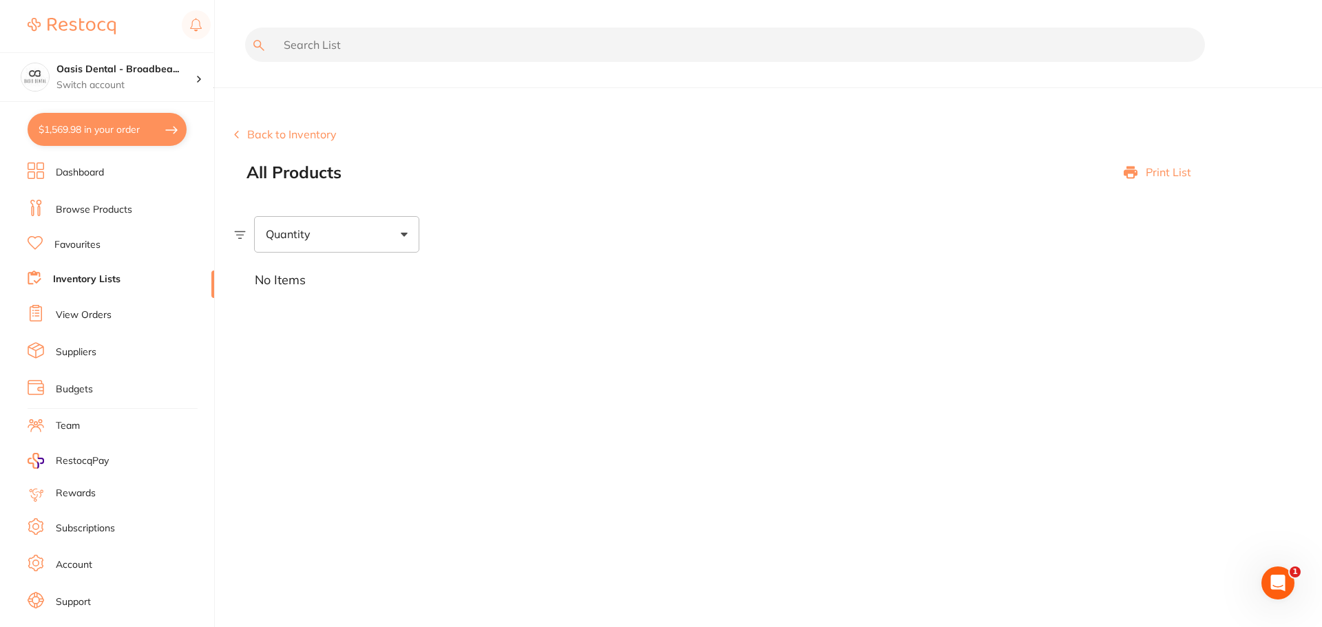
checkbox input "true"
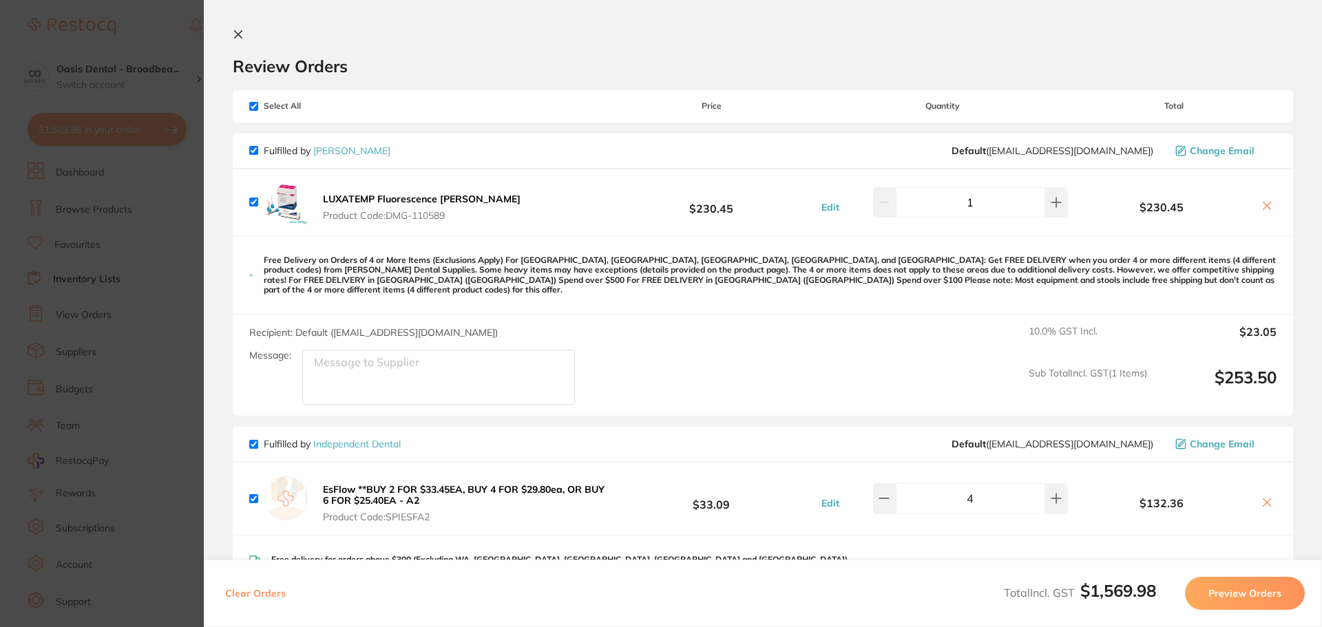
scroll to position [207, 0]
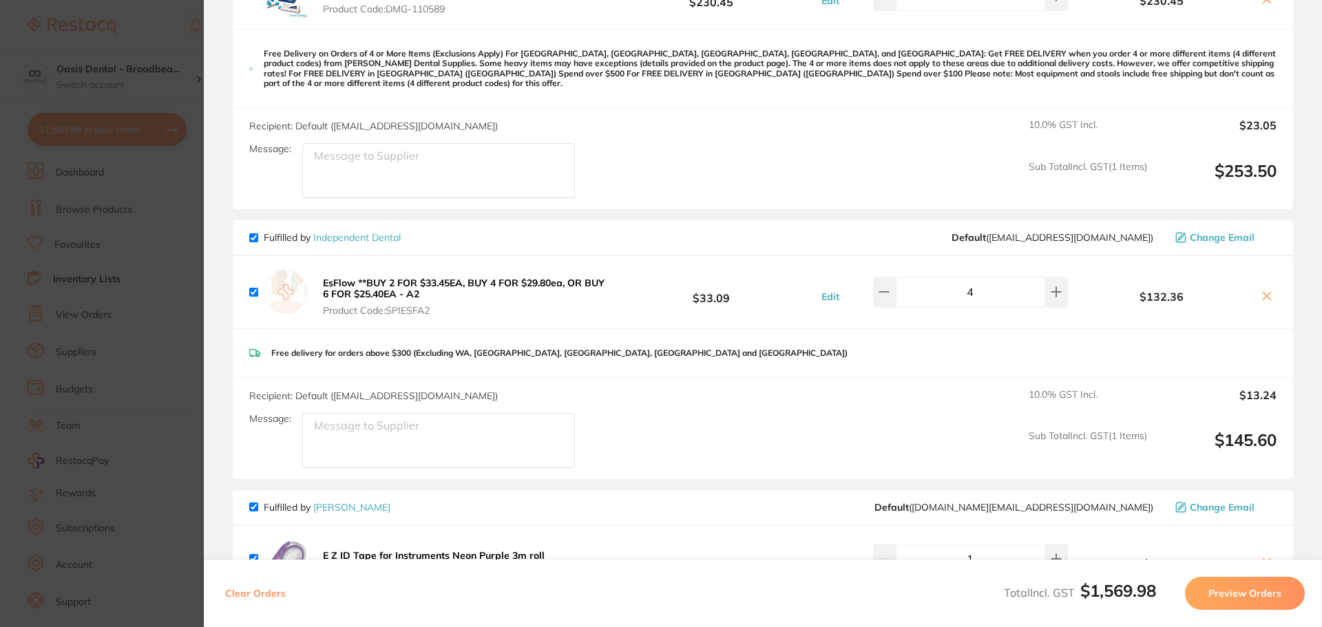
click at [946, 361] on div "Fulfilled by Independent Dental Default ( orders@independentdental.com.au ) Cha…" at bounding box center [763, 349] width 1060 height 259
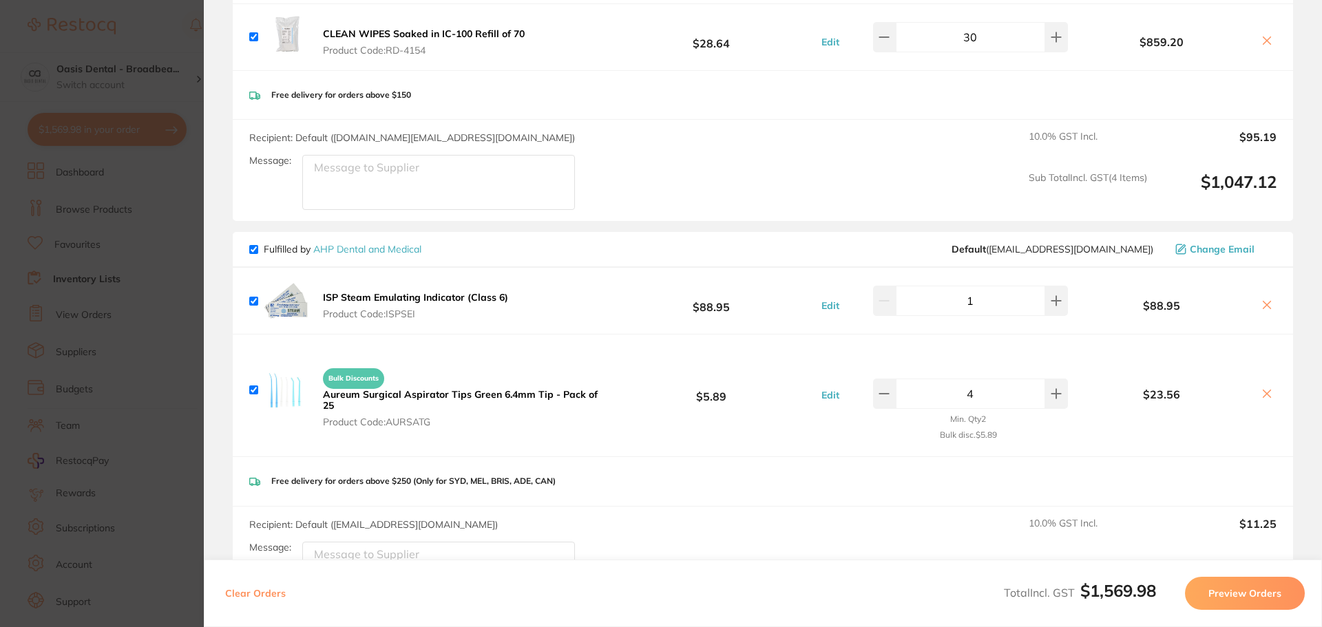
scroll to position [826, 0]
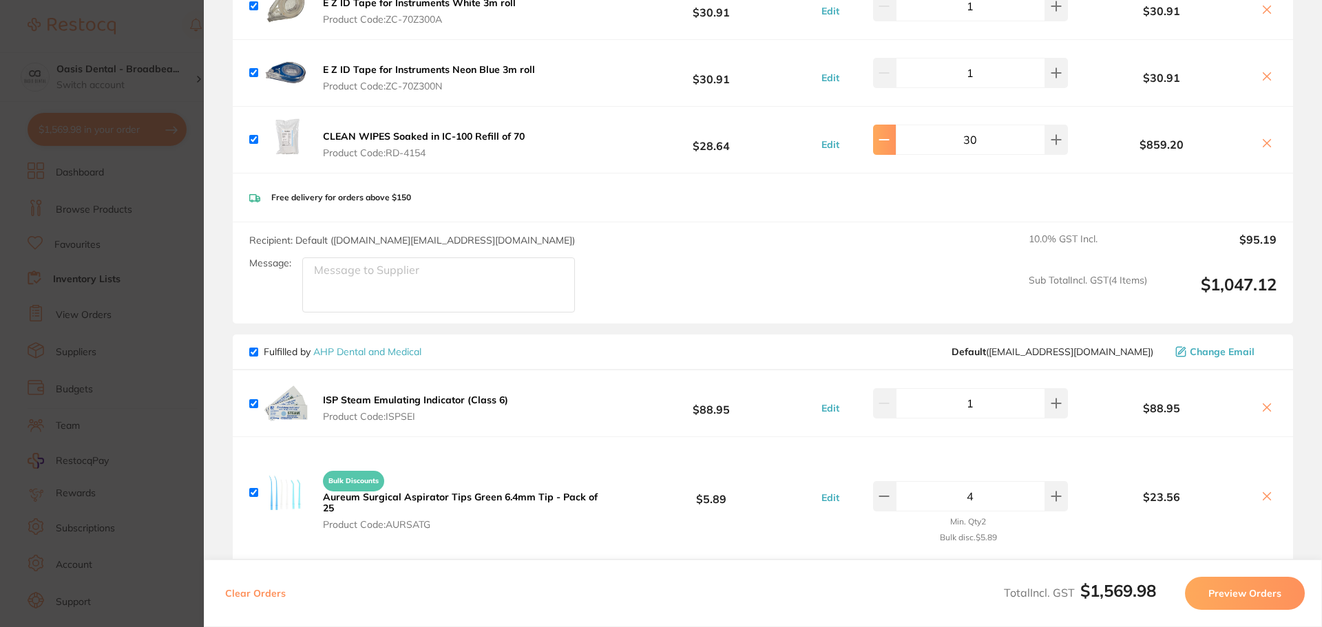
click at [884, 134] on icon at bounding box center [883, 139] width 11 height 11
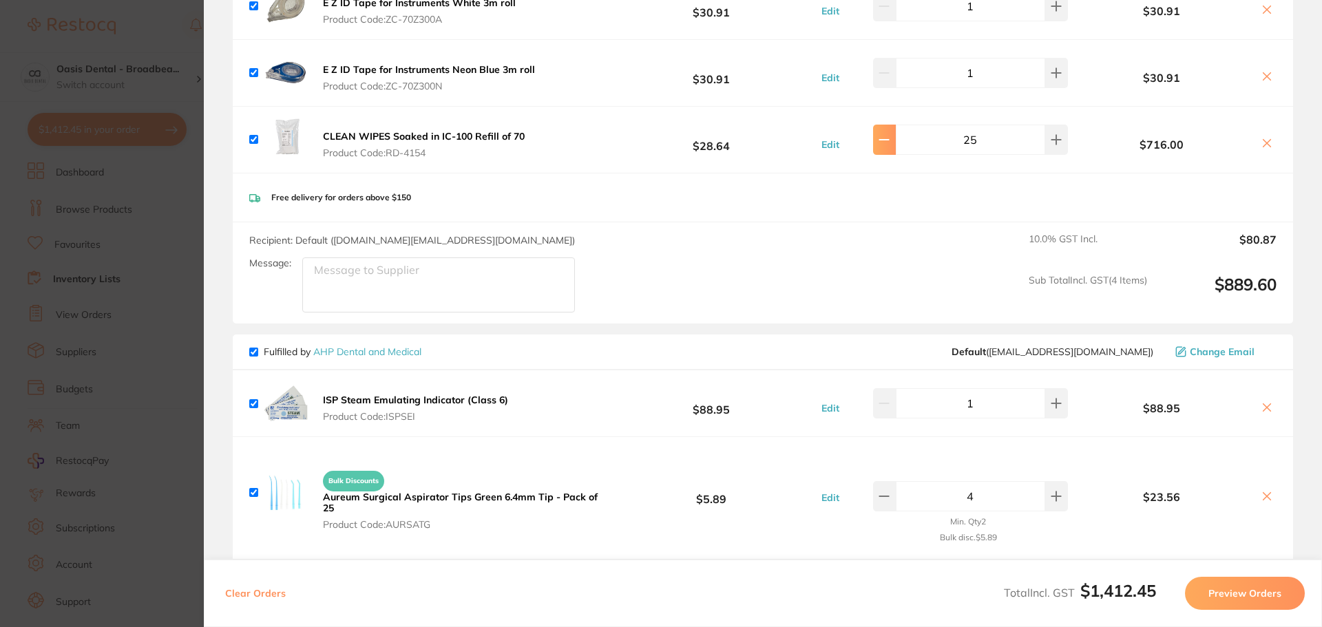
click at [884, 134] on icon at bounding box center [883, 139] width 11 height 11
type input "21"
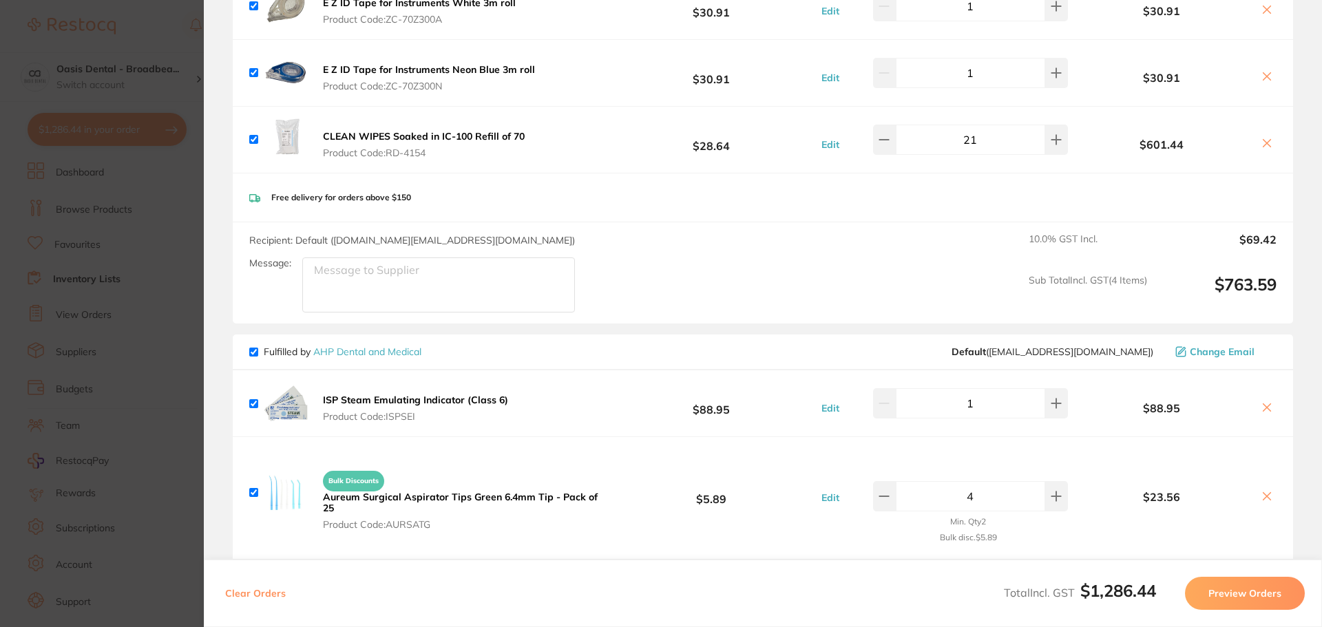
click at [1246, 596] on button "Preview Orders" at bounding box center [1245, 593] width 120 height 33
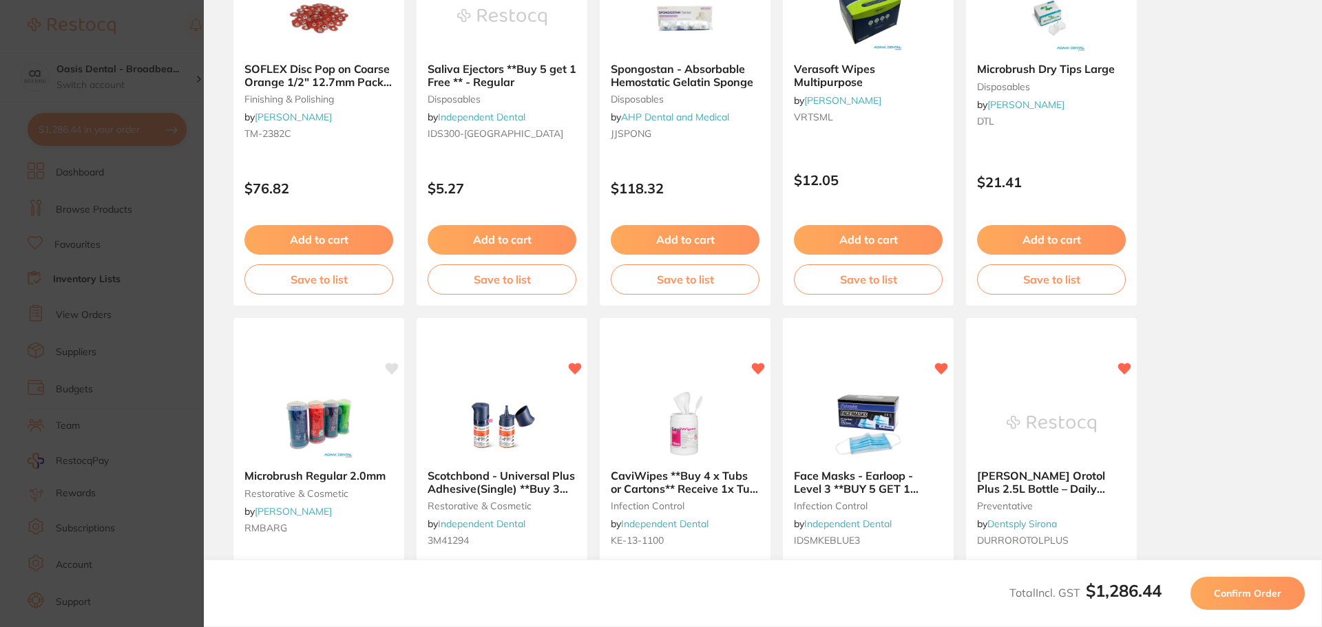
scroll to position [344, 0]
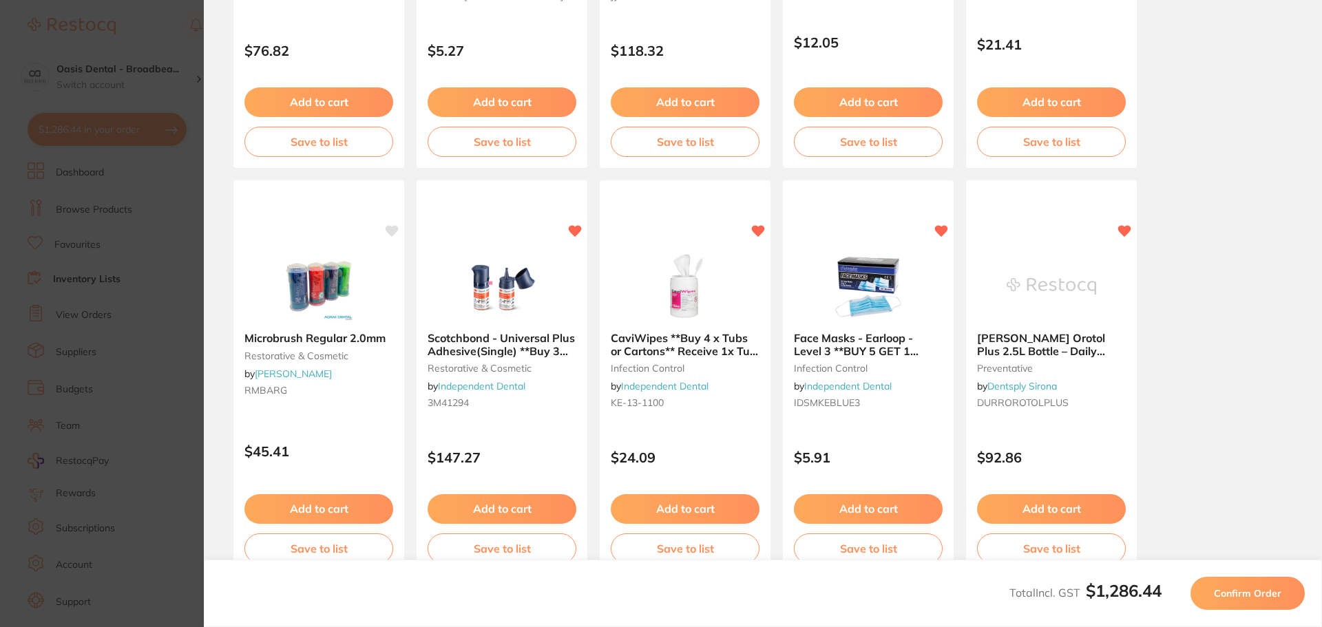
click at [1272, 591] on span "Confirm Order" at bounding box center [1247, 593] width 67 height 12
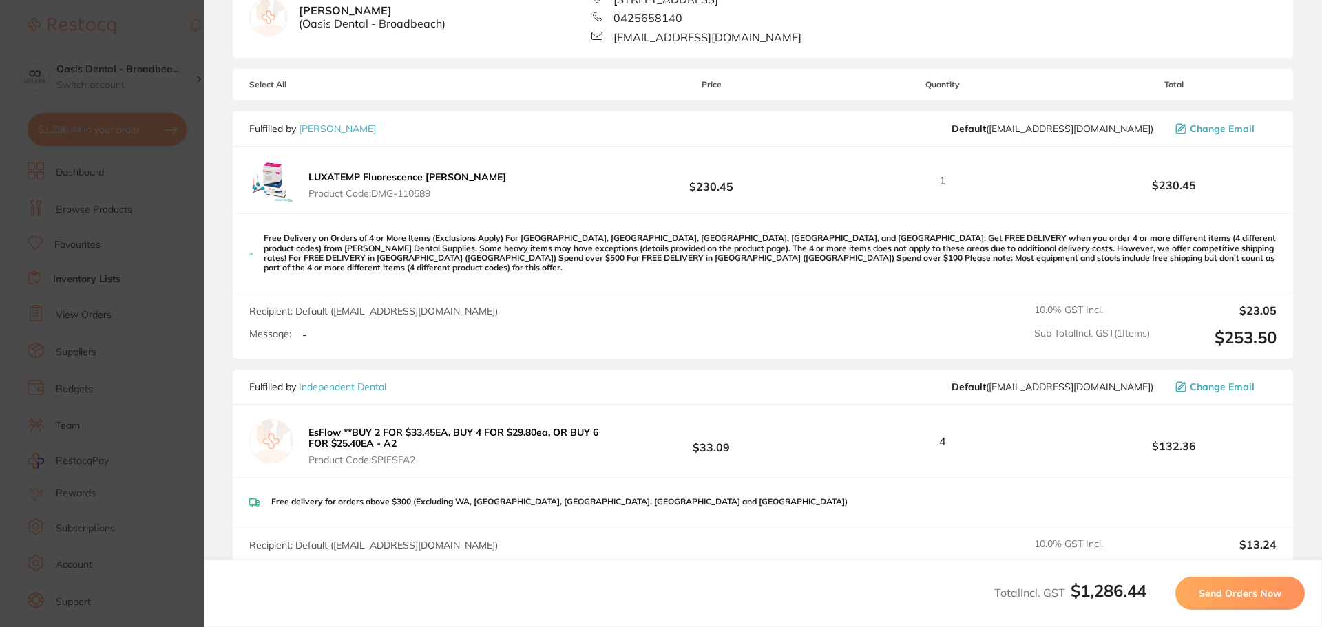
scroll to position [138, 0]
click at [1253, 591] on span "Send Orders Now" at bounding box center [1239, 593] width 83 height 12
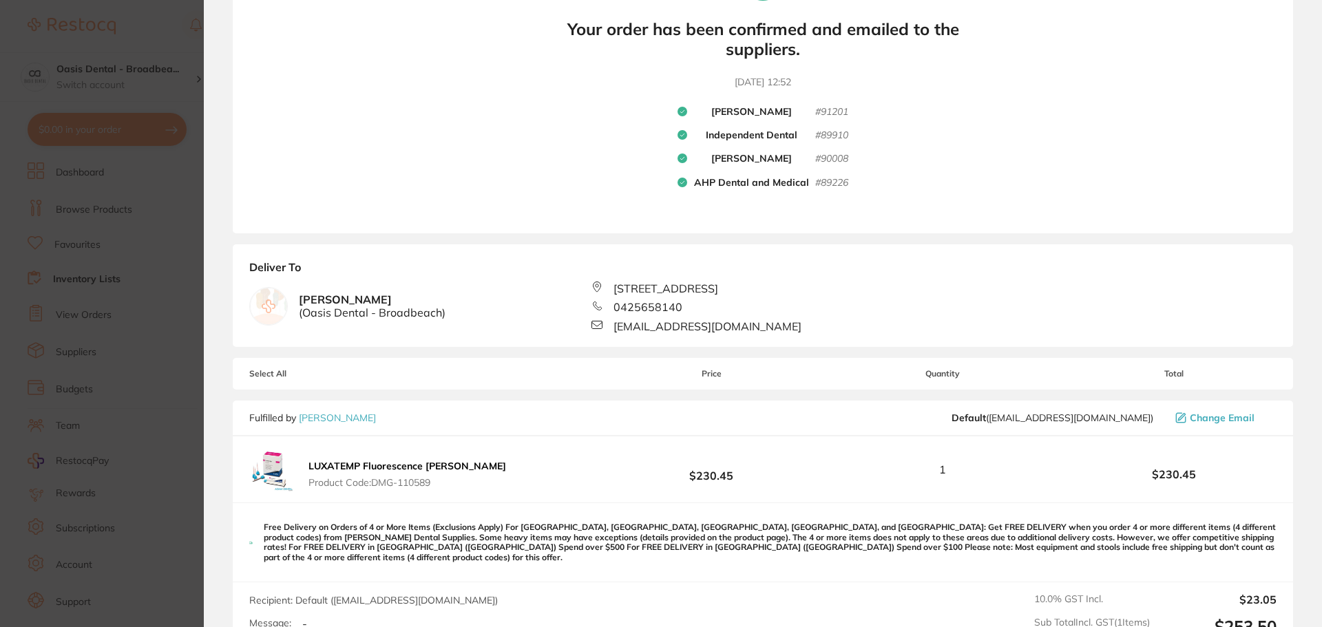
scroll to position [0, 0]
